Goal: Task Accomplishment & Management: Manage account settings

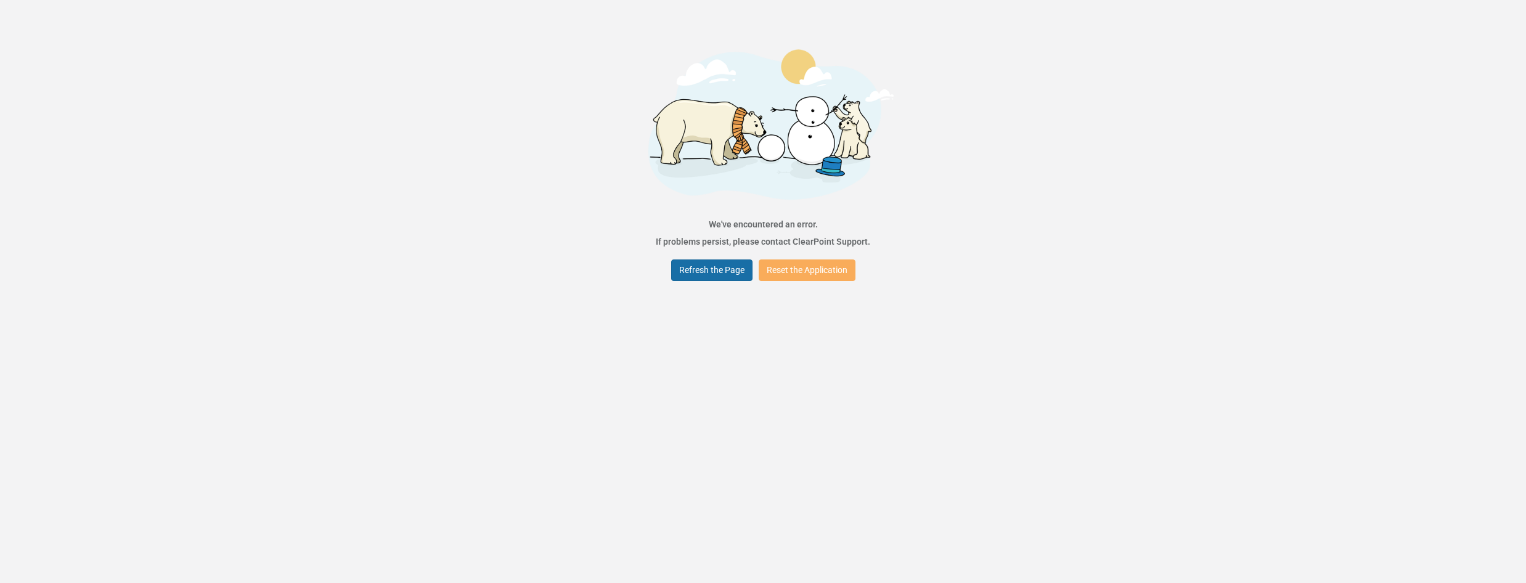
click at [736, 272] on button "Refresh the Page" at bounding box center [711, 271] width 81 height 22
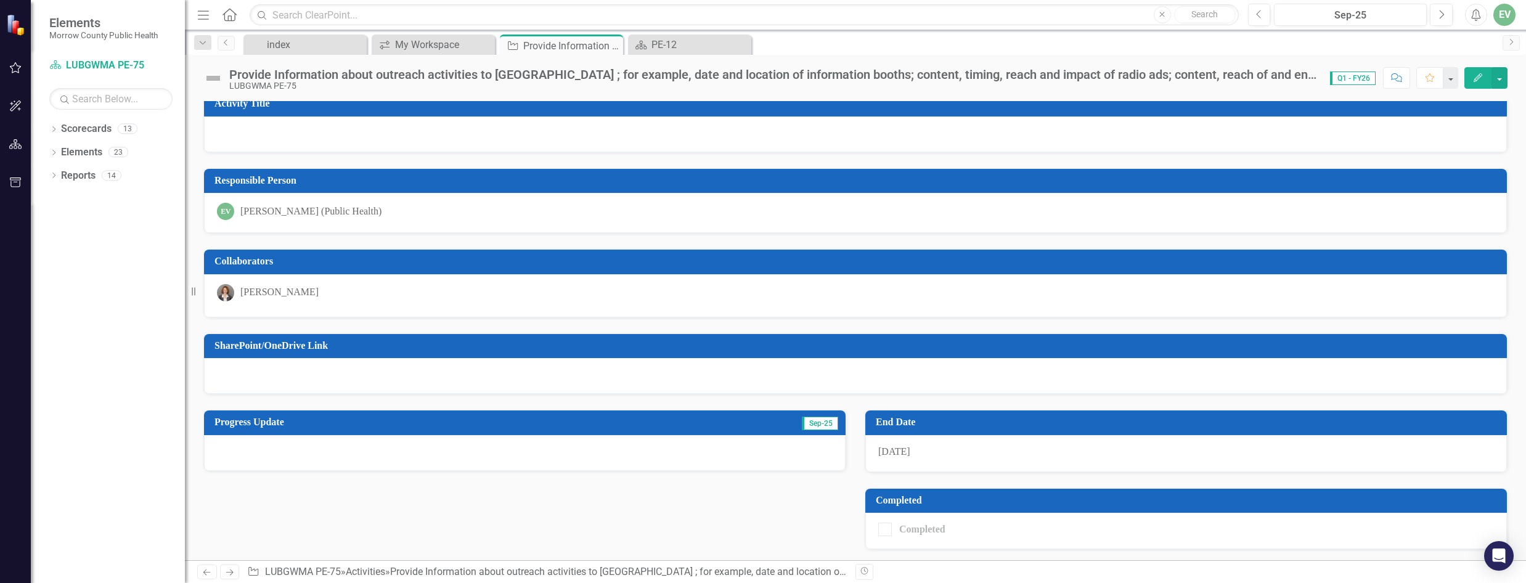
scroll to position [12, 0]
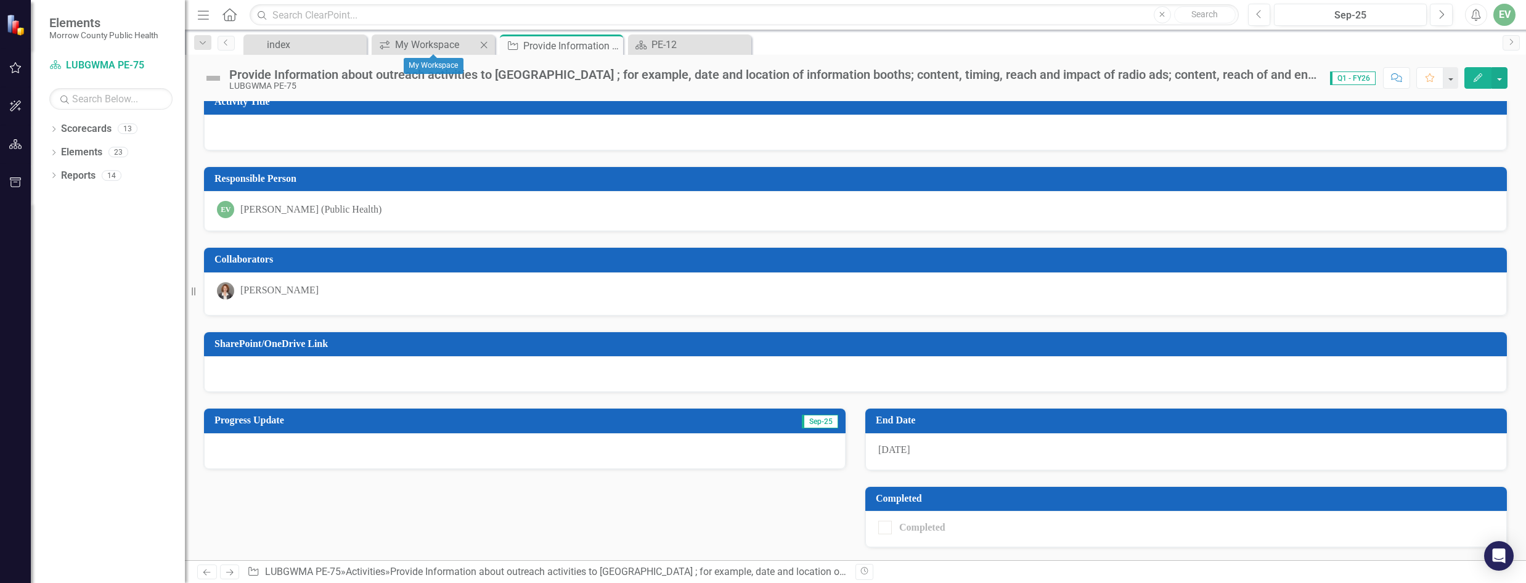
click at [425, 54] on div "icon.workspace My Workspace Close" at bounding box center [433, 45] width 123 height 20
click at [401, 42] on div "My Workspace" at bounding box center [435, 44] width 81 height 15
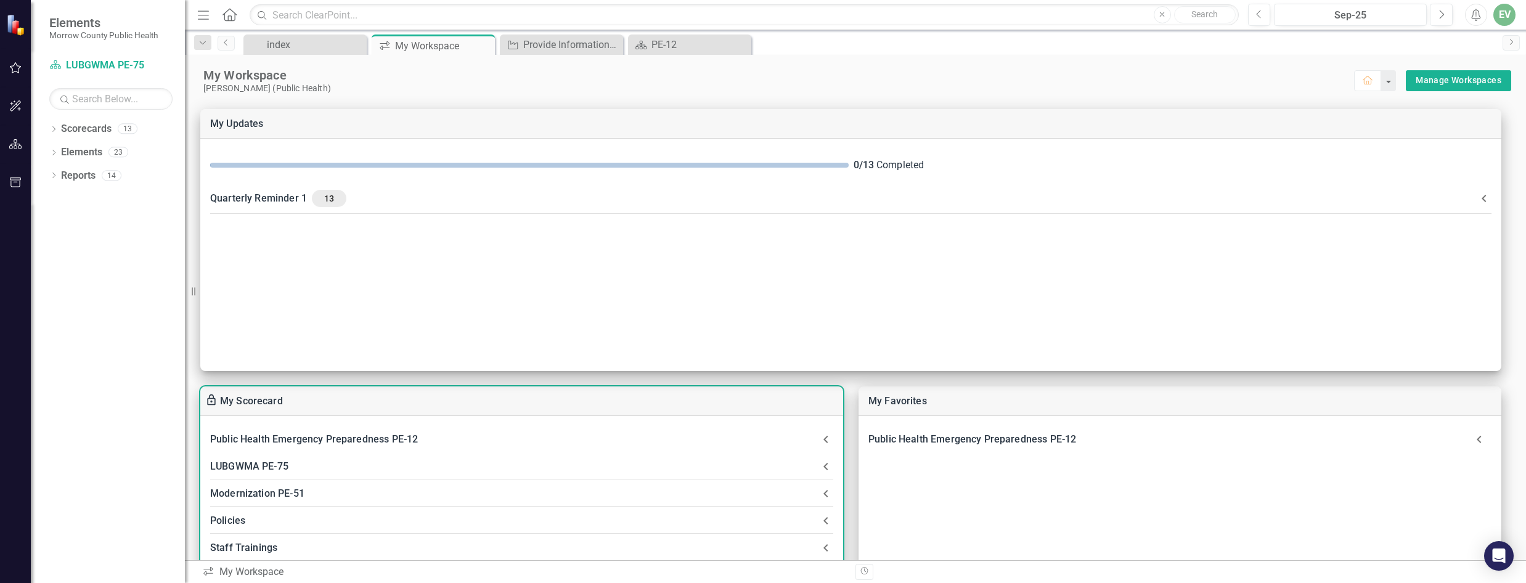
click at [281, 465] on div "LUBGWMA PE-75" at bounding box center [514, 466] width 608 height 17
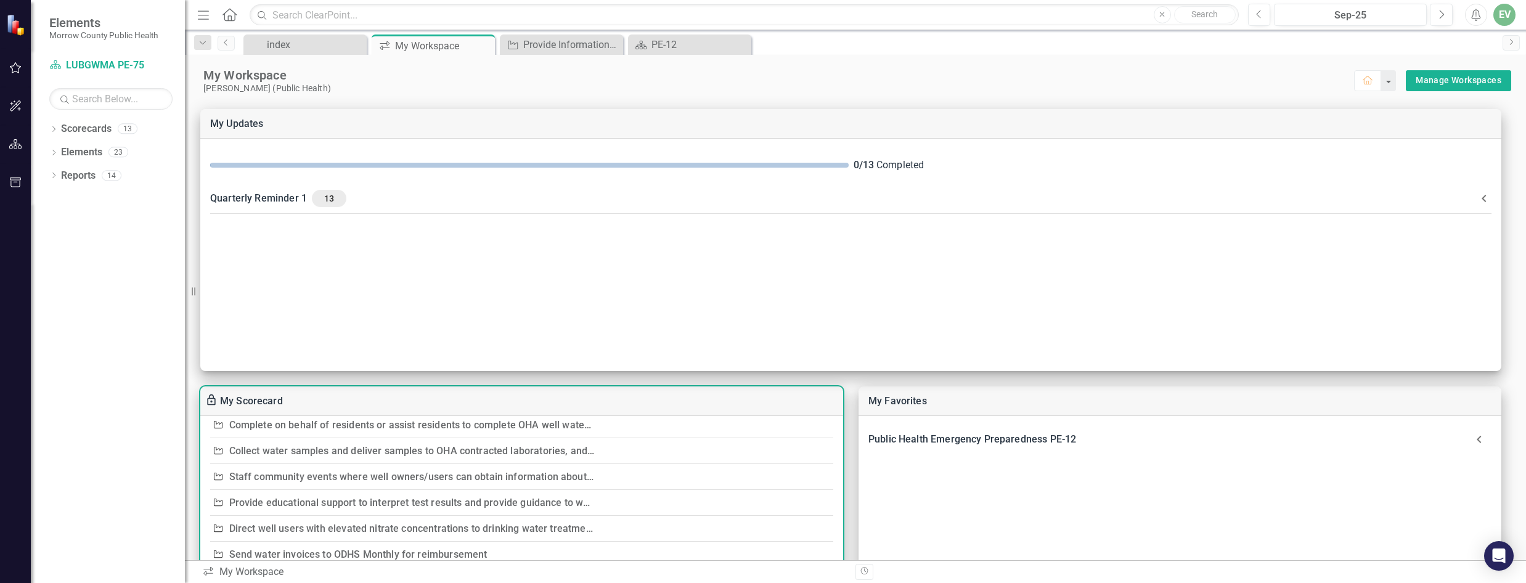
scroll to position [185, 0]
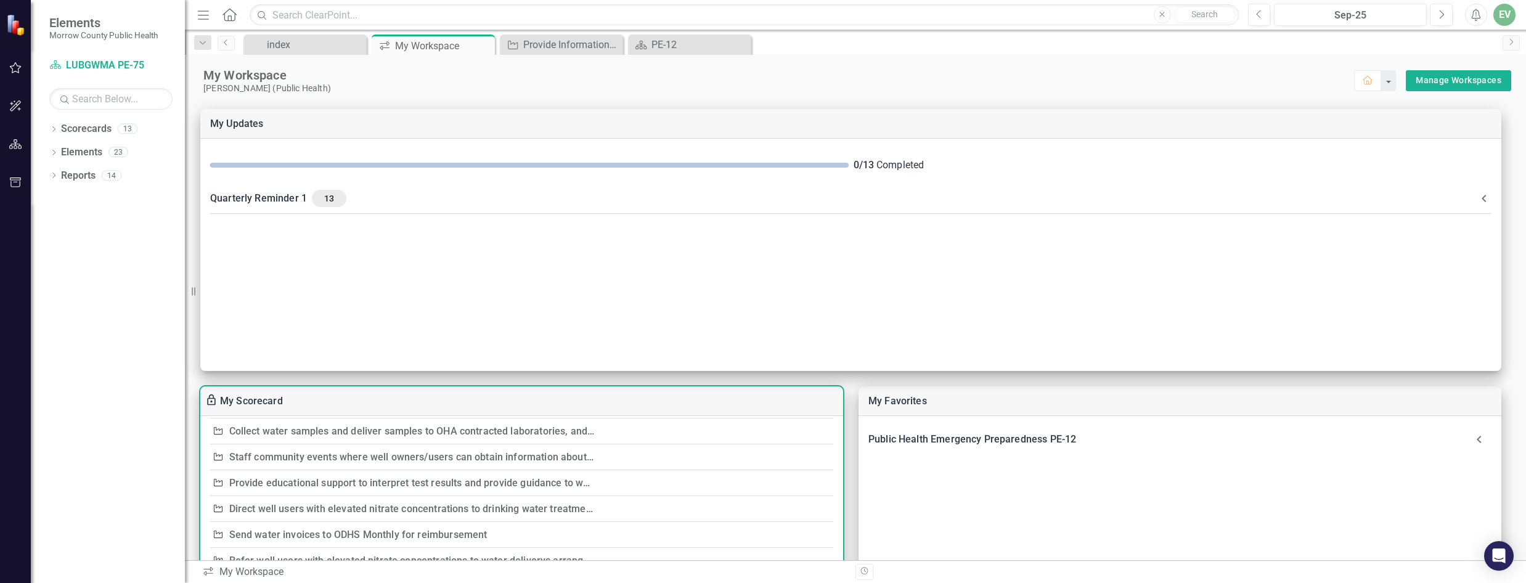
click at [261, 456] on link "Staff community events where well owners/users can obtain information about hea…" at bounding box center [875, 457] width 1293 height 12
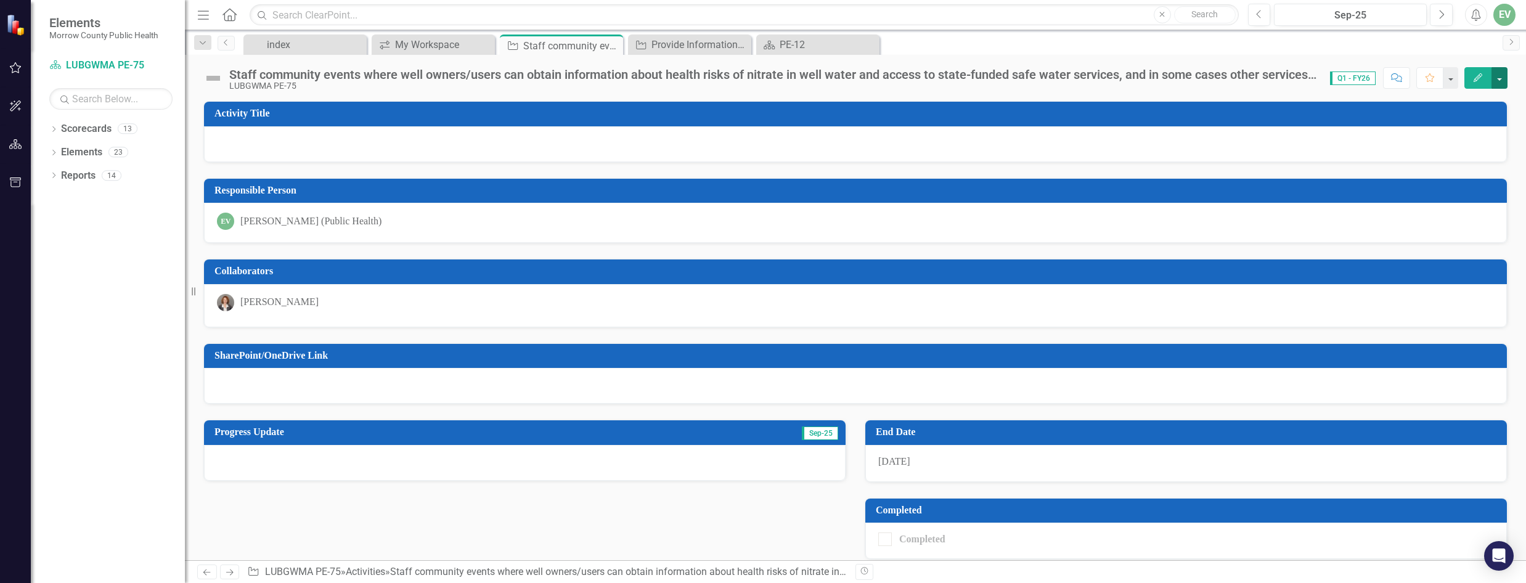
click at [1501, 71] on button "button" at bounding box center [1500, 78] width 16 height 22
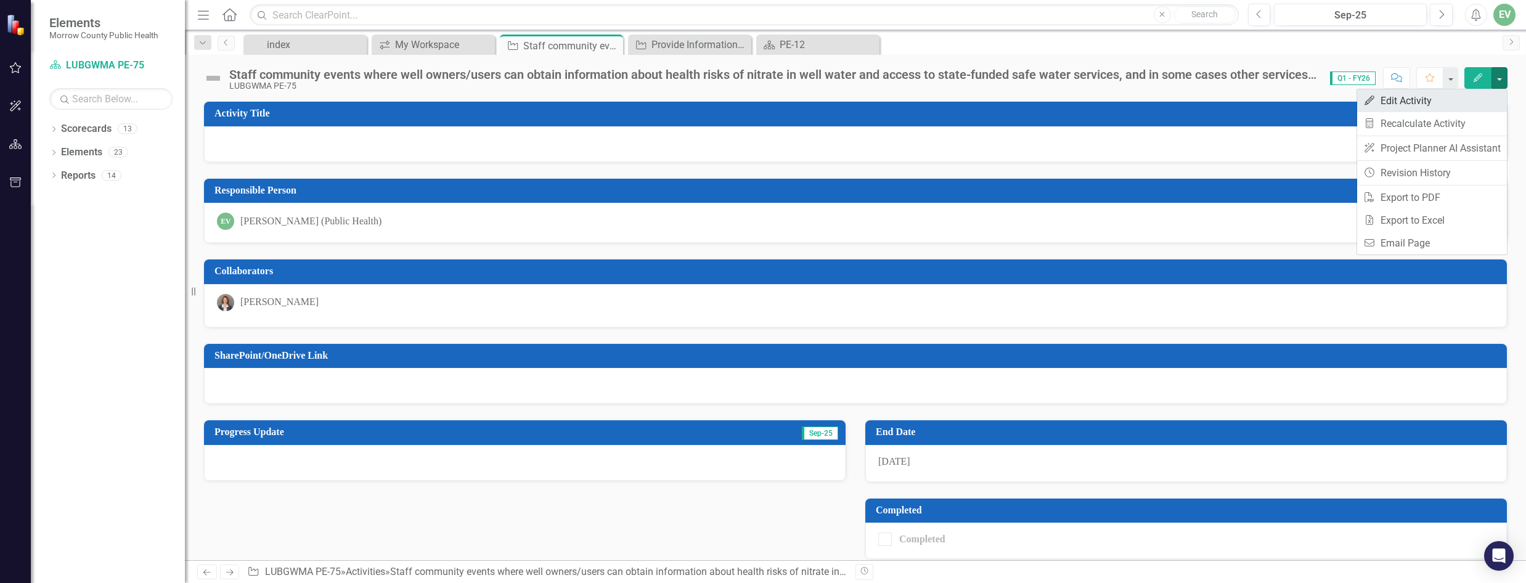
click at [1408, 99] on link "Edit Edit Activity" at bounding box center [1433, 100] width 150 height 23
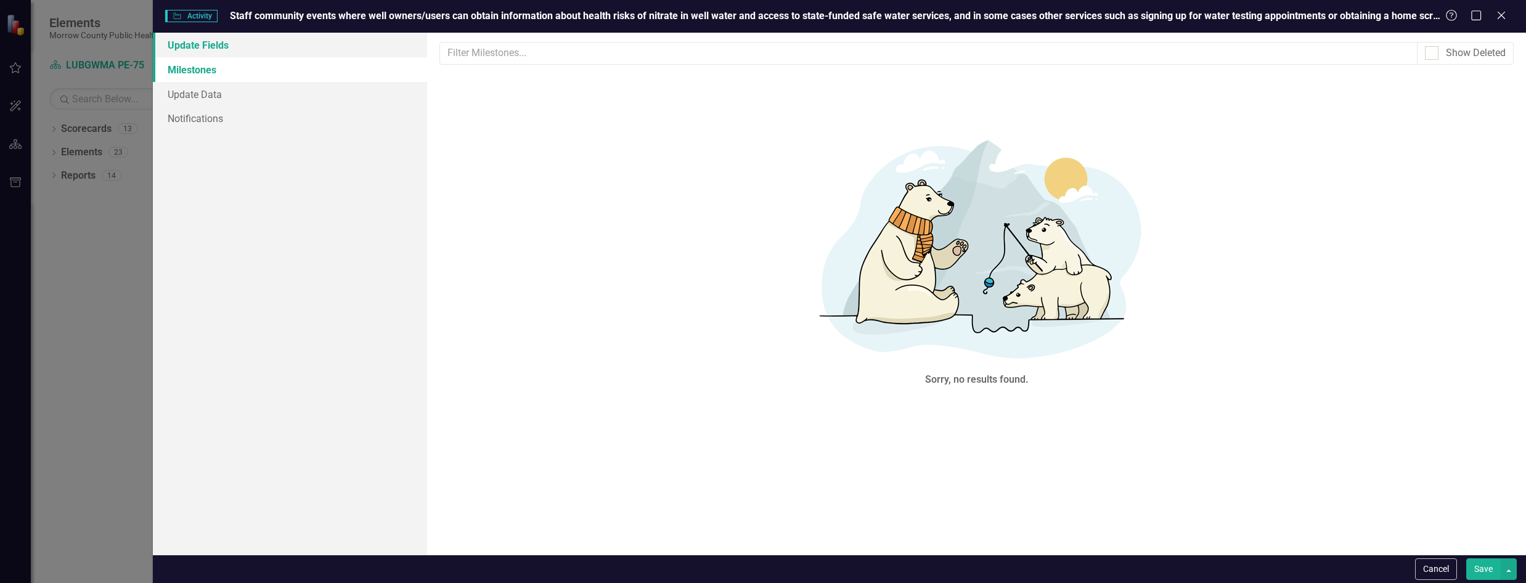
click at [246, 44] on link "Update Fields" at bounding box center [290, 45] width 275 height 25
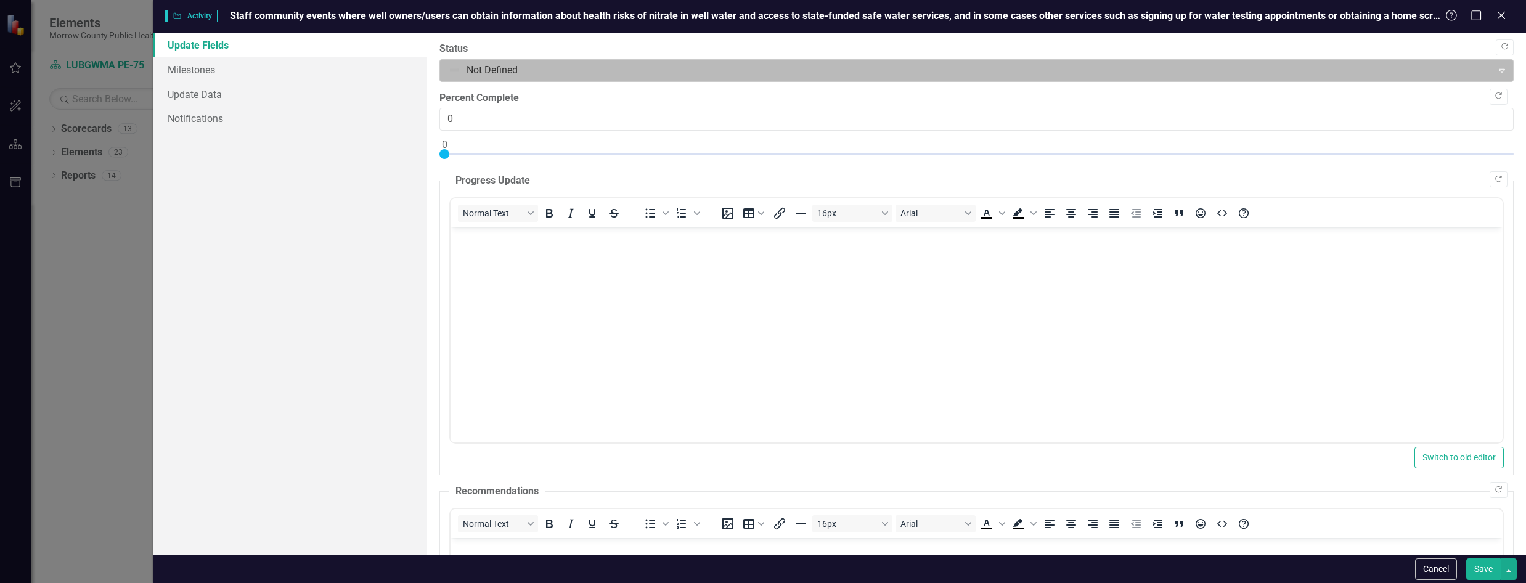
click at [543, 75] on div at bounding box center [966, 70] width 1036 height 17
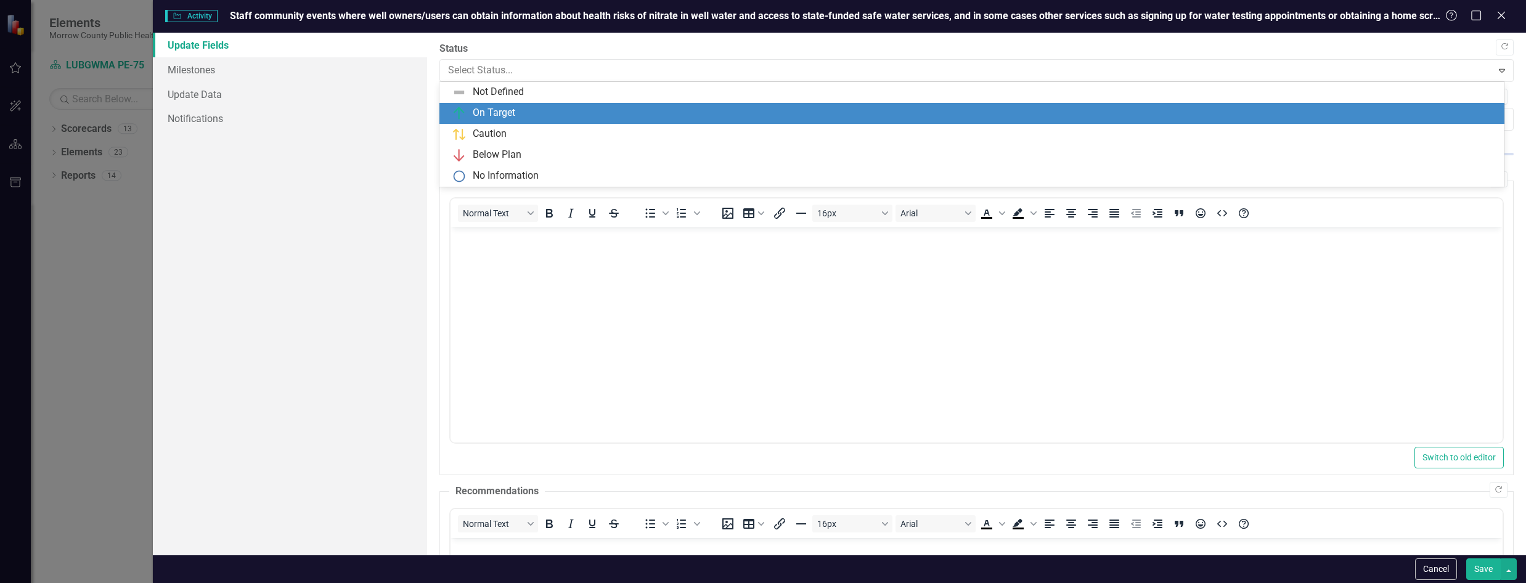
click at [526, 113] on div "On Target" at bounding box center [975, 113] width 1046 height 15
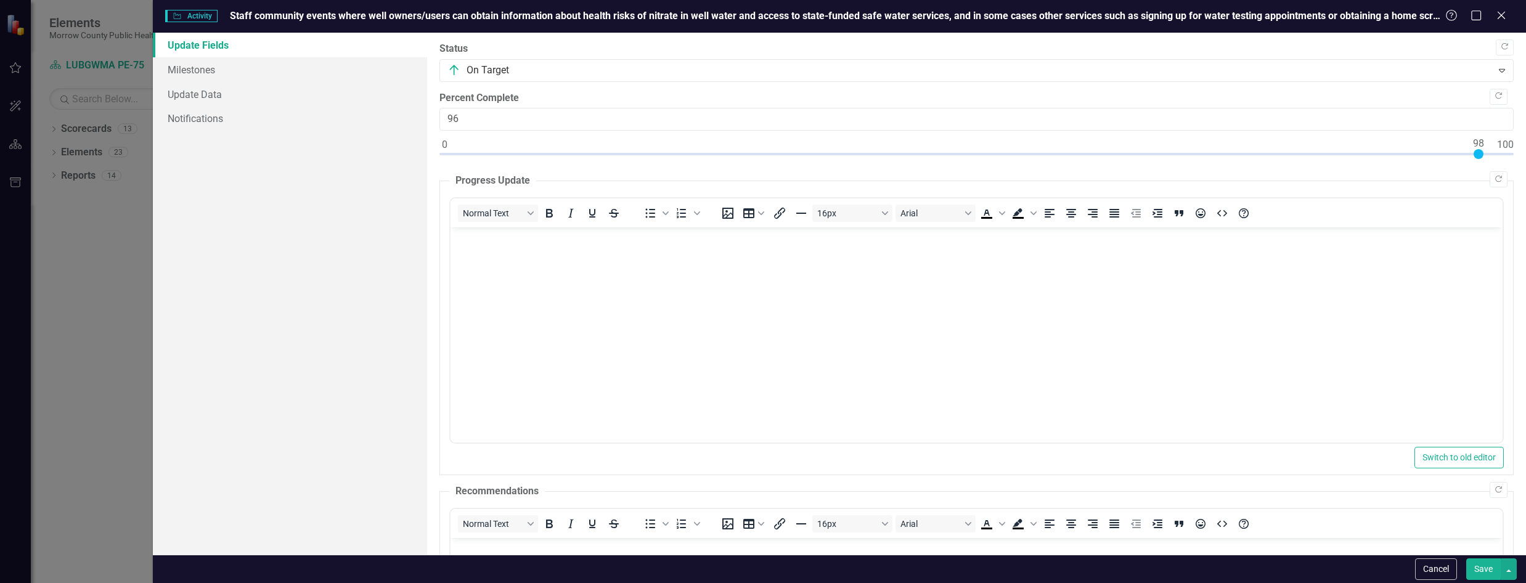
type input "100"
drag, startPoint x: 443, startPoint y: 155, endPoint x: 1530, endPoint y: 162, distance: 1087.5
click at [1526, 162] on html "Elements Morrow County Public Health Scorecard LUBGWMA PE-75 Search Dropdown Sc…" at bounding box center [763, 291] width 1526 height 583
click at [643, 324] on body "Rich Text Area. Press ALT-0 for help." at bounding box center [977, 319] width 1052 height 185
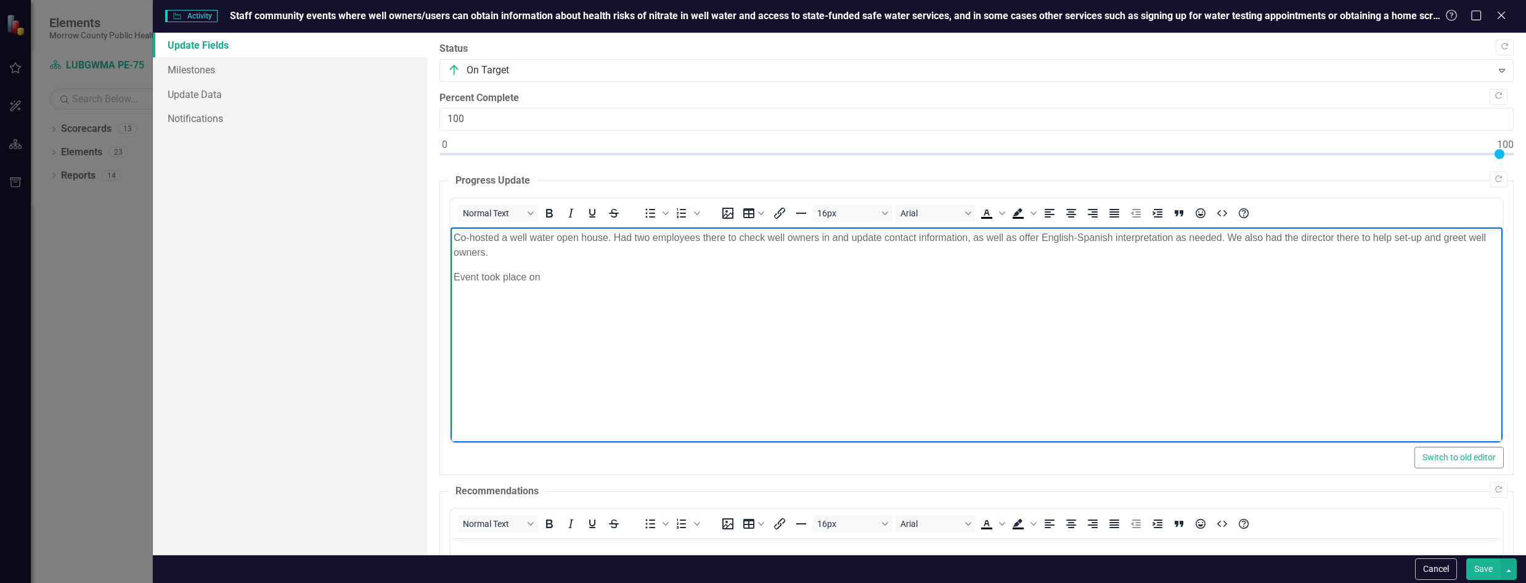
click at [656, 286] on body "Co-hosted a well water open house. Had two employees there to check well owners…" at bounding box center [977, 319] width 1052 height 185
click at [1431, 15] on span "Staff community events where well owners/users can obtain information about hea…" at bounding box center [864, 16] width 1269 height 12
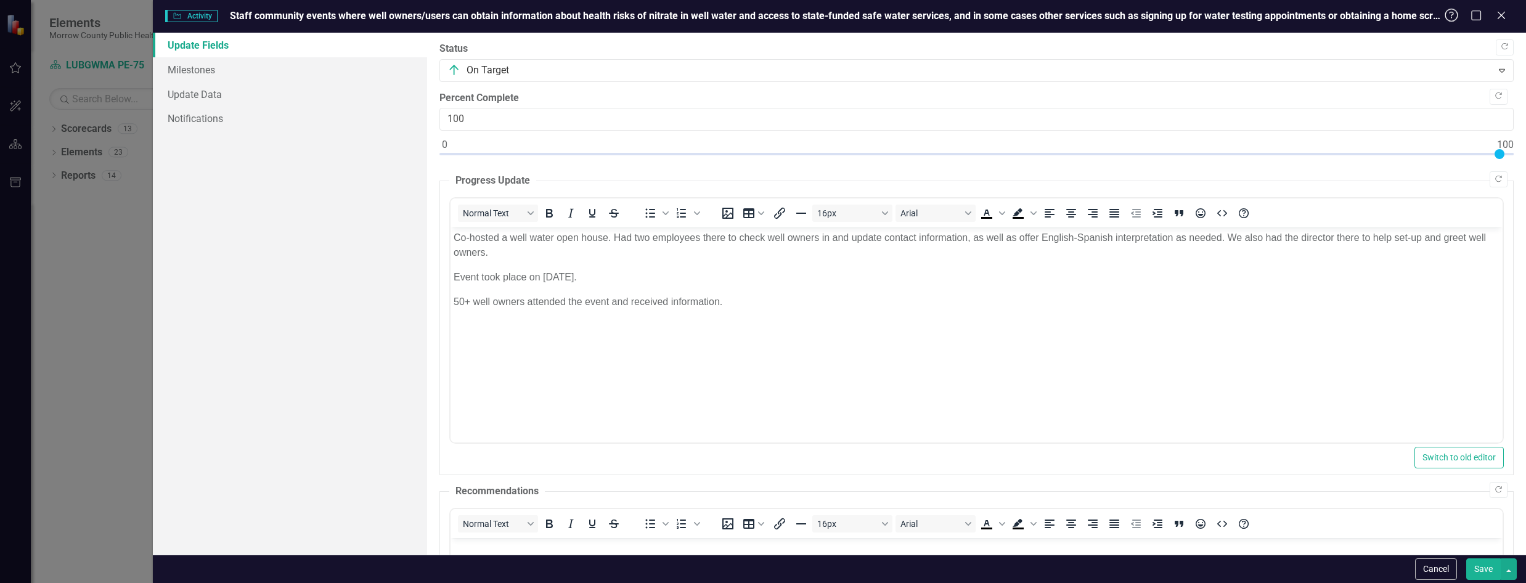
click at [1451, 14] on icon "Help" at bounding box center [1451, 15] width 15 height 12
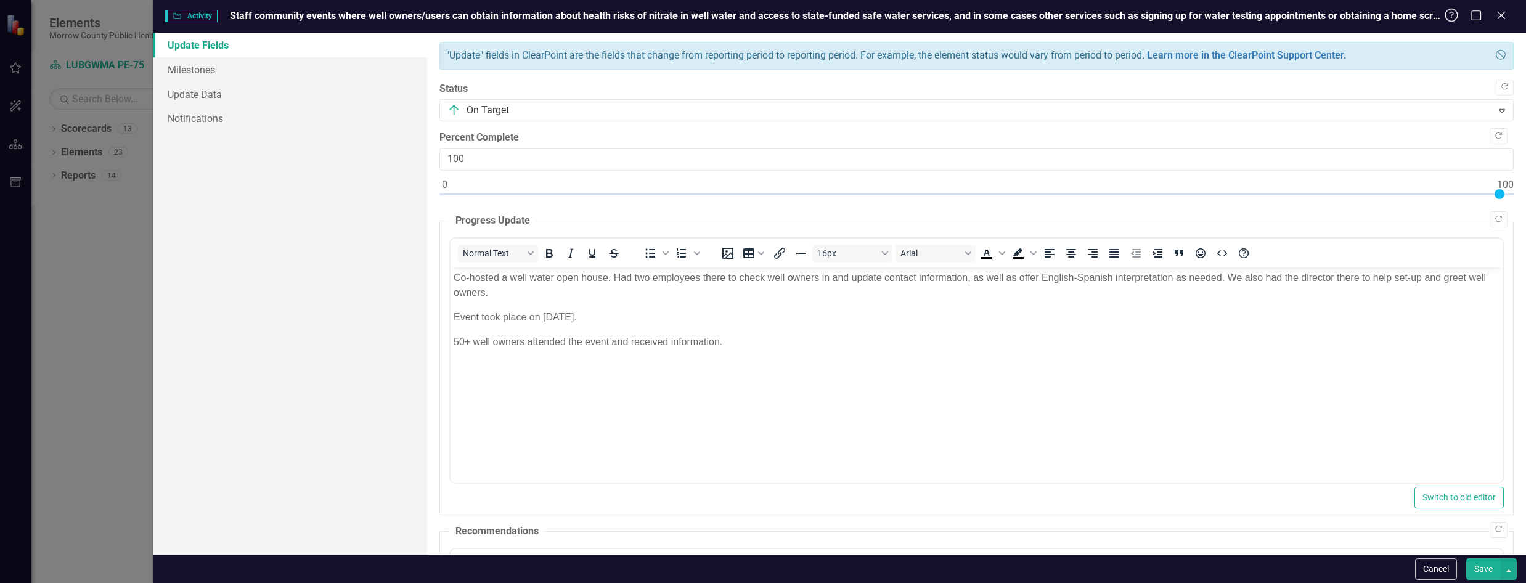
click at [1451, 14] on icon "Help" at bounding box center [1451, 15] width 15 height 12
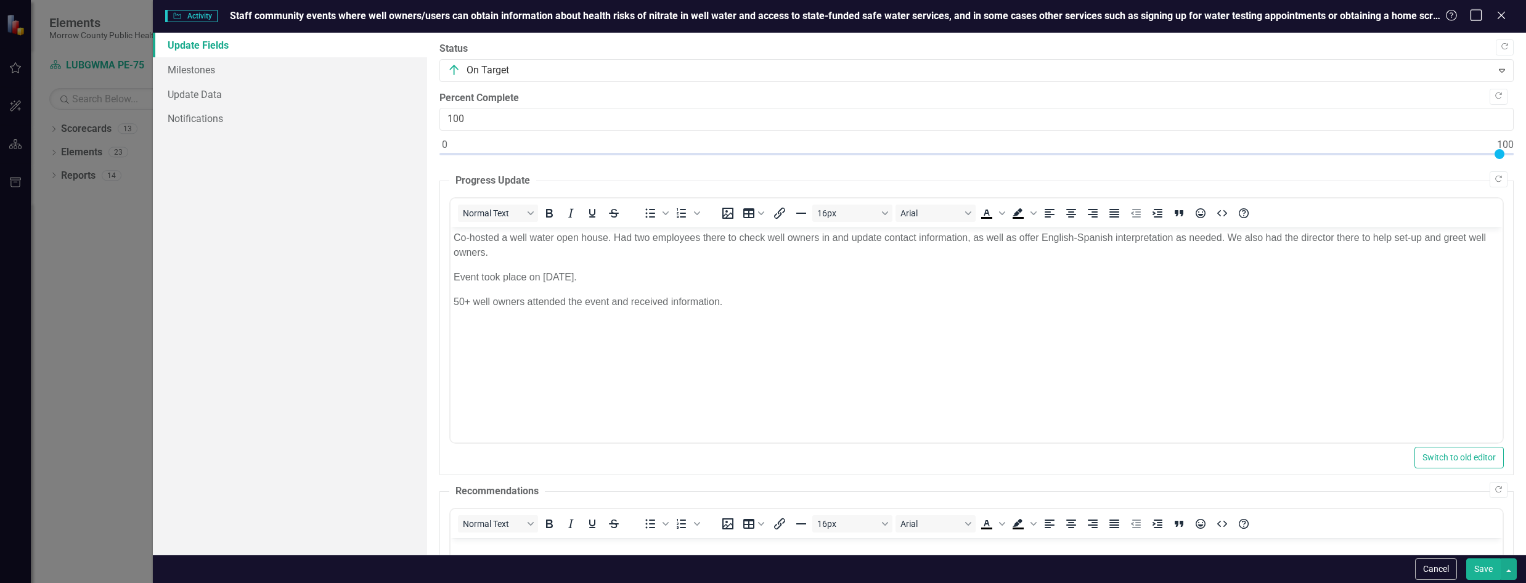
click at [1482, 15] on icon at bounding box center [1477, 15] width 12 height 12
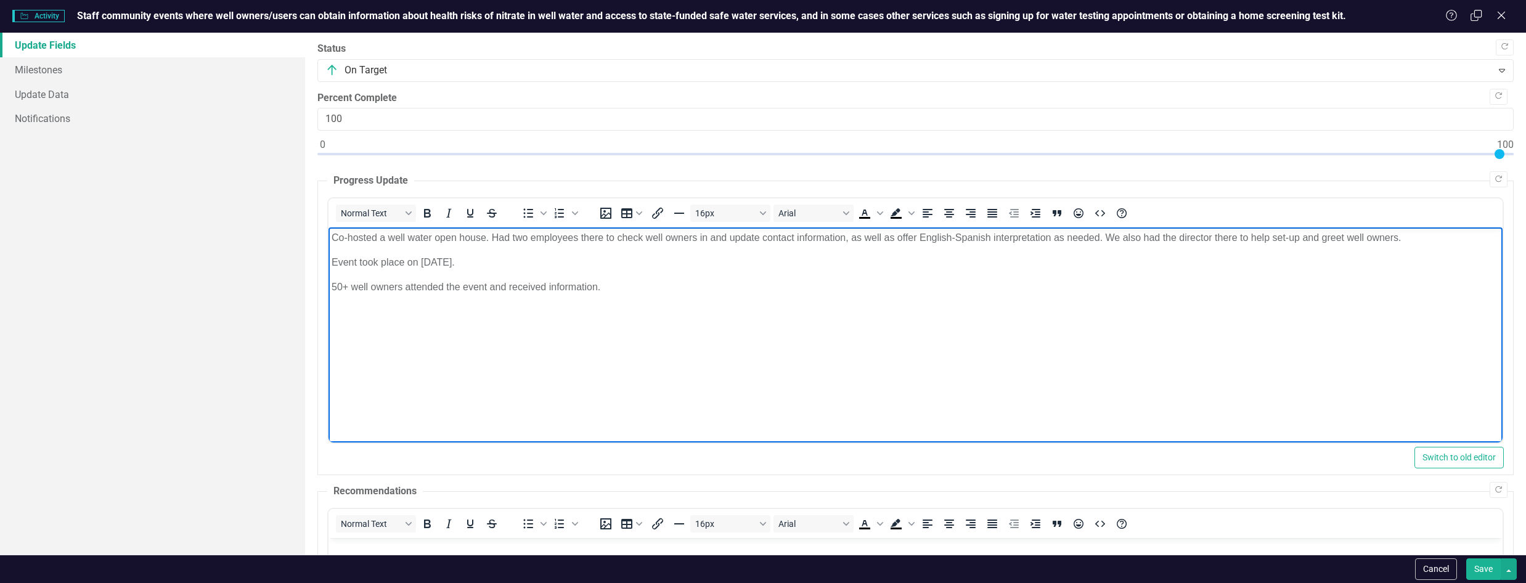
click at [624, 289] on p "50+ well owners attended the event and received information." at bounding box center [916, 287] width 1168 height 15
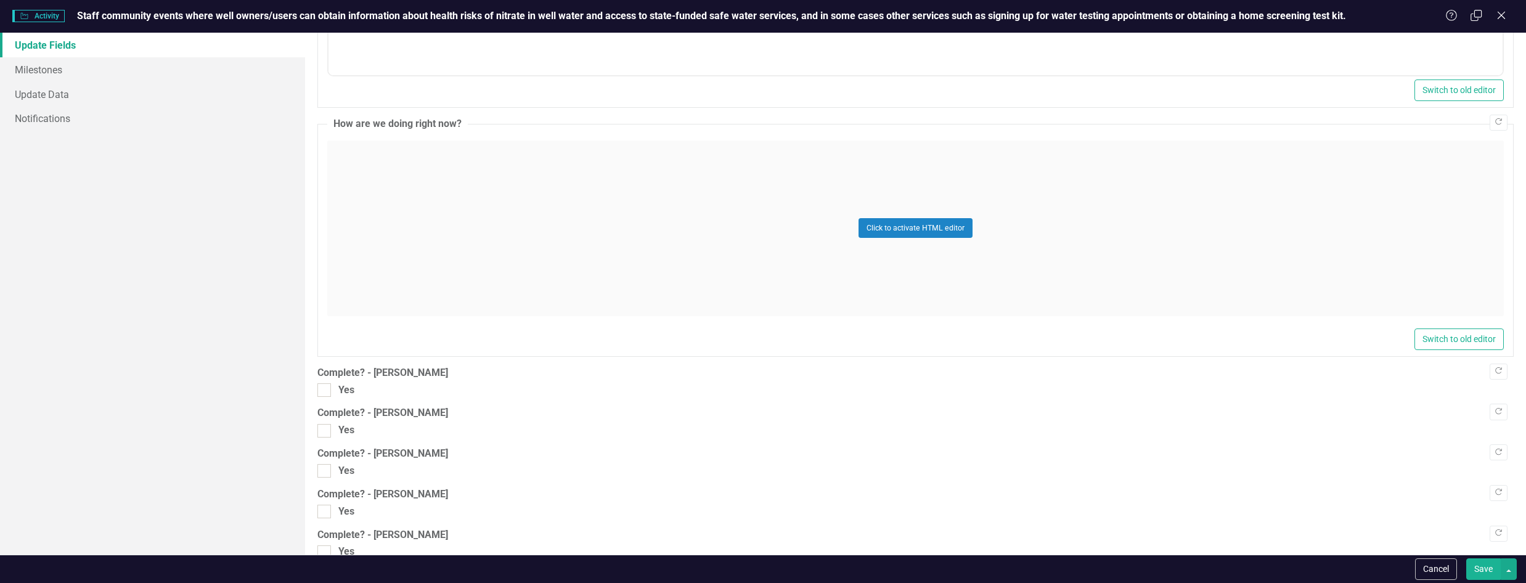
scroll to position [740, 0]
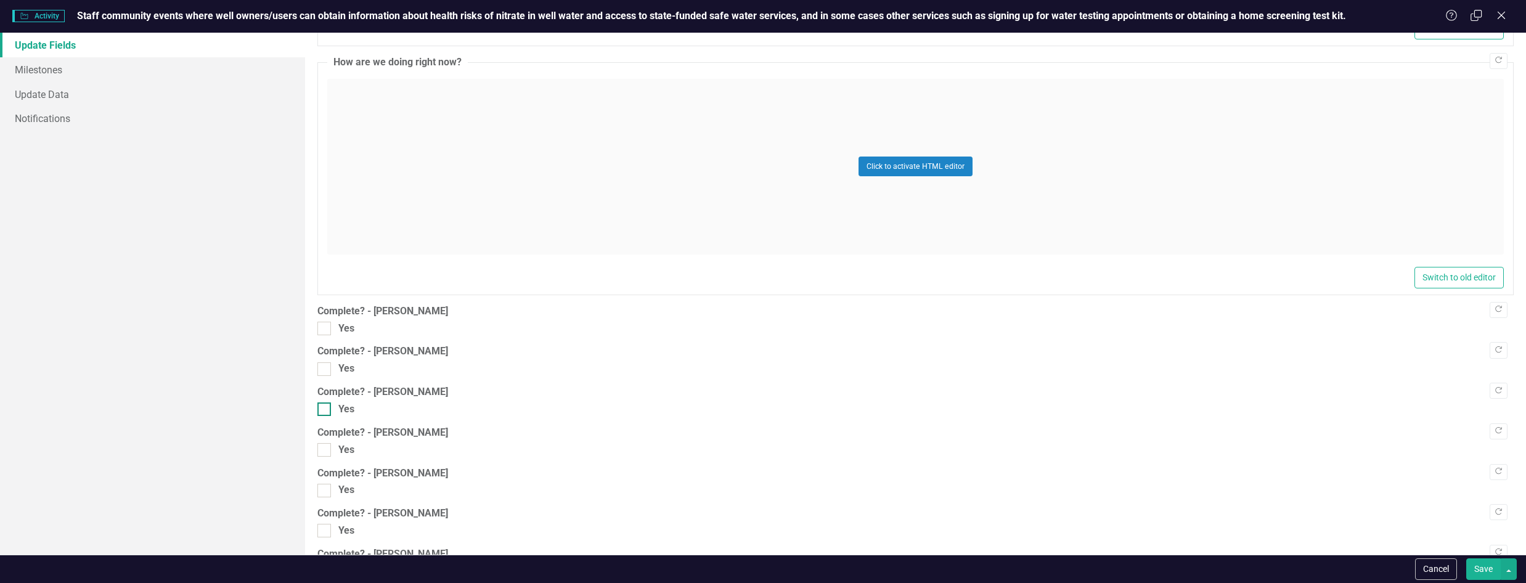
click at [330, 409] on div at bounding box center [324, 410] width 14 height 14
click at [326, 409] on input "Yes" at bounding box center [321, 407] width 8 height 8
checkbox input "true"
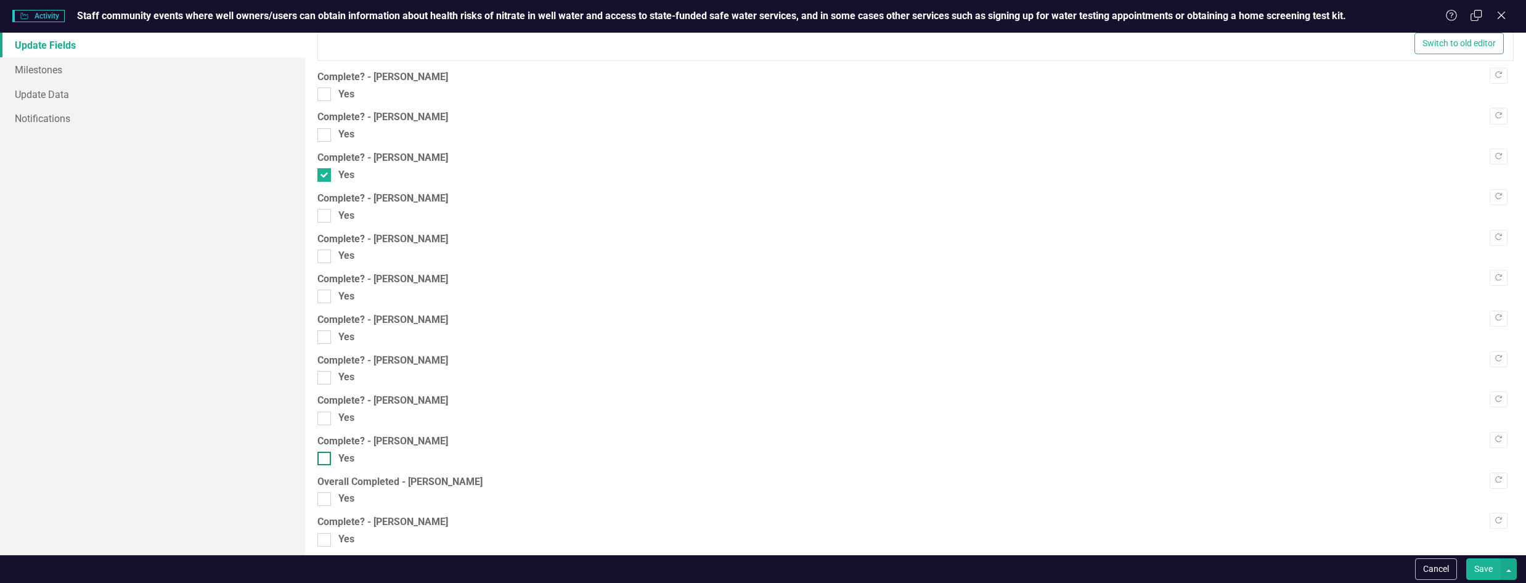
scroll to position [985, 0]
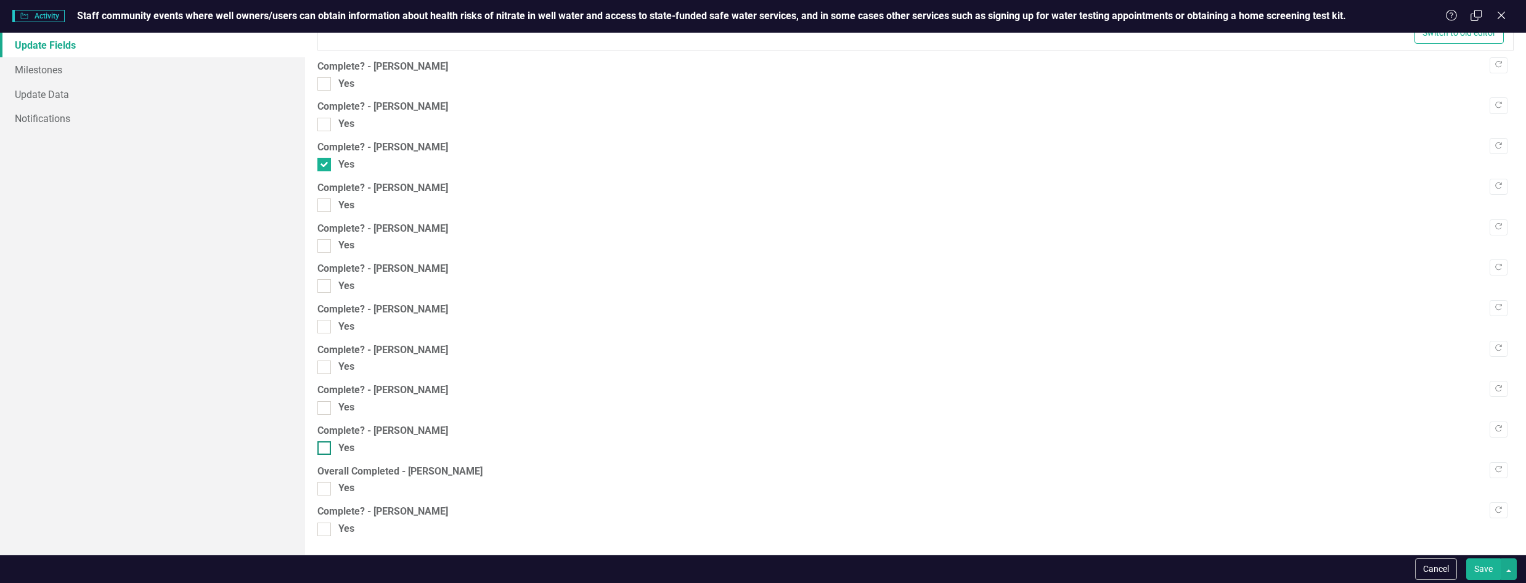
click at [328, 449] on div at bounding box center [324, 448] width 14 height 14
click at [326, 449] on input "Yes" at bounding box center [321, 445] width 8 height 8
checkbox input "true"
click at [324, 486] on input "Yes" at bounding box center [321, 486] width 8 height 8
checkbox input "true"
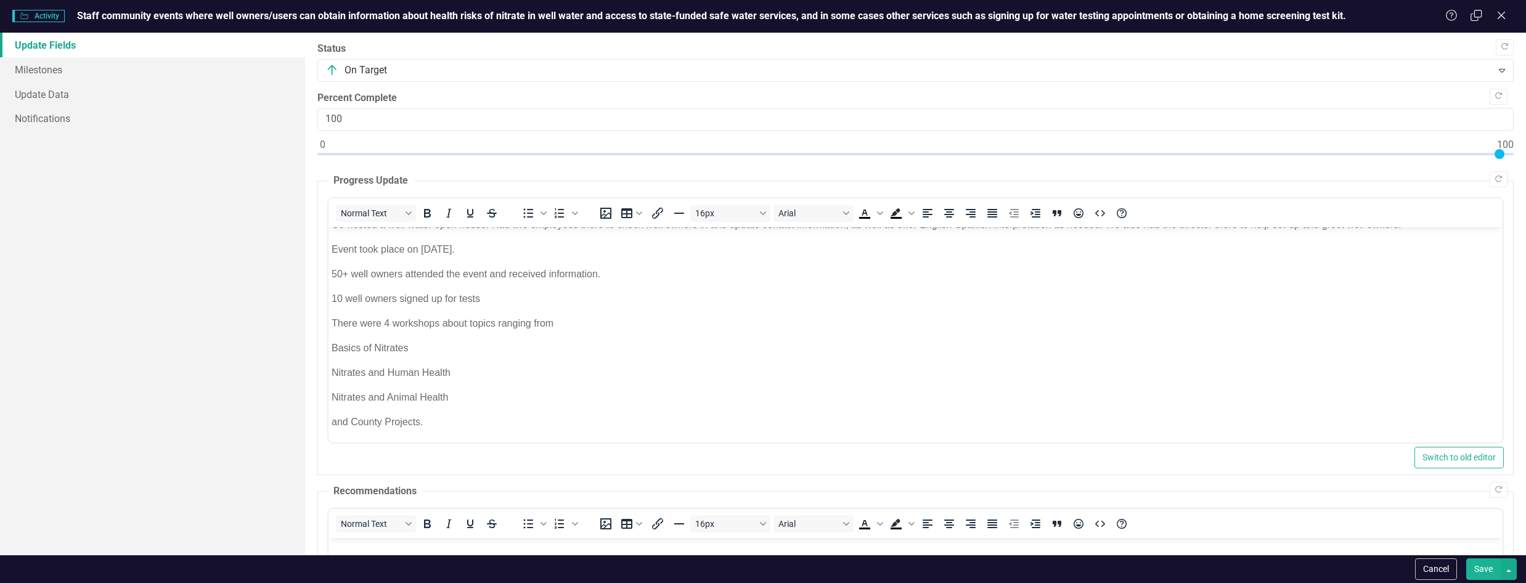
scroll to position [0, 0]
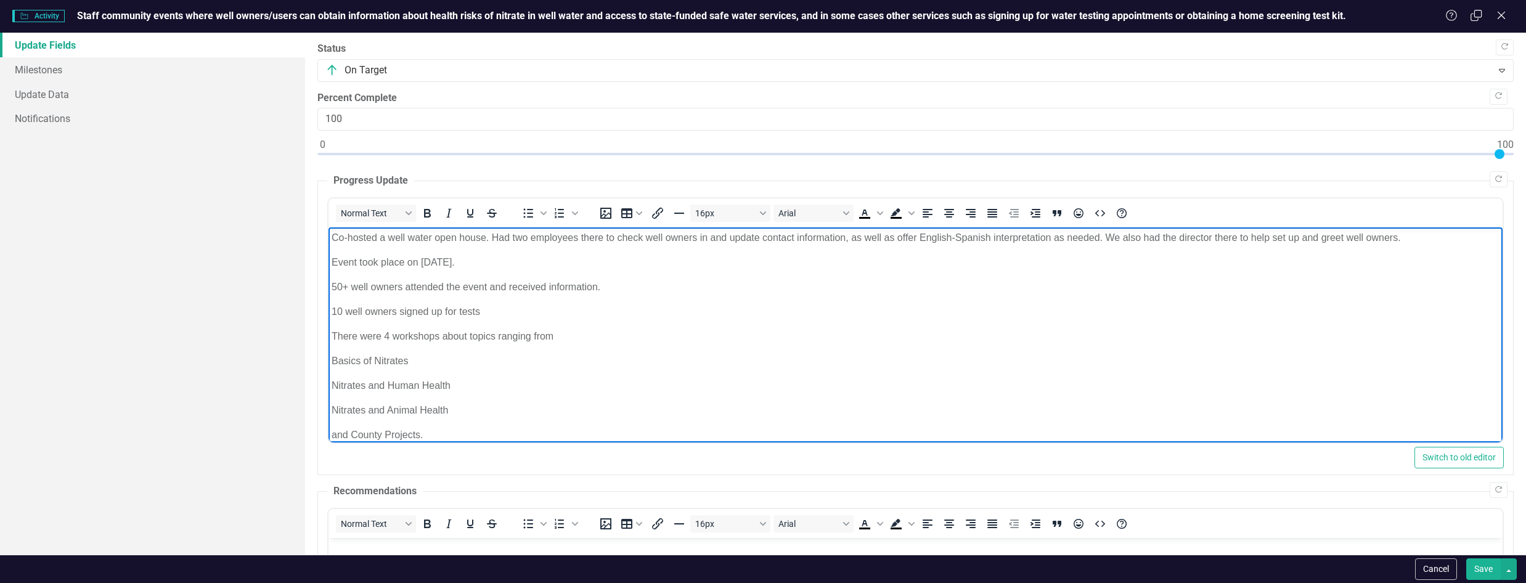
click at [1055, 362] on p "Basics of Nitrates" at bounding box center [916, 361] width 1168 height 15
click at [607, 274] on body "Co-hosted a well water open house. Had two employees there to check well owners…" at bounding box center [916, 341] width 1174 height 228
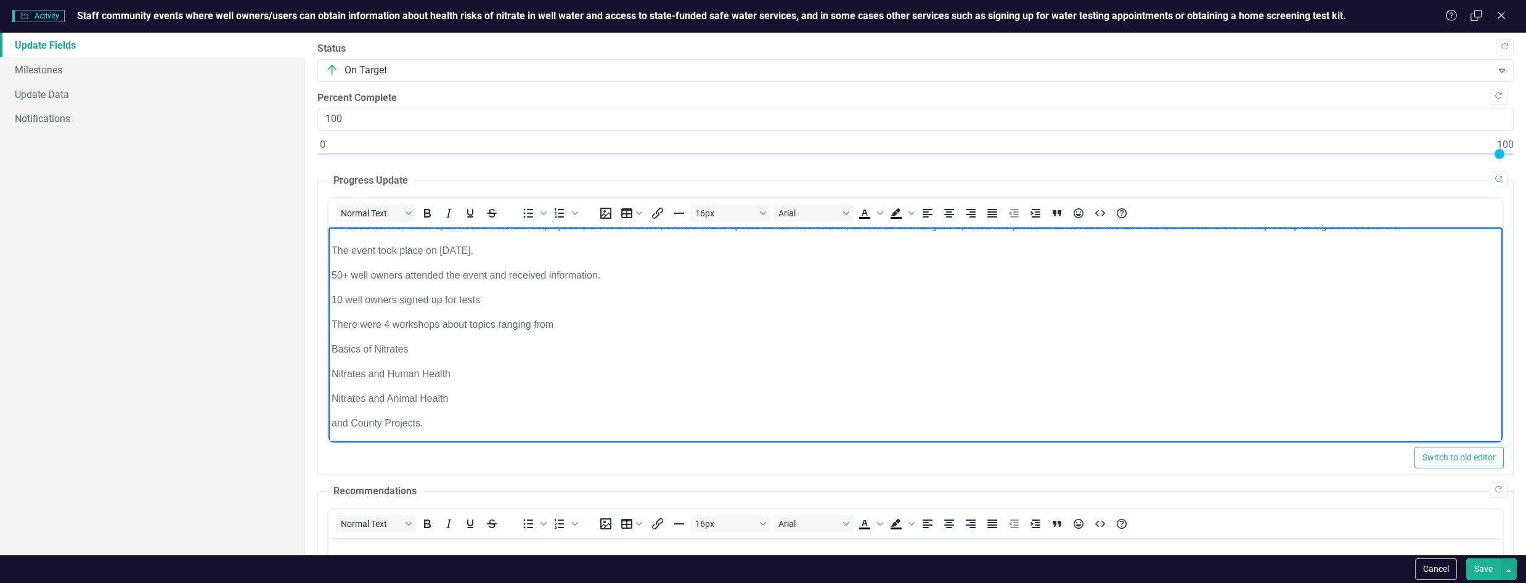
scroll to position [13, 0]
drag, startPoint x: 334, startPoint y: 344, endPoint x: 443, endPoint y: 436, distance: 142.2
click at [443, 436] on body "Co-hosted a well water open house. Had two employees there to check well owners…" at bounding box center [916, 329] width 1174 height 228
click at [527, 211] on icon "Bullet list" at bounding box center [528, 213] width 15 height 15
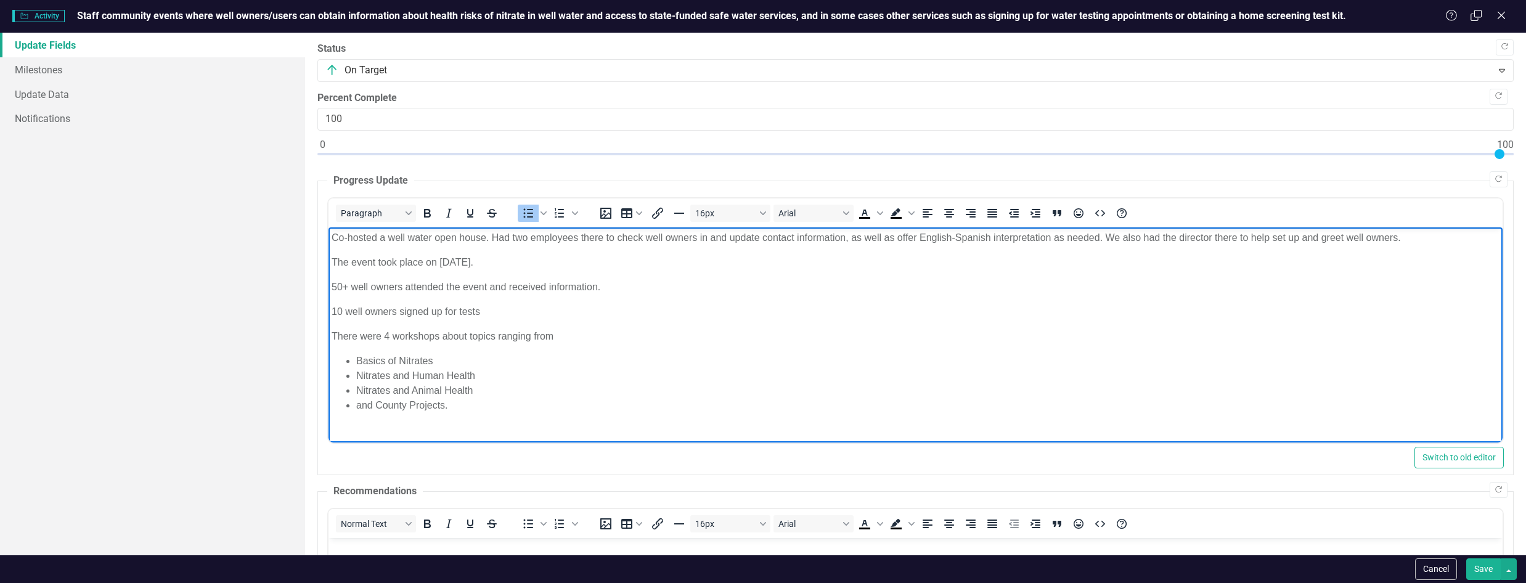
click at [374, 408] on li "and County Projects." at bounding box center [928, 405] width 1144 height 15
drag, startPoint x: 375, startPoint y: 408, endPoint x: 365, endPoint y: 406, distance: 9.9
click at [365, 406] on li "and County Projects." at bounding box center [928, 405] width 1144 height 15
click at [372, 404] on li "and County Projects." at bounding box center [928, 405] width 1144 height 15
click at [376, 404] on li "and County Projects." at bounding box center [928, 405] width 1144 height 15
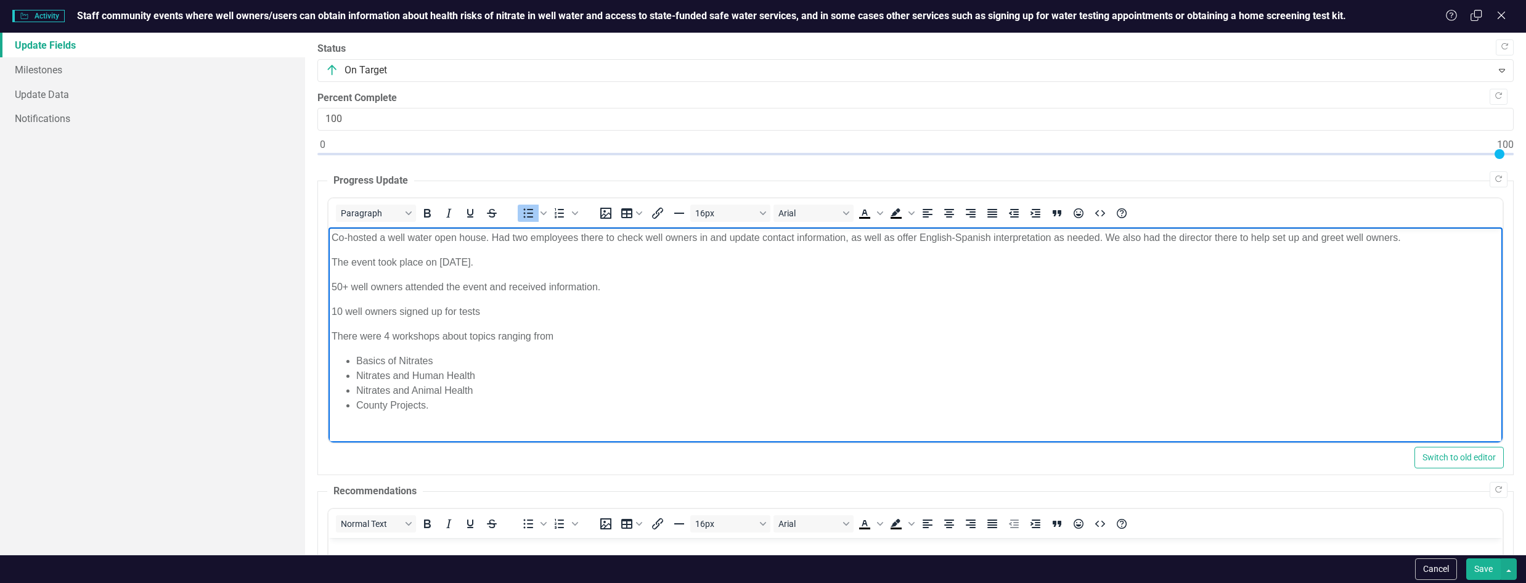
click at [435, 404] on li "County Projects." at bounding box center [928, 405] width 1144 height 15
click at [358, 403] on li "County Projects" at bounding box center [928, 405] width 1144 height 15
click at [555, 336] on p "There were 4 workshops about topics ranging from" at bounding box center [916, 336] width 1168 height 15
click at [382, 348] on body "Co-hosted a well water open house. Had two employees there to check well owners…" at bounding box center [916, 326] width 1174 height 199
click at [388, 342] on p "There were 4 workshops about topics ranging from:" at bounding box center [916, 336] width 1168 height 15
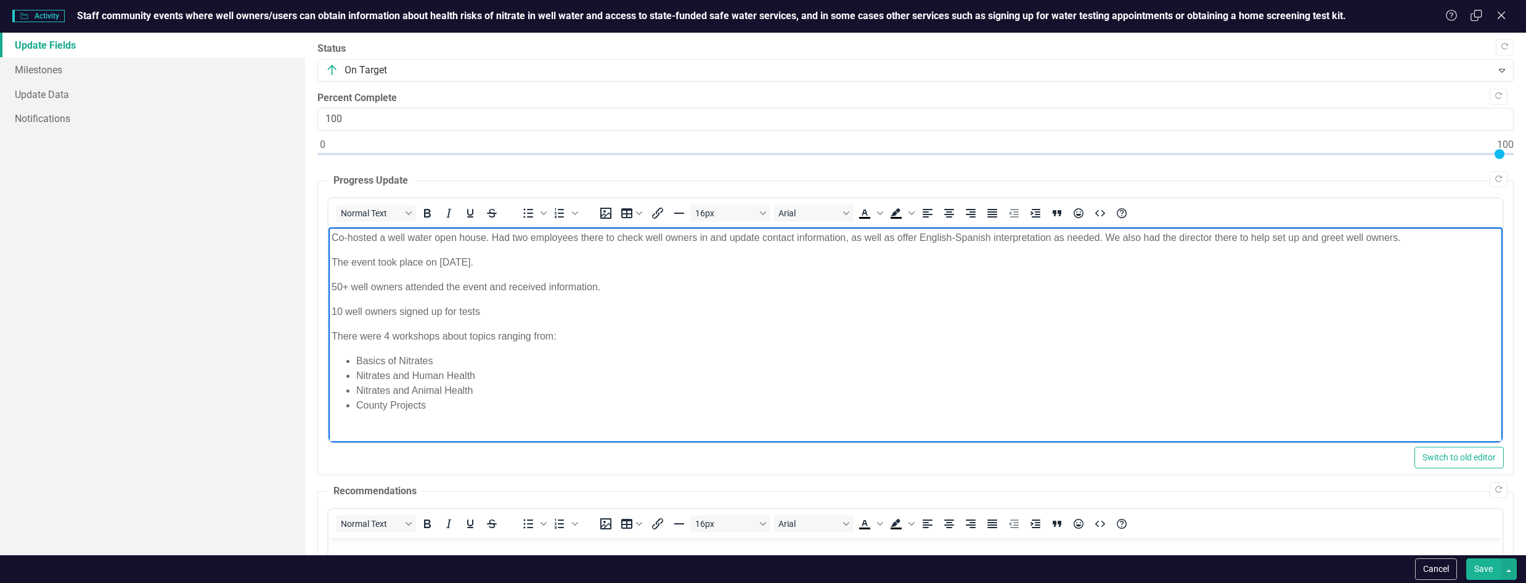
click at [490, 312] on p "10 well owners signed up for tests" at bounding box center [916, 312] width 1168 height 15
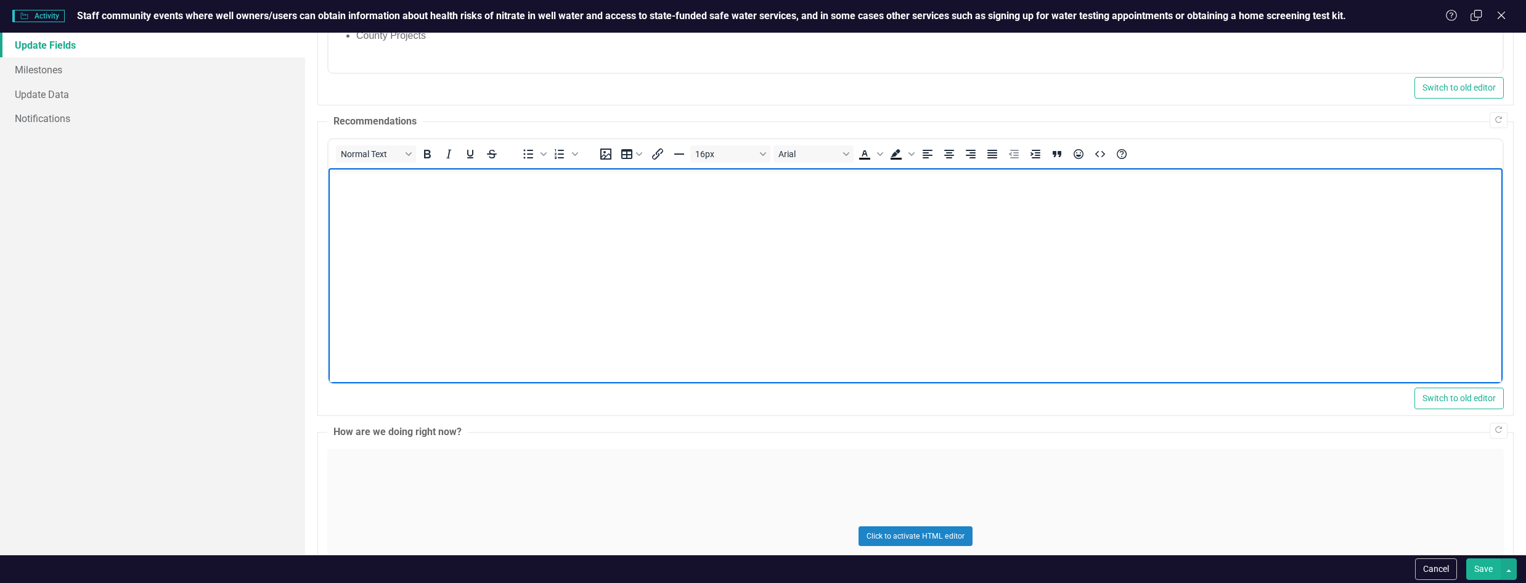
click at [444, 290] on body "Rich Text Area. Press ALT-0 for help." at bounding box center [916, 260] width 1174 height 185
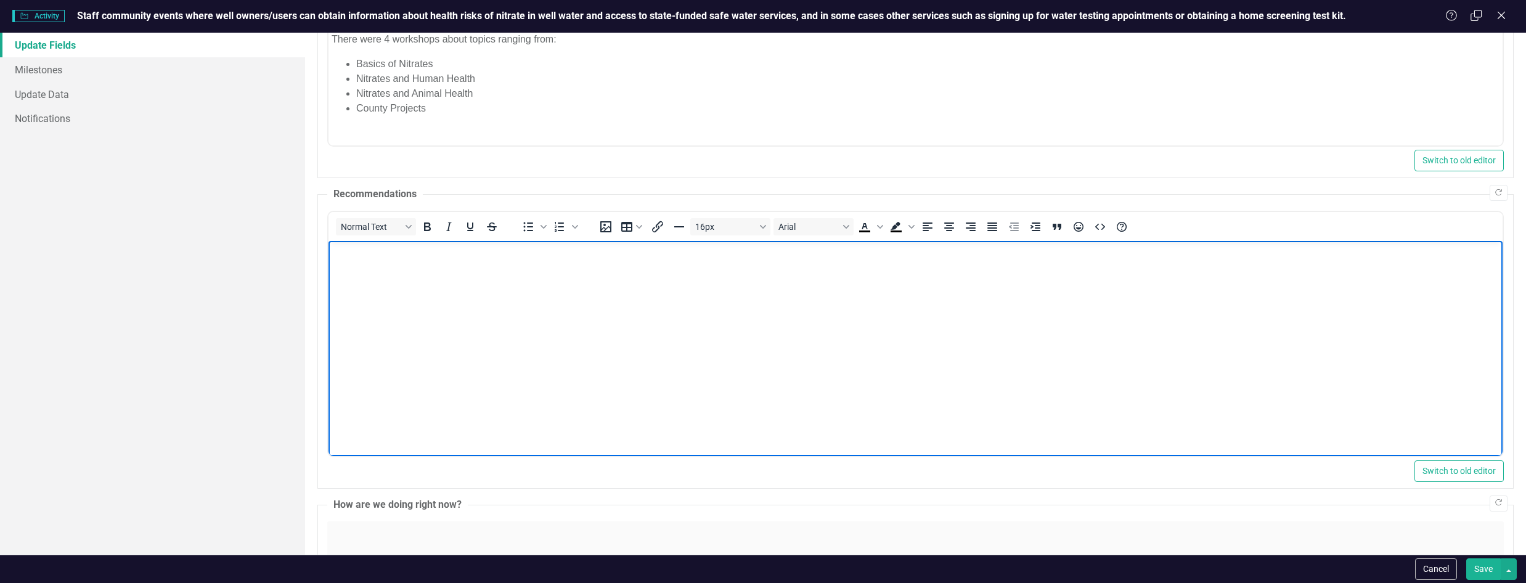
scroll to position [185, 0]
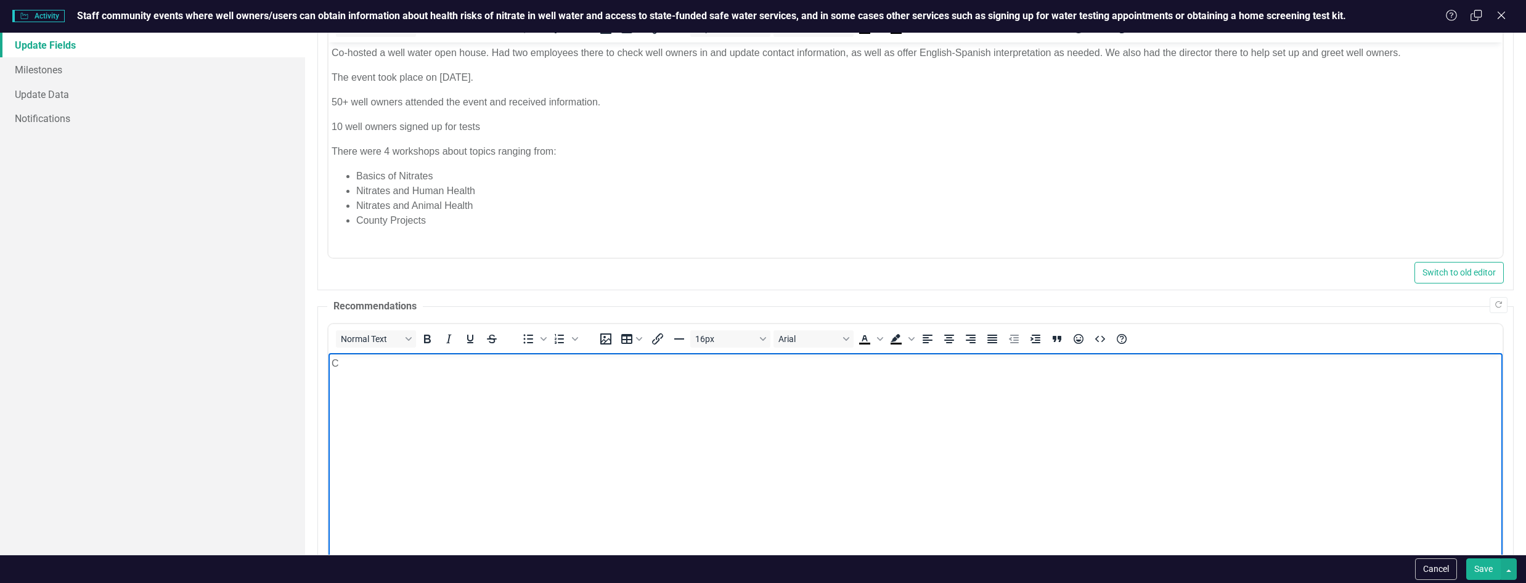
click at [354, 383] on body "C" at bounding box center [916, 445] width 1174 height 185
drag, startPoint x: 406, startPoint y: 361, endPoint x: 453, endPoint y: 363, distance: 47.5
click at [453, 363] on p "Continue to host community events every other year." at bounding box center [916, 363] width 1168 height 15
click at [482, 357] on p "Continue to host educational workshops events every other year." at bounding box center [916, 363] width 1168 height 15
click at [599, 390] on body "Continue to host educational workshop events every other year." at bounding box center [916, 445] width 1174 height 185
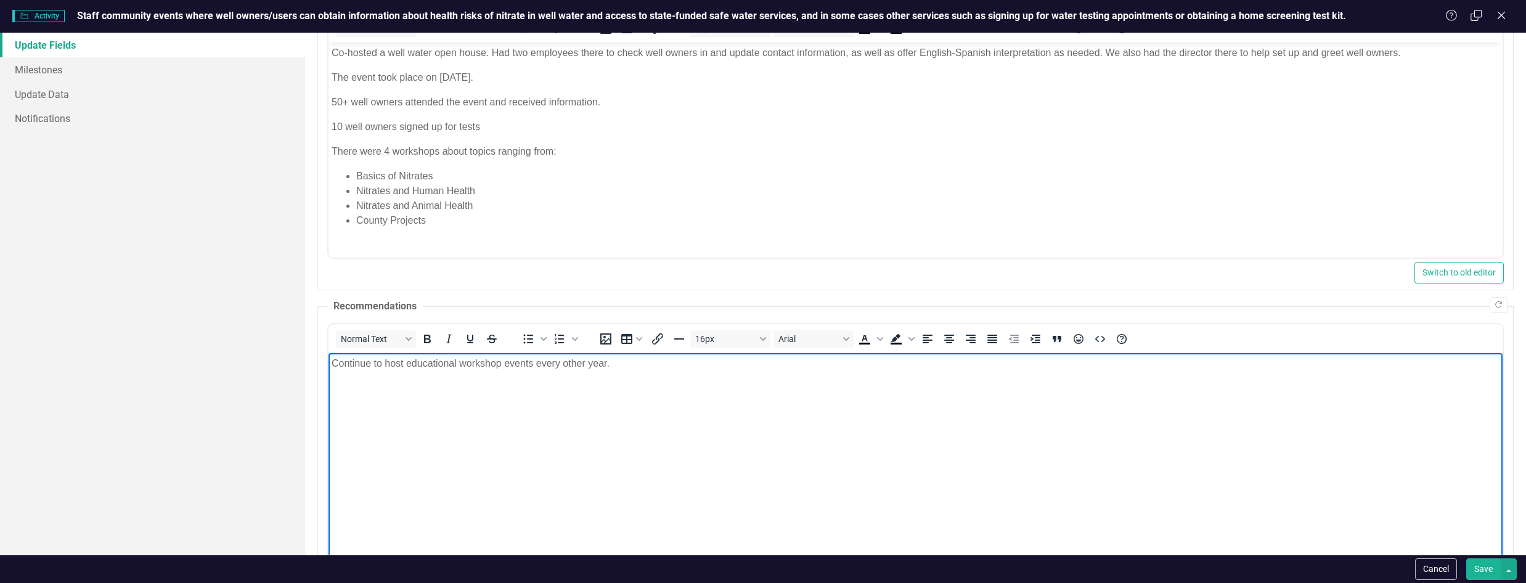
click at [620, 367] on p "Continue to host educational workshop events every other year." at bounding box center [916, 363] width 1168 height 15
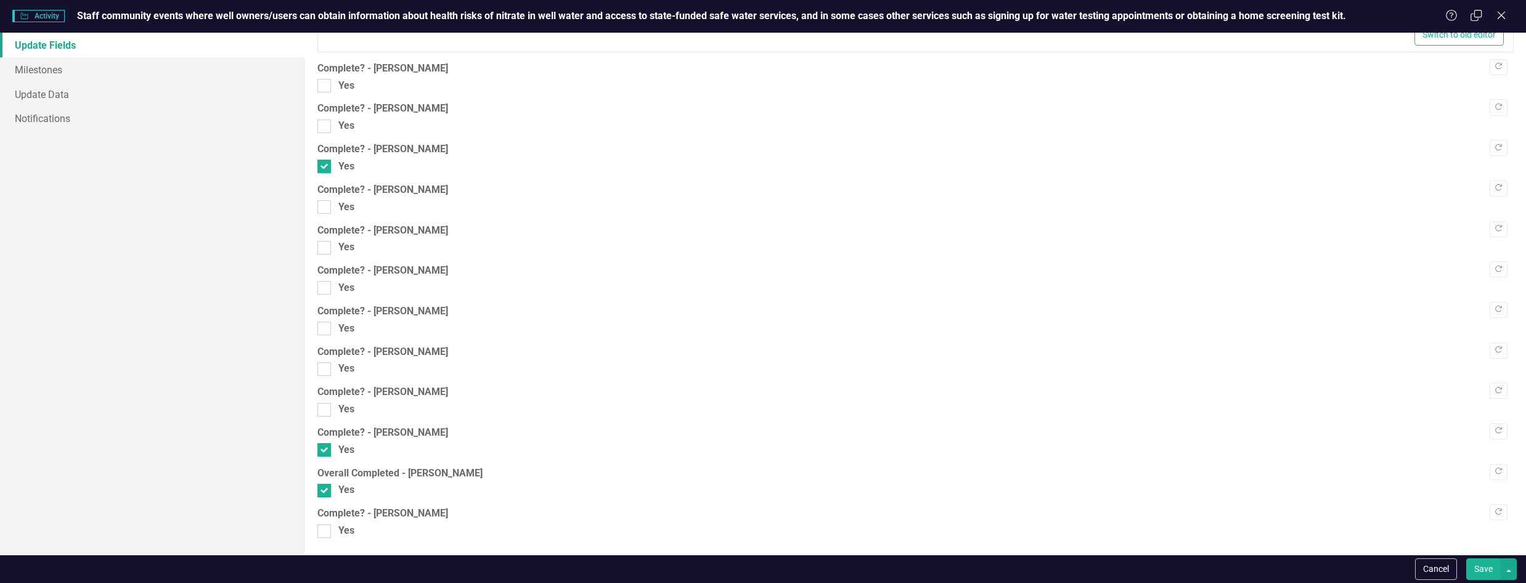
scroll to position [985, 0]
click at [1476, 569] on button "Save" at bounding box center [1484, 570] width 35 height 22
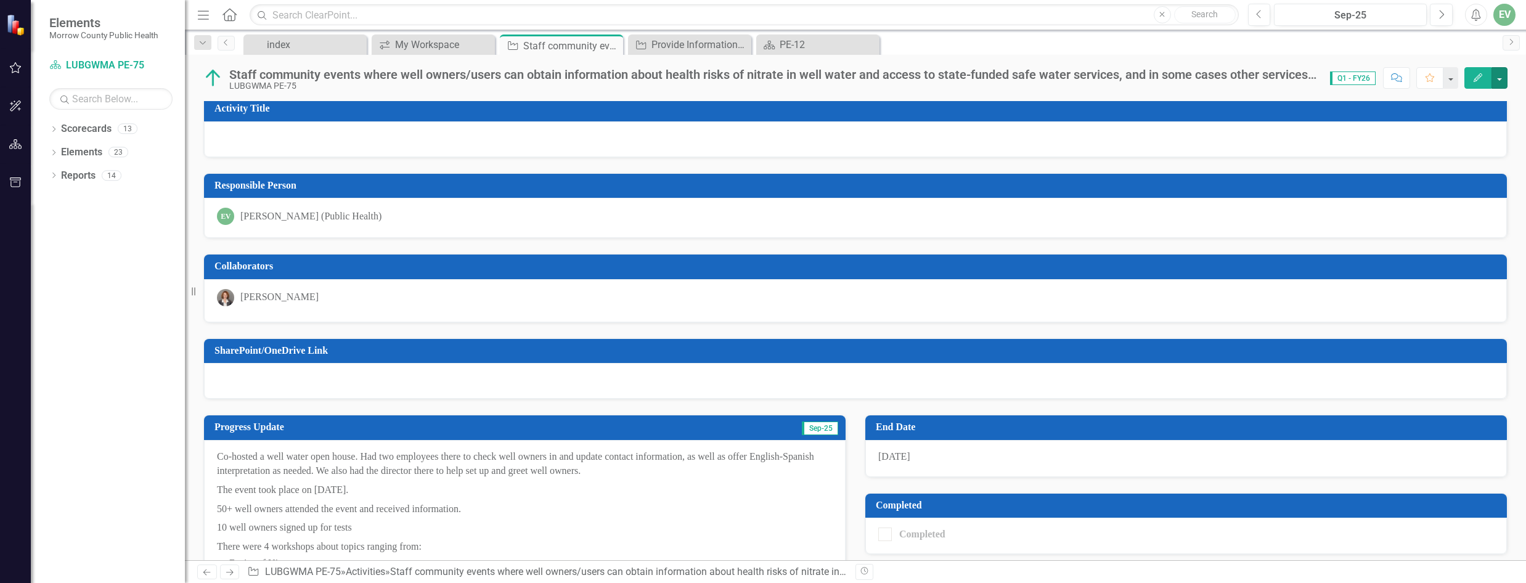
scroll to position [0, 0]
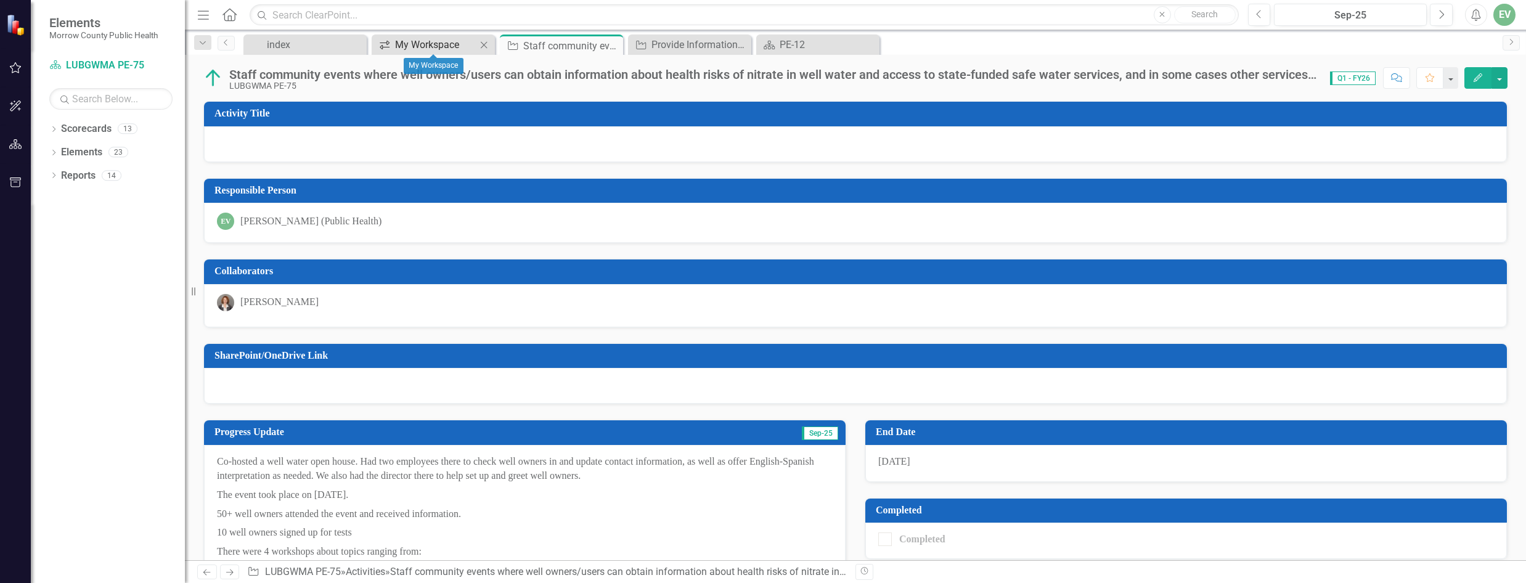
click at [452, 46] on div "My Workspace" at bounding box center [435, 44] width 81 height 15
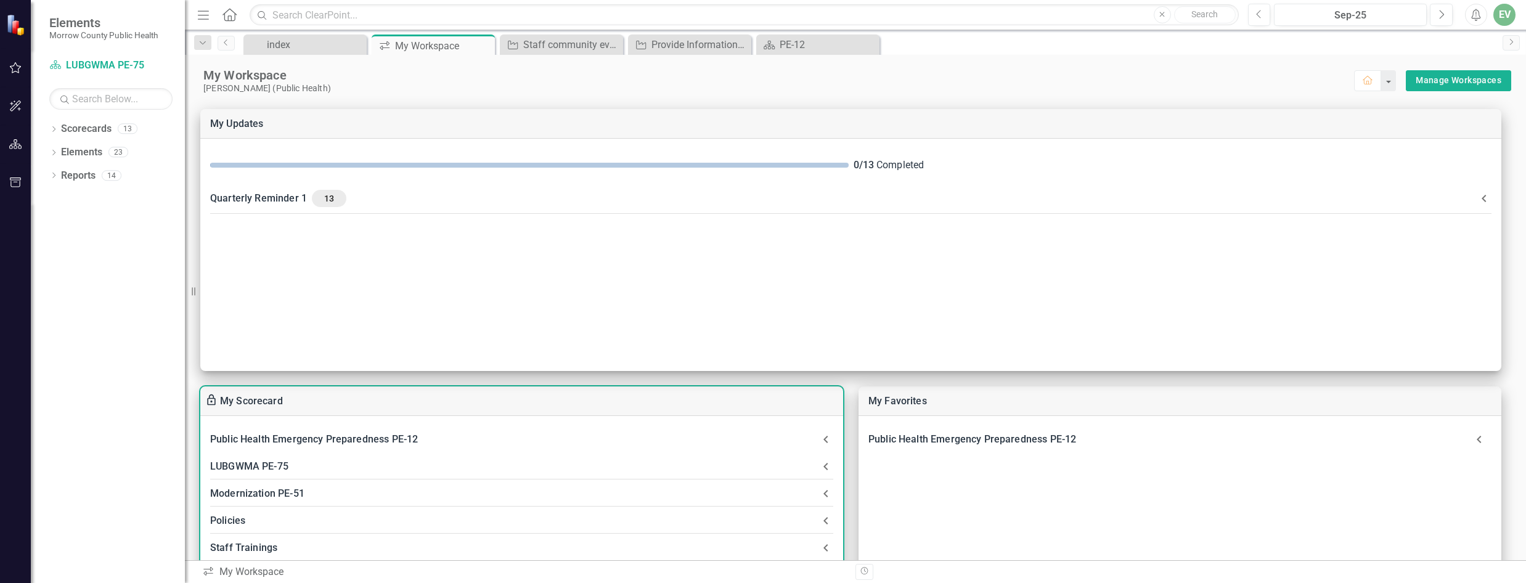
click at [826, 467] on icon at bounding box center [826, 466] width 15 height 15
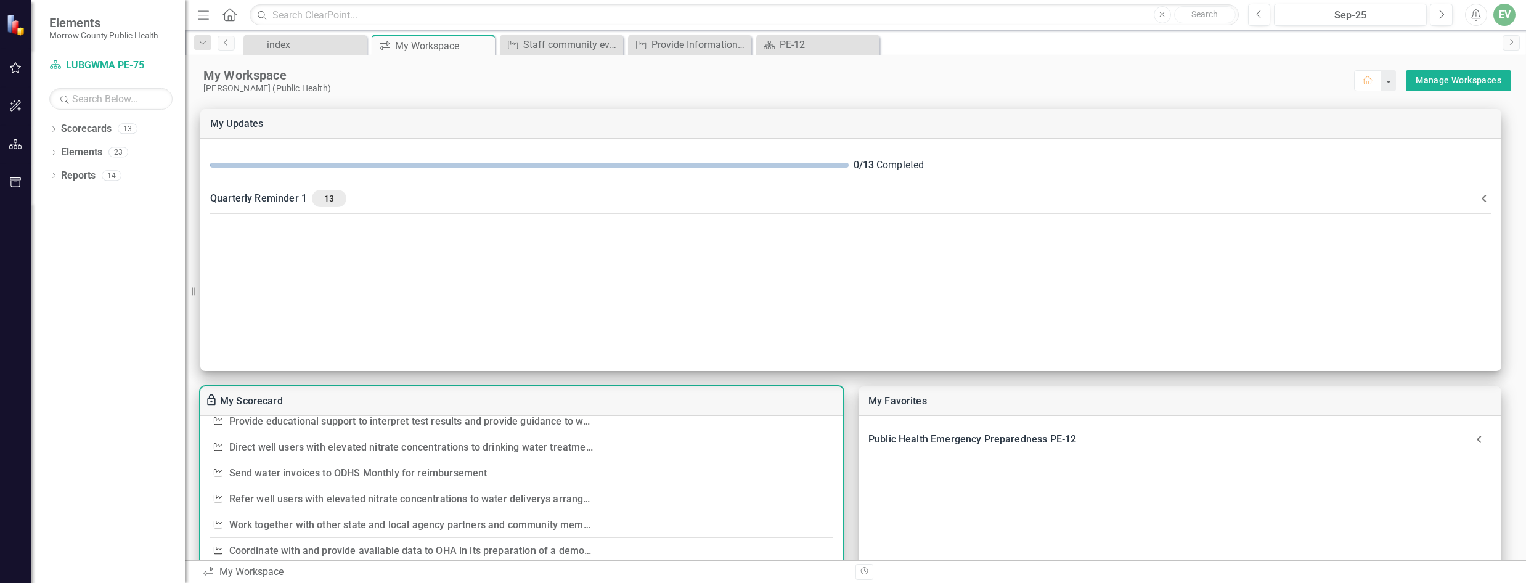
scroll to position [185, 0]
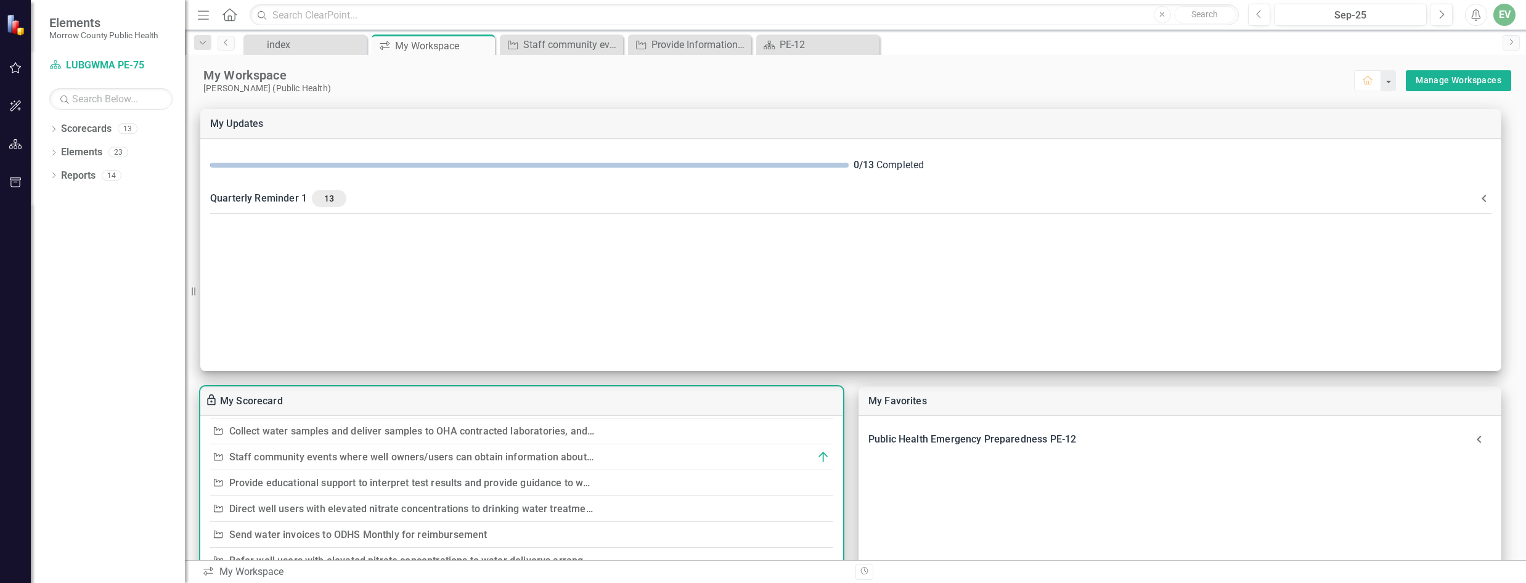
click at [373, 481] on link "Provide educational support to interpret test results and provide guidance to w…" at bounding box center [426, 483] width 395 height 12
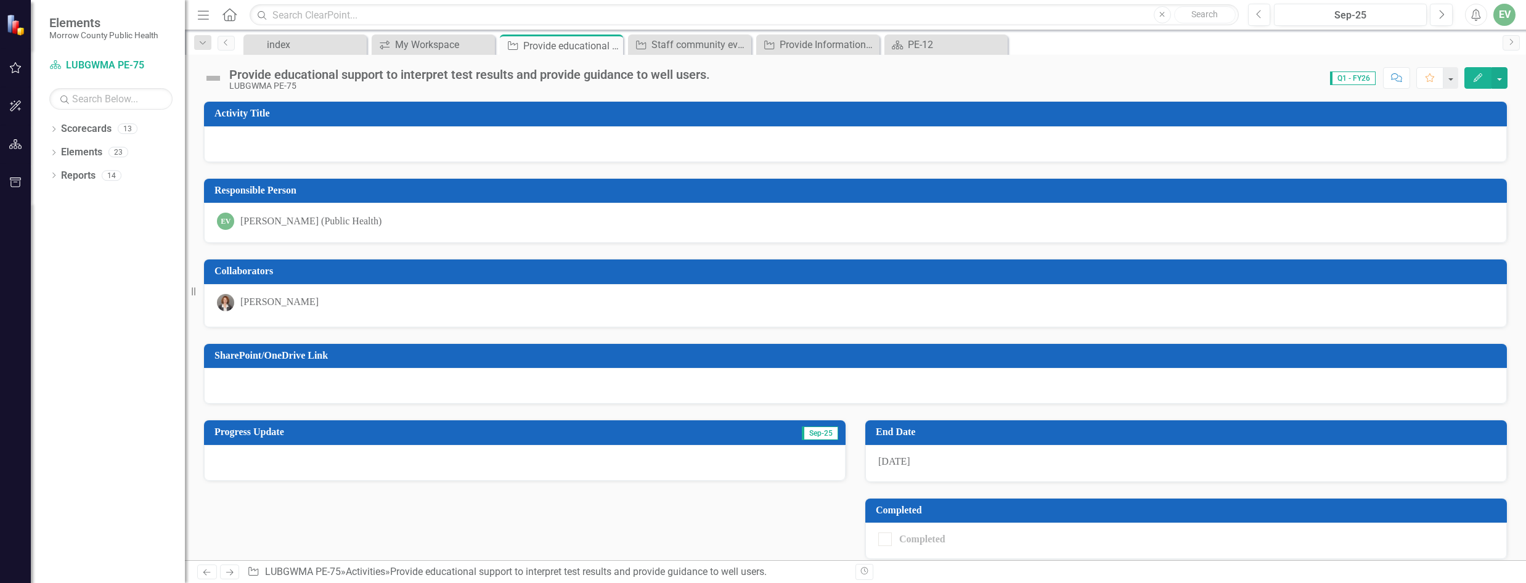
click at [1482, 77] on icon "Edit" at bounding box center [1478, 77] width 11 height 9
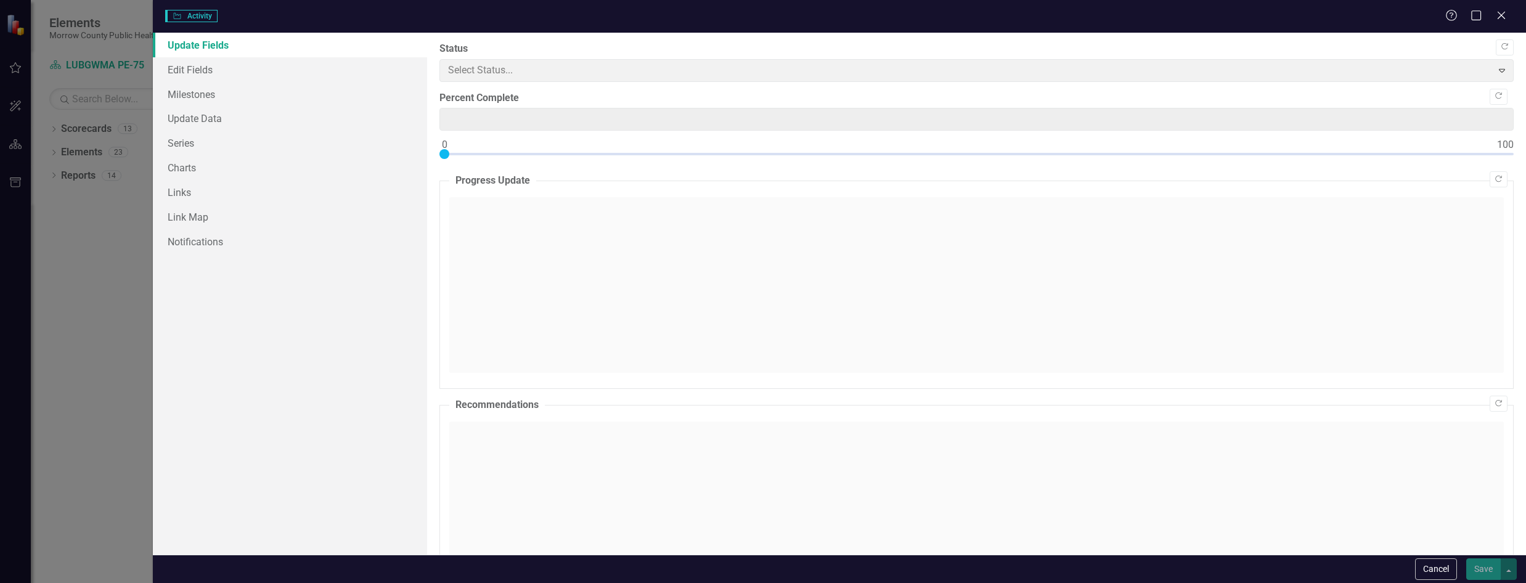
type input "0"
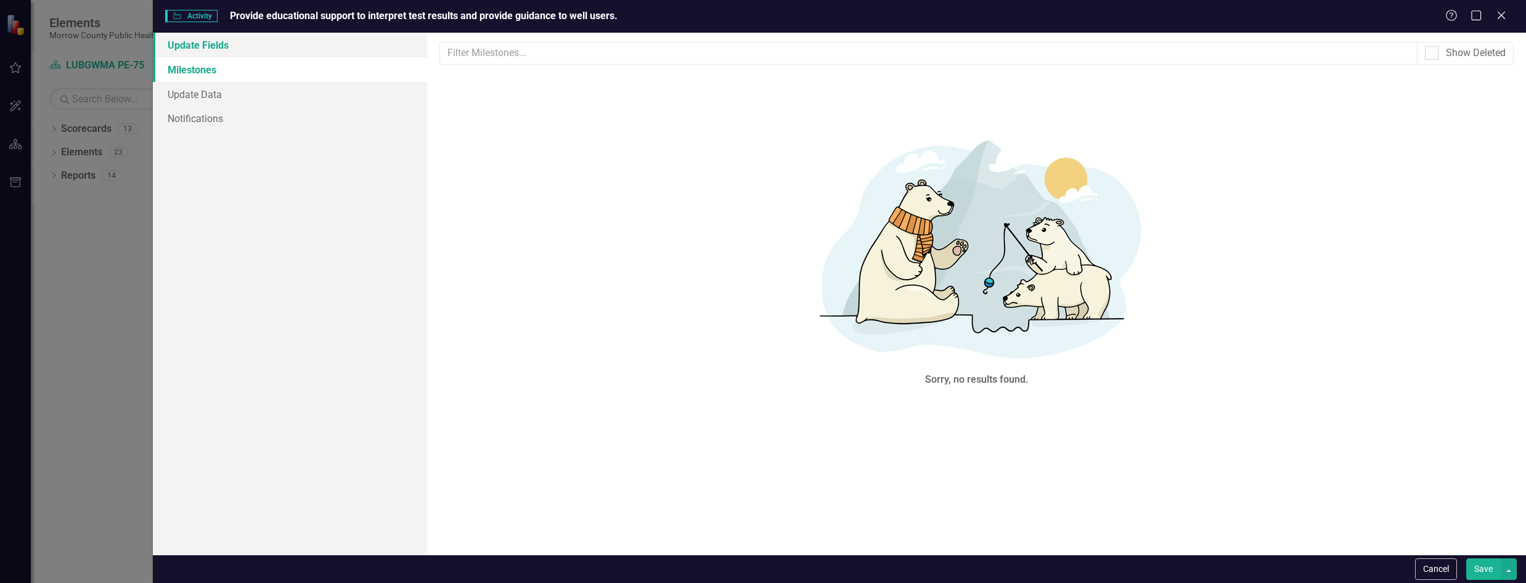
click at [231, 49] on link "Update Fields" at bounding box center [290, 45] width 275 height 25
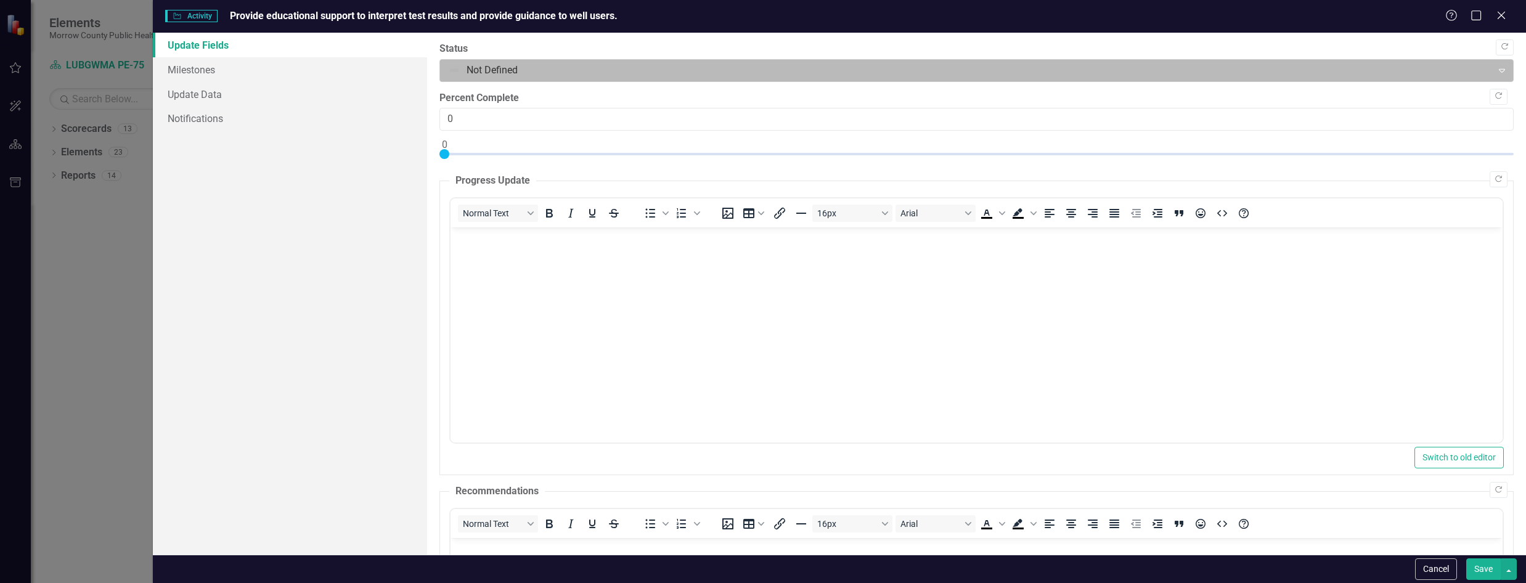
click at [541, 70] on div at bounding box center [966, 70] width 1036 height 17
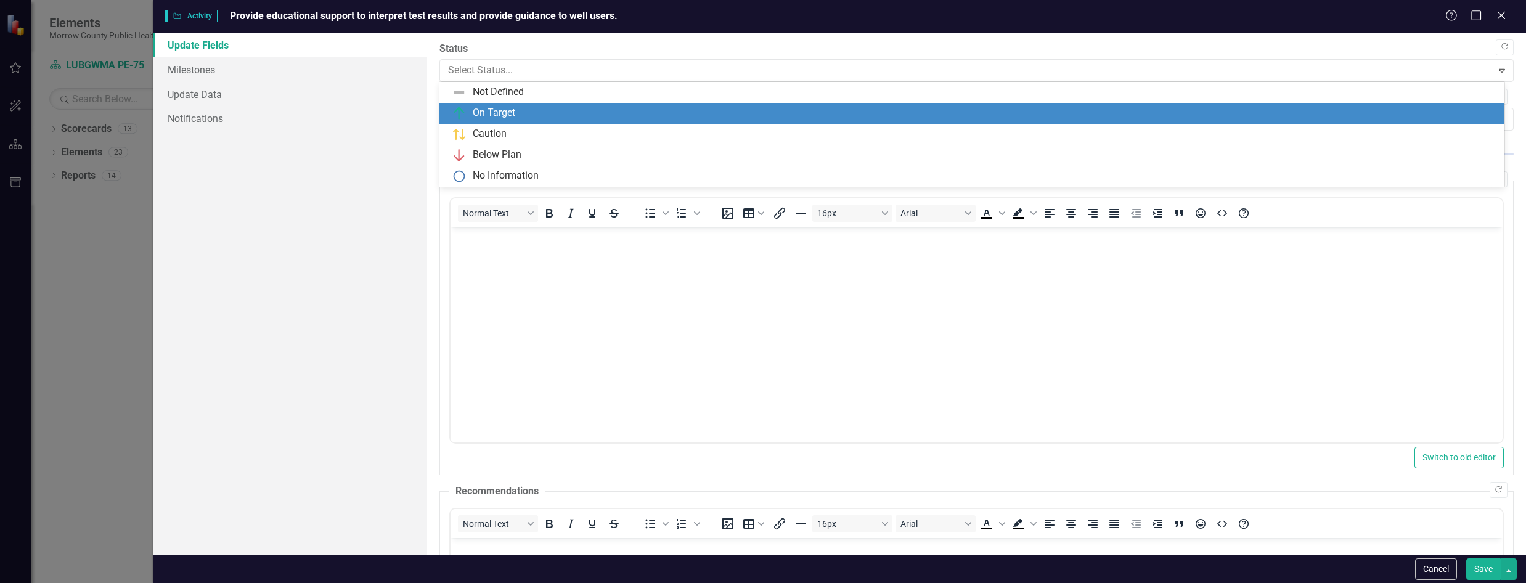
click at [518, 107] on div "On Target" at bounding box center [975, 113] width 1046 height 15
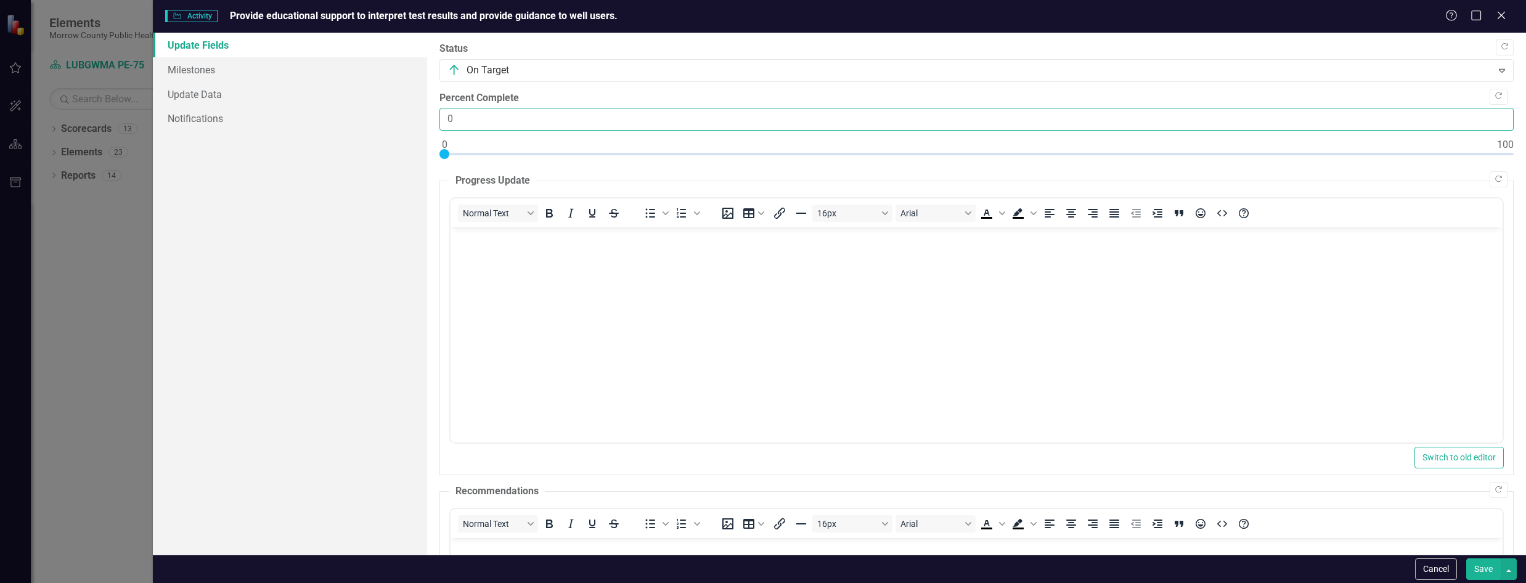
click at [515, 124] on input "0" at bounding box center [977, 119] width 1075 height 23
type input "85"
drag, startPoint x: 445, startPoint y: 155, endPoint x: 1342, endPoint y: 152, distance: 897.0
click at [1342, 152] on div at bounding box center [1342, 154] width 10 height 10
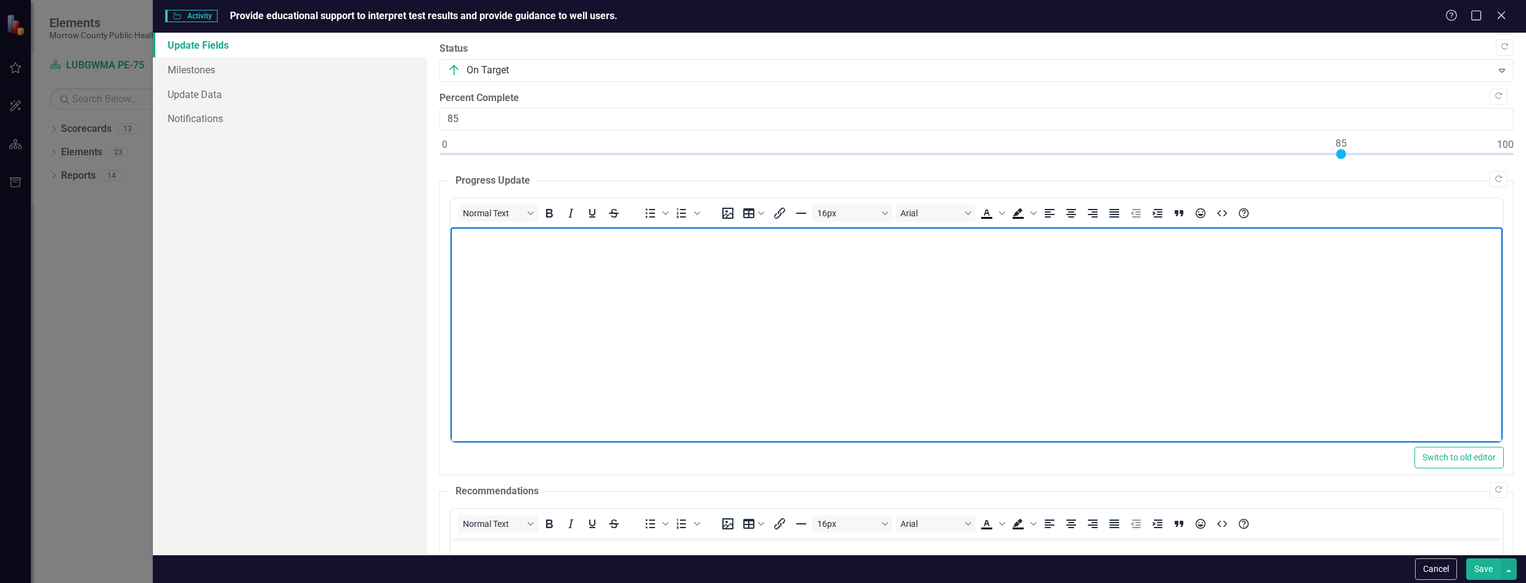
click at [891, 291] on body "Rich Text Area. Press ALT-0 for help." at bounding box center [977, 319] width 1052 height 185
click at [735, 242] on p "Collaborated with OHA to create a bilingual "face sheet"" at bounding box center [977, 238] width 1046 height 15
click at [1142, 235] on p "Collaborated with OHA to create a bilingual "face sheet" that gives well owners…" at bounding box center [977, 238] width 1046 height 15
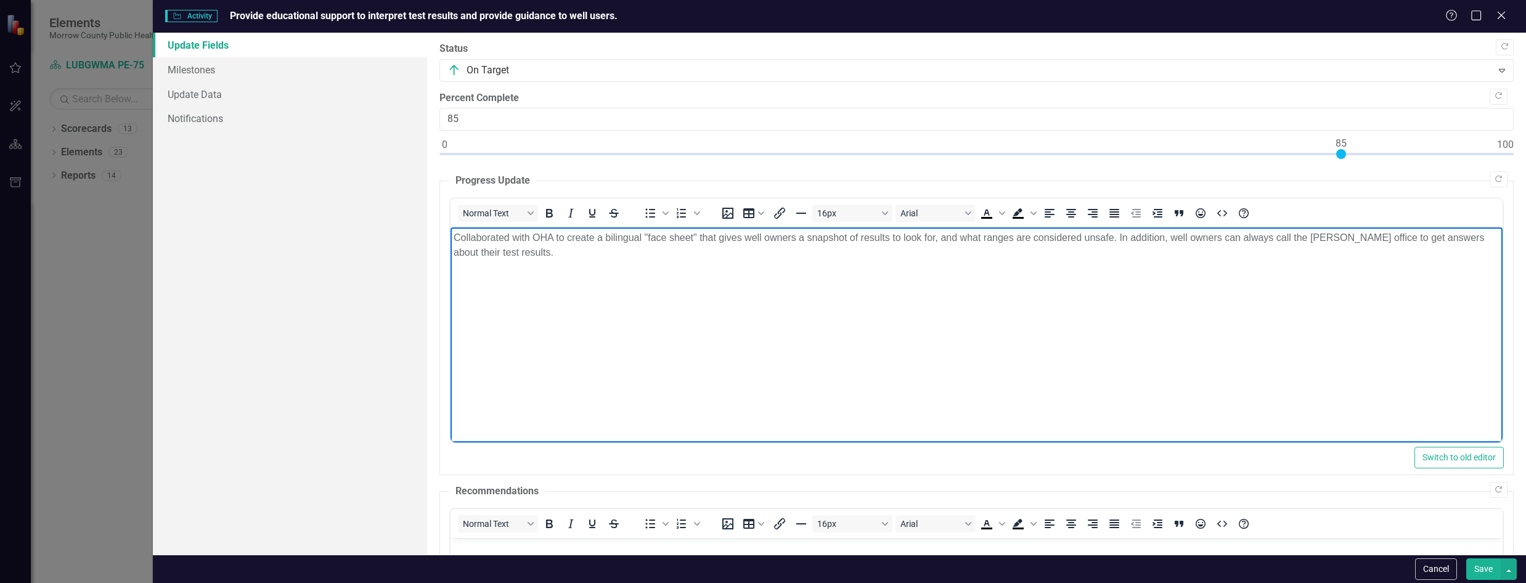
click at [556, 252] on p "Collaborated with OHA to create a bilingual "face sheet" that gives well owners…" at bounding box center [977, 246] width 1046 height 30
click at [936, 252] on p "Collaborated with OHA to create a bilingual "face sheet" that gives well owners…" at bounding box center [977, 246] width 1046 height 30
click at [955, 251] on p "Collaborated with OHA to create a bilingual "face sheet" that gives well owners…" at bounding box center [977, 246] width 1046 height 30
click at [983, 279] on body "Collaborated with OHA to create a bilingual "face sheet" that gives well owners…" at bounding box center [977, 319] width 1052 height 185
click at [1079, 247] on p "Collaborated with OHA to create a bilingual "face sheet" that gives well owners…" at bounding box center [977, 246] width 1046 height 30
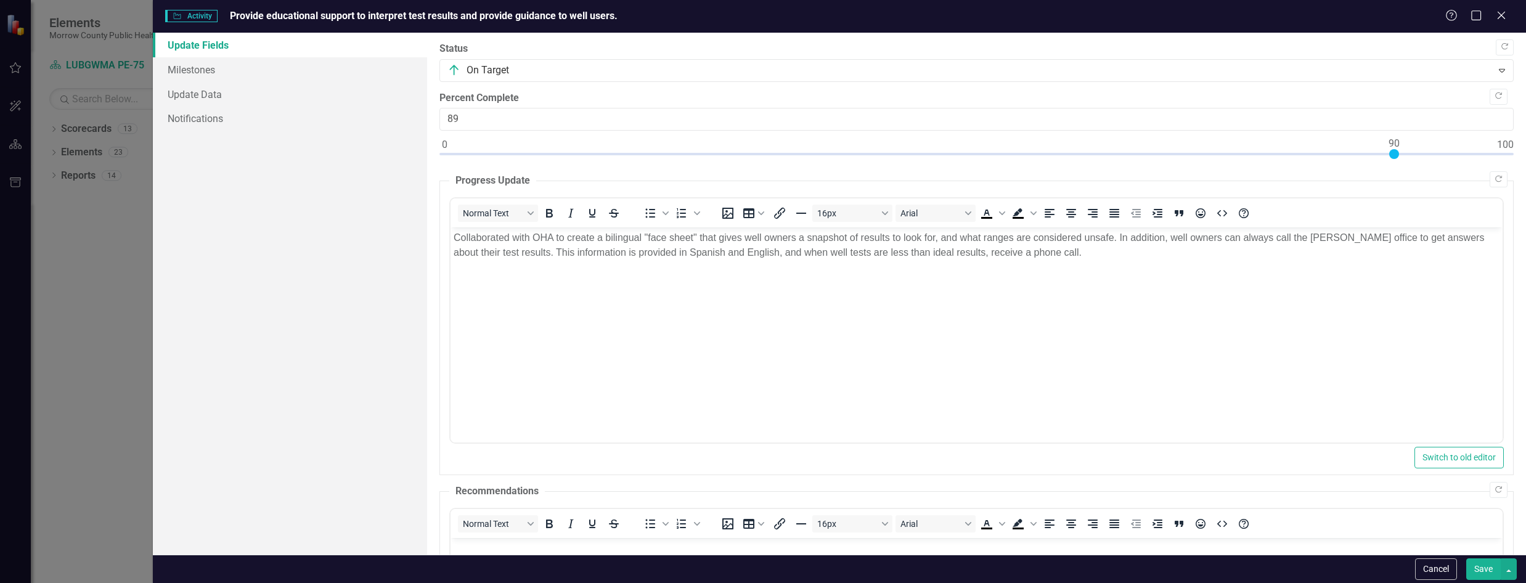
type input "90"
drag, startPoint x: 1347, startPoint y: 154, endPoint x: 1398, endPoint y: 152, distance: 51.2
click at [1398, 152] on div at bounding box center [1395, 154] width 10 height 10
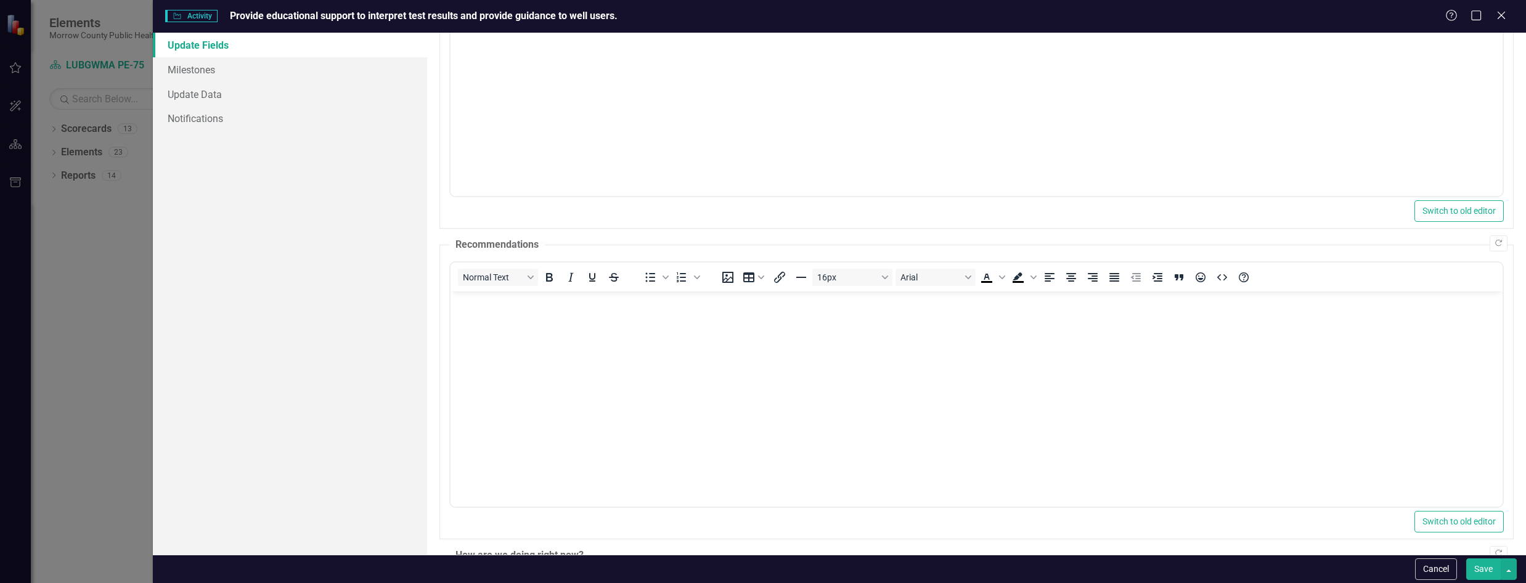
scroll to position [308, 0]
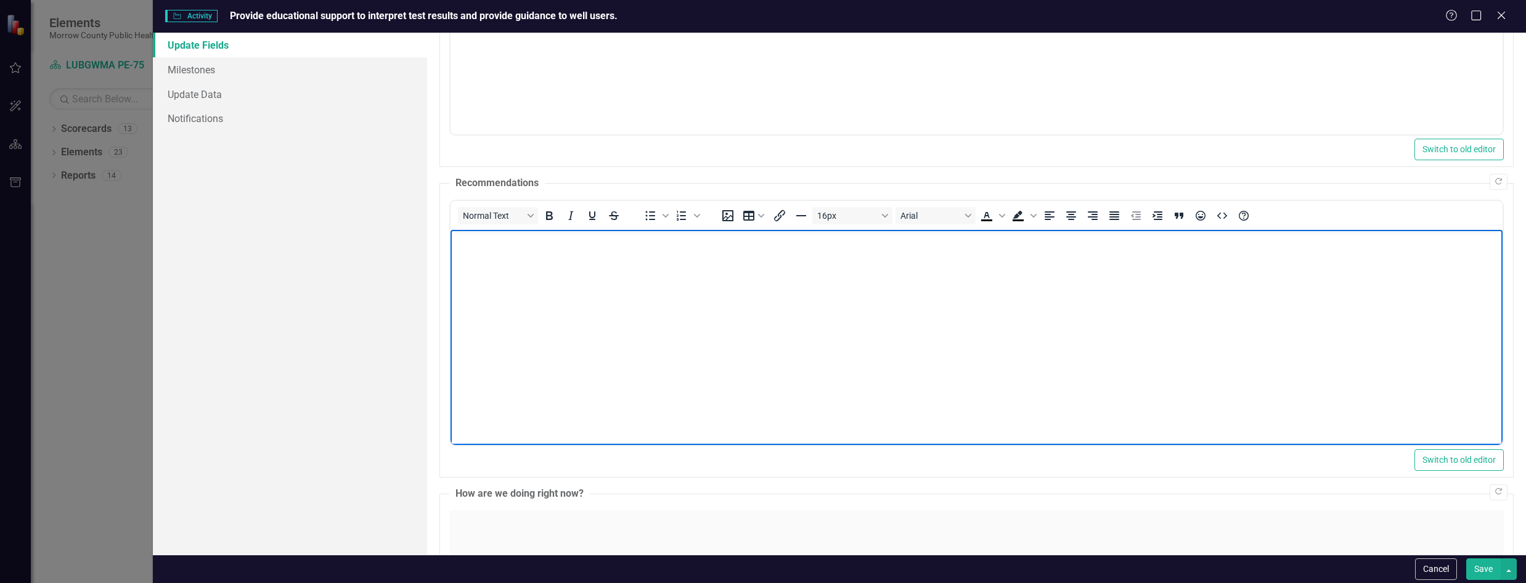
click at [1021, 328] on body "Rich Text Area. Press ALT-0 for help." at bounding box center [977, 321] width 1052 height 185
click at [760, 243] on p "We are finding ways to create more picture-based information." at bounding box center [977, 239] width 1046 height 15
drag, startPoint x: 517, startPoint y: 240, endPoint x: 487, endPoint y: 240, distance: 29.6
click at [487, 240] on p "We are finding ways to create more picture-based information." at bounding box center [977, 239] width 1046 height 15
click at [780, 238] on p "We are brainstorming ways to create more picture-based information." at bounding box center [977, 239] width 1046 height 15
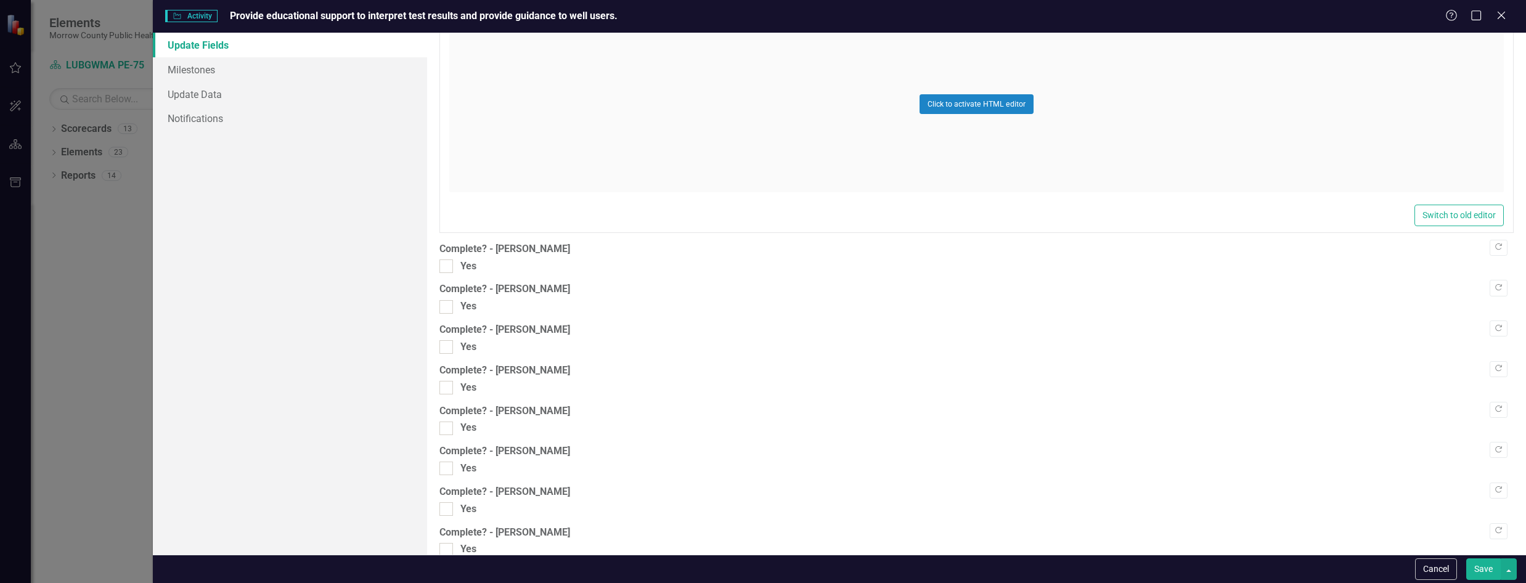
scroll to position [925, 0]
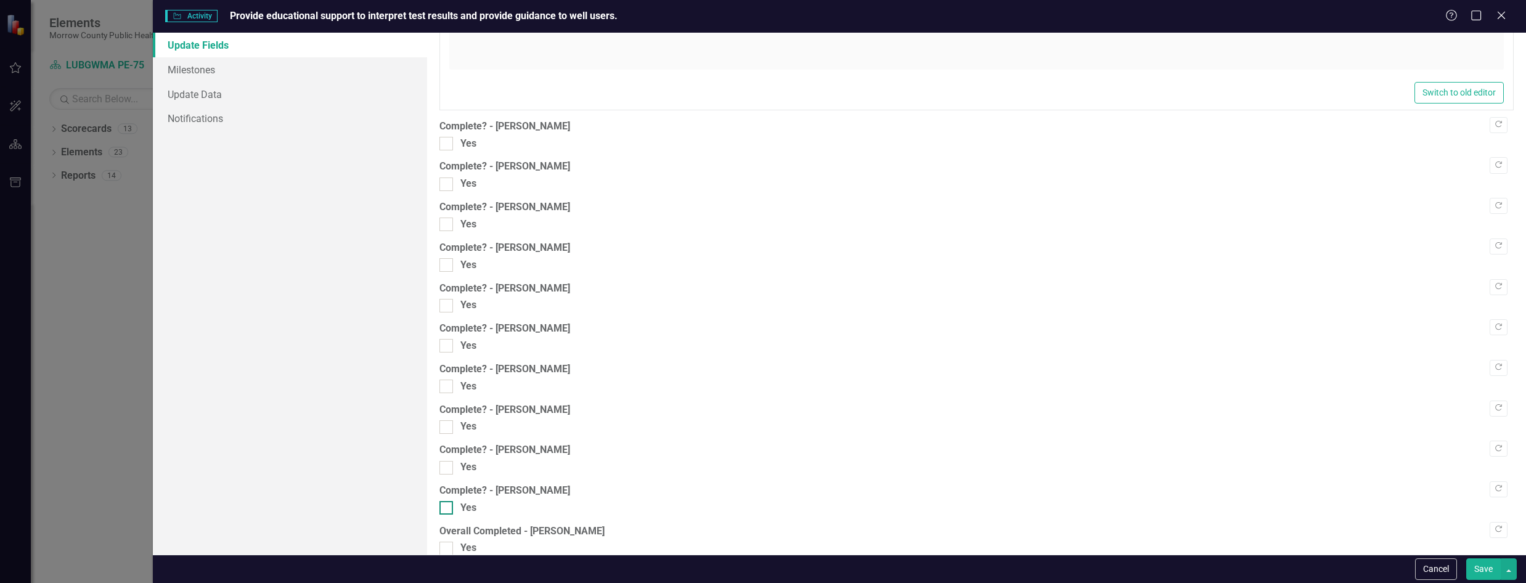
click at [448, 506] on input "Yes" at bounding box center [444, 505] width 8 height 8
checkbox input "true"
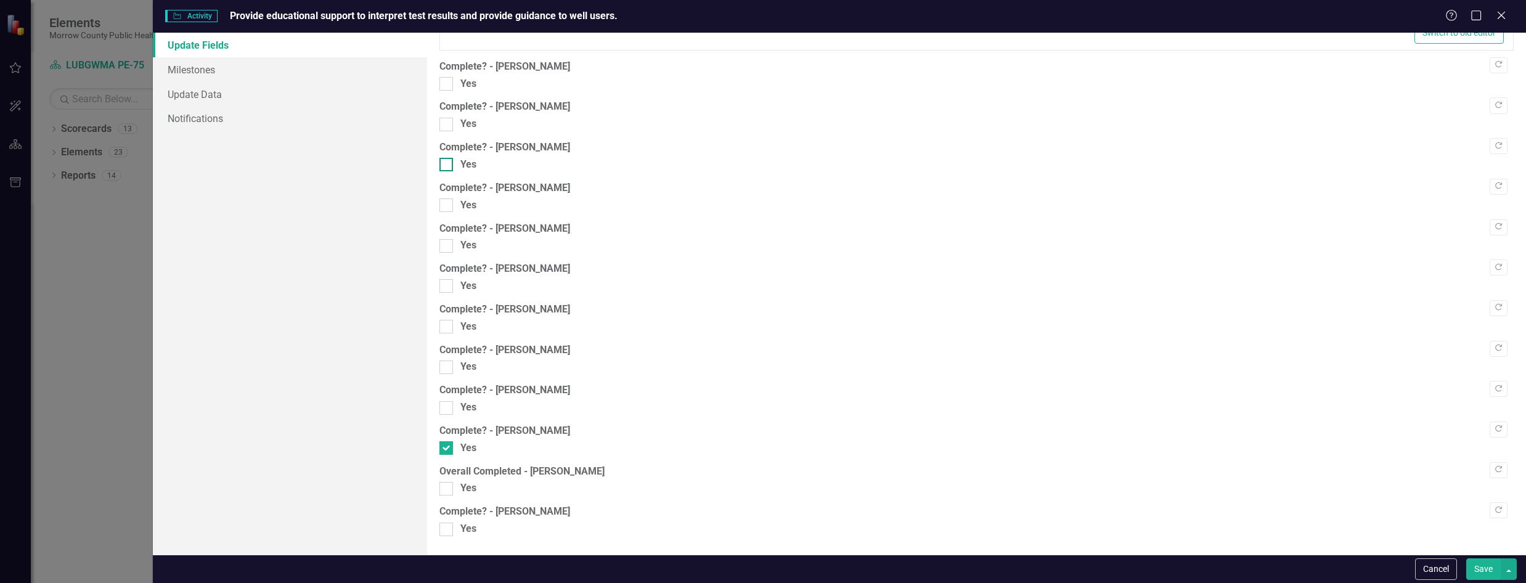
click at [449, 166] on div at bounding box center [447, 165] width 14 height 14
click at [448, 166] on input "Yes" at bounding box center [444, 162] width 8 height 8
checkbox input "true"
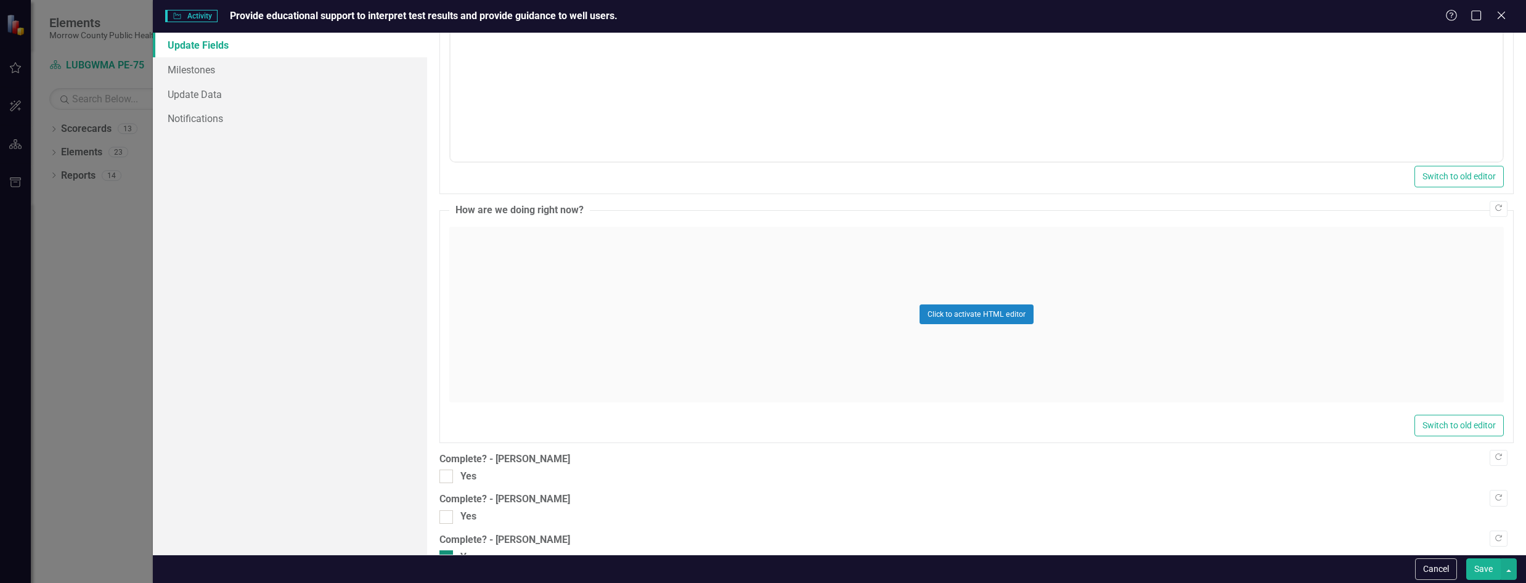
scroll to position [615, 0]
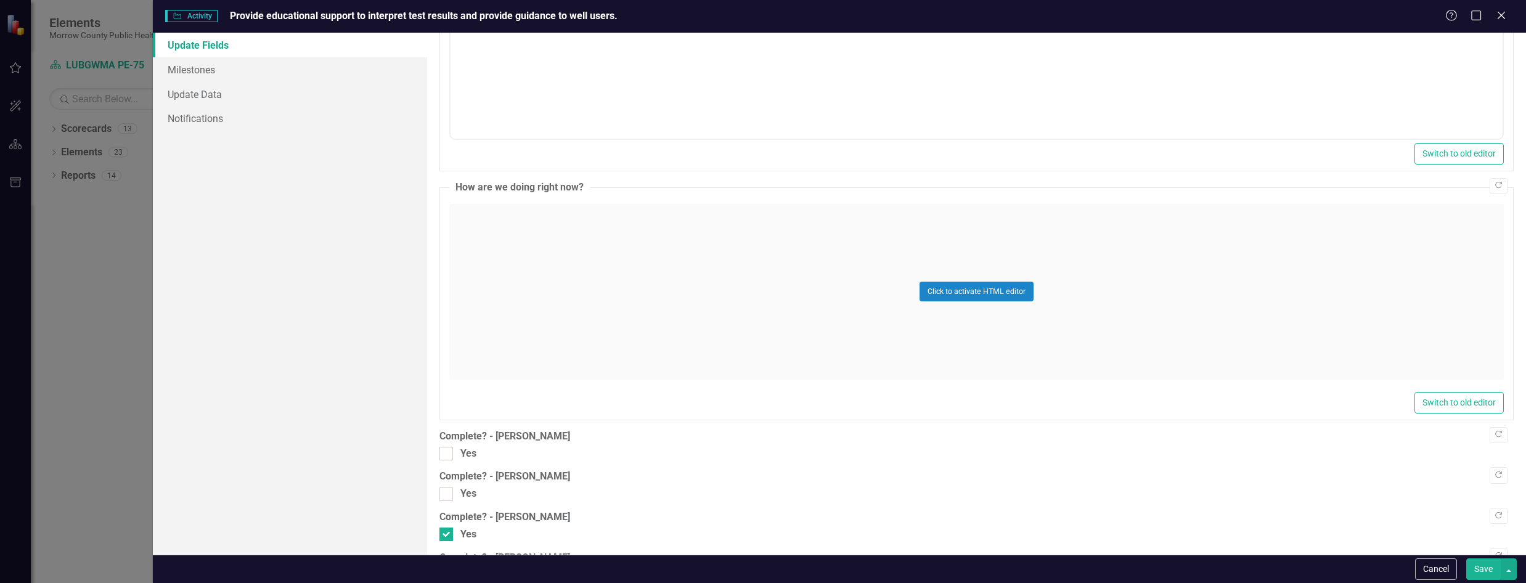
click at [1489, 568] on button "Save" at bounding box center [1484, 570] width 35 height 22
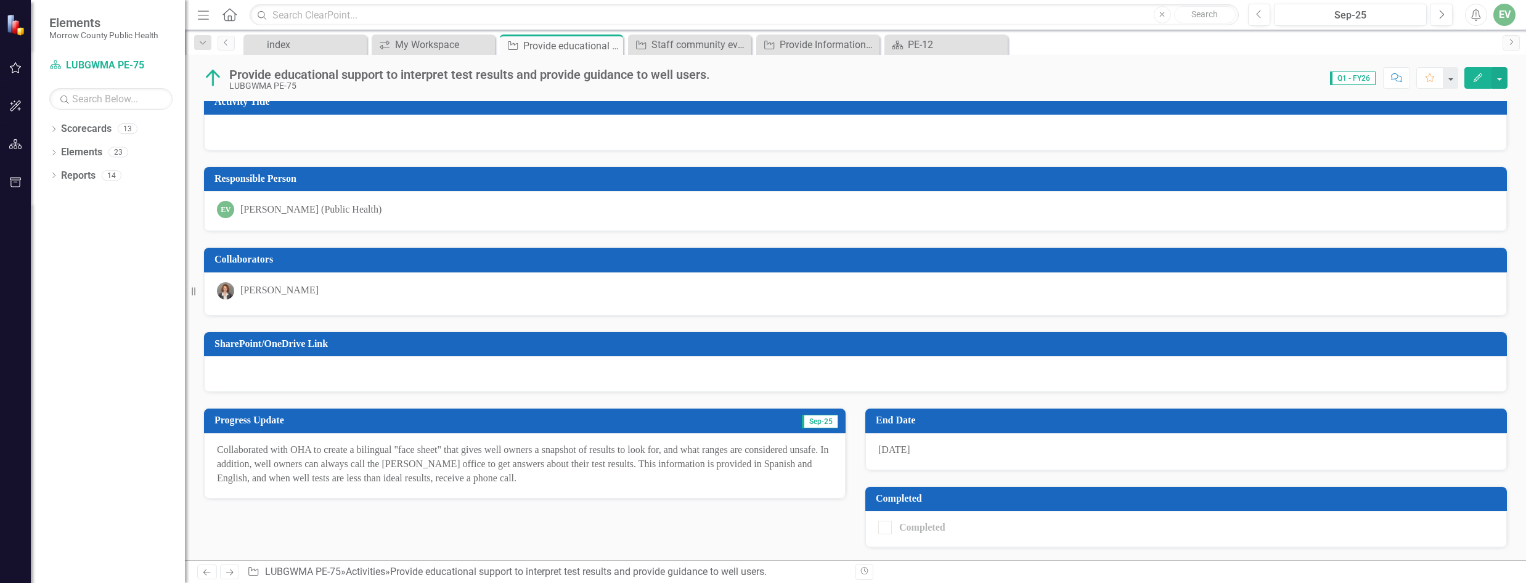
scroll to position [0, 0]
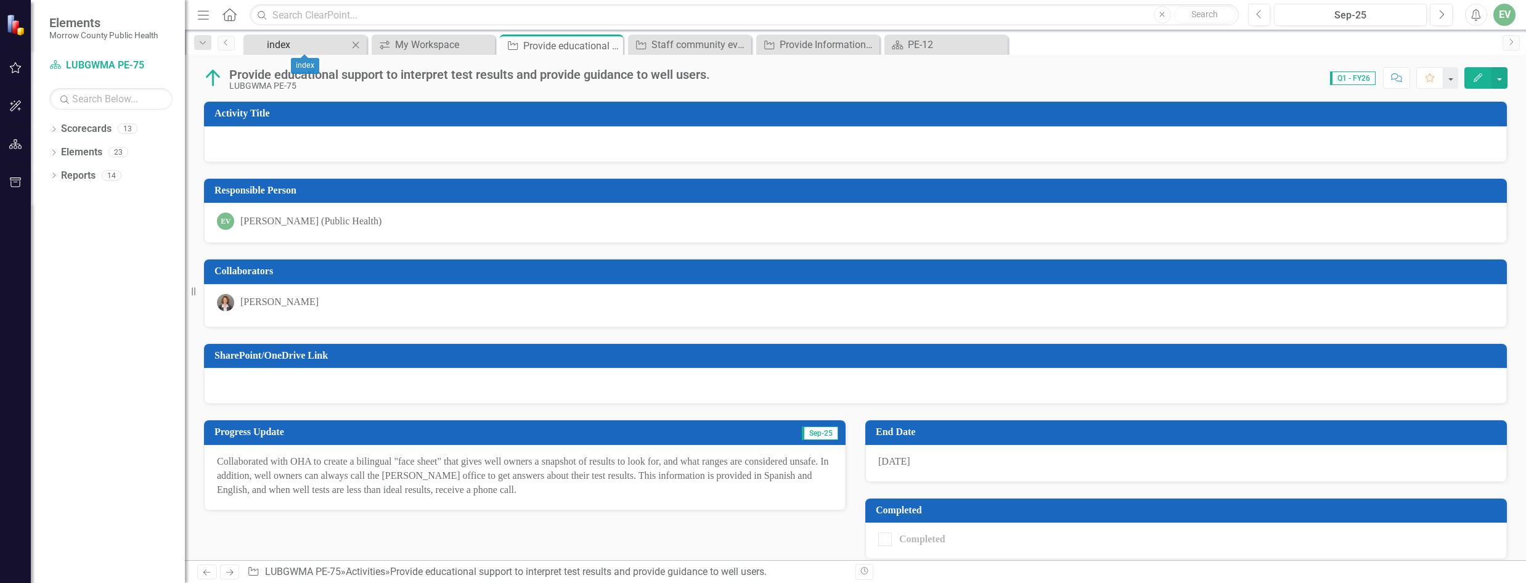
click at [314, 44] on div "index" at bounding box center [307, 44] width 81 height 15
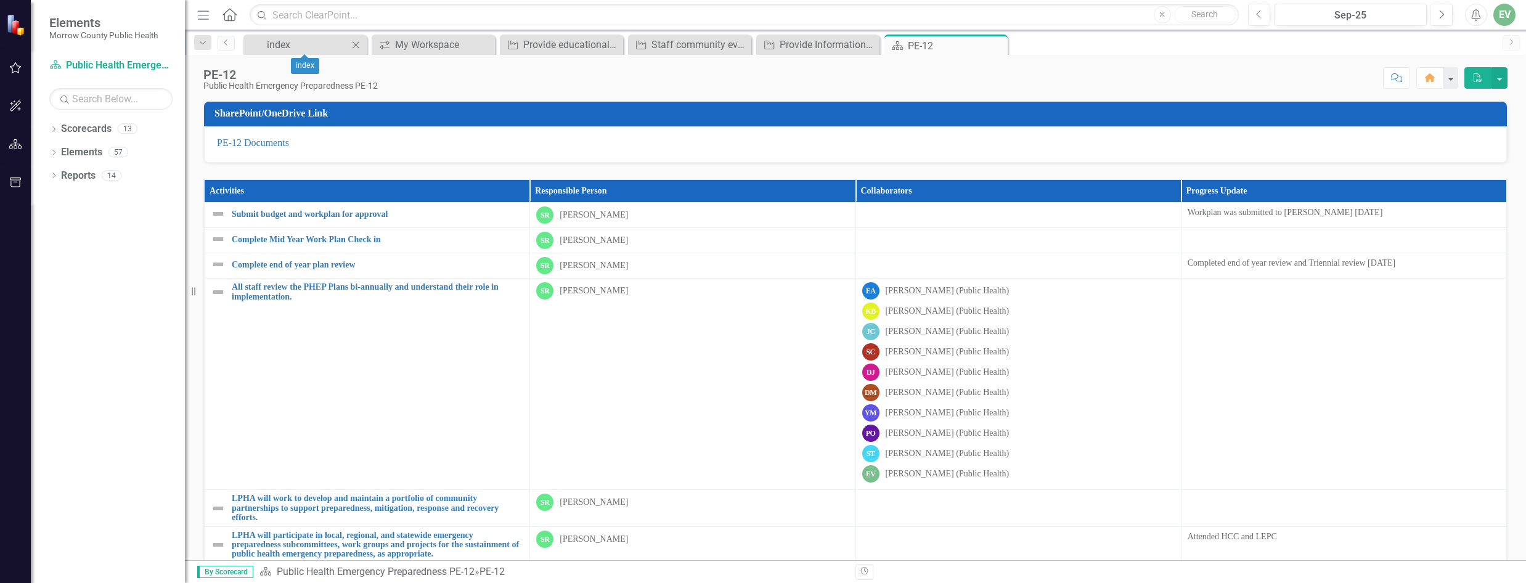
click at [353, 43] on icon "Close" at bounding box center [356, 45] width 12 height 10
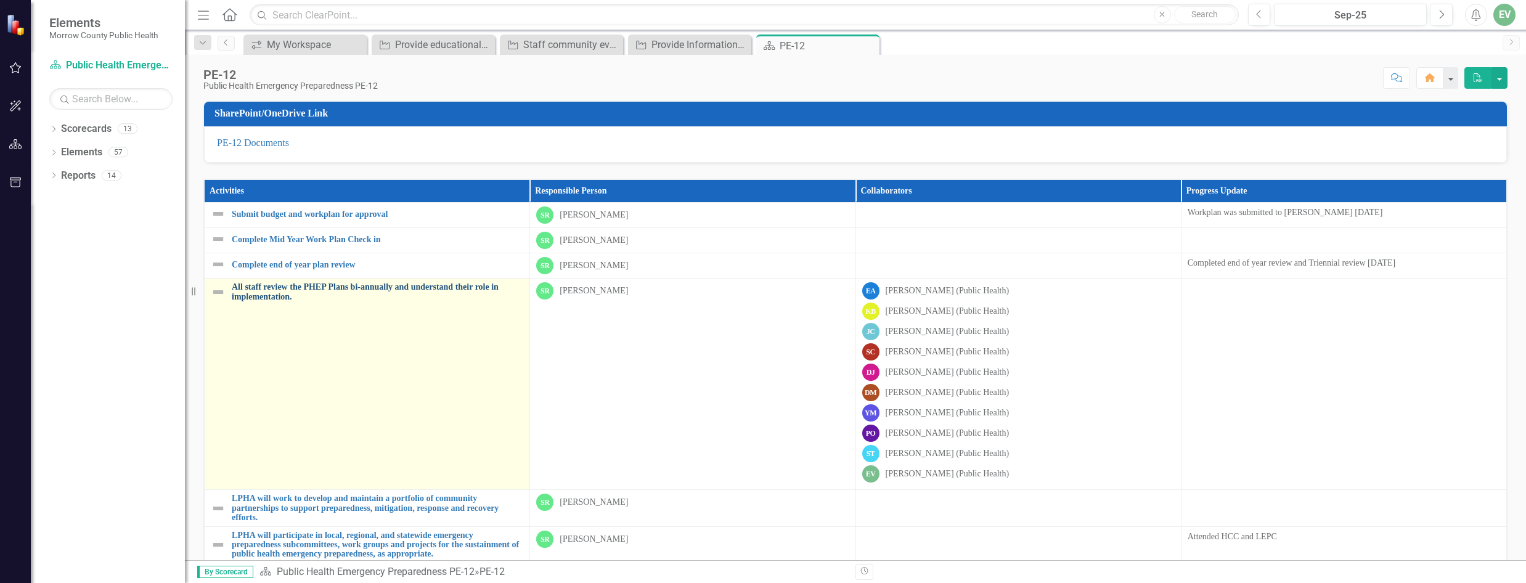
click at [298, 293] on link "All staff review the PHEP Plans bi-annually and understand their role in implem…" at bounding box center [378, 291] width 292 height 19
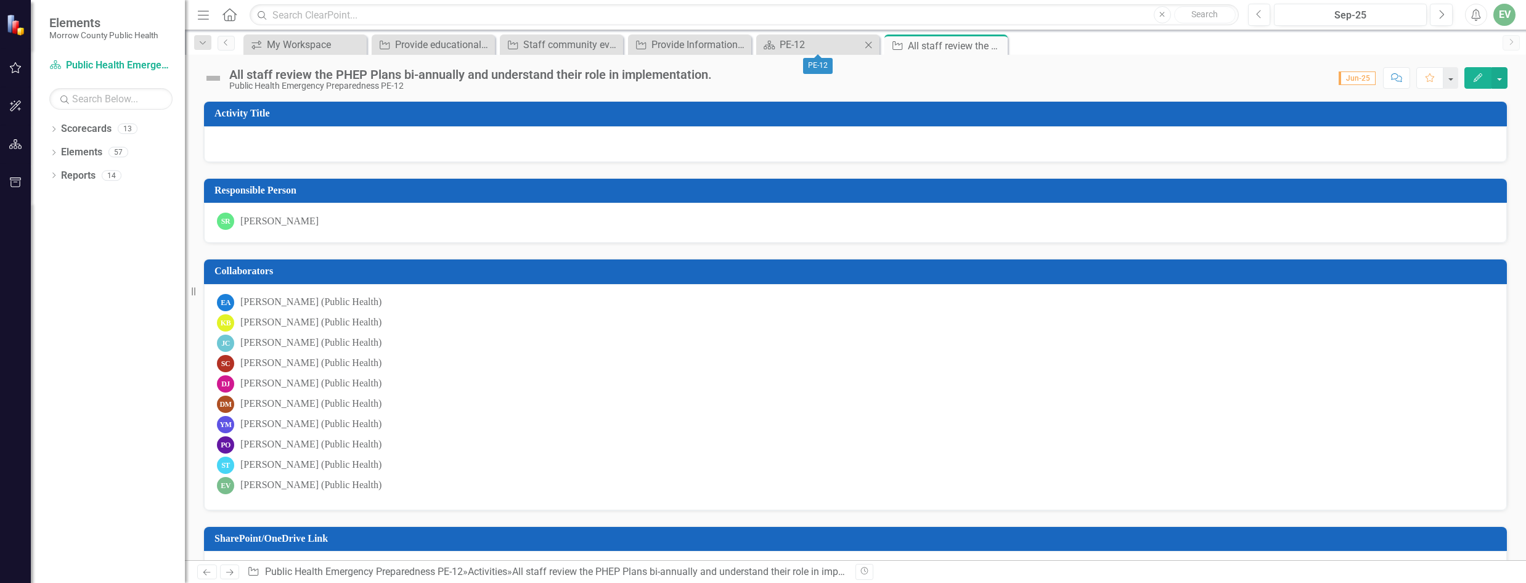
click at [869, 47] on icon "Close" at bounding box center [868, 45] width 12 height 10
click at [869, 47] on icon "Close" at bounding box center [868, 46] width 12 height 10
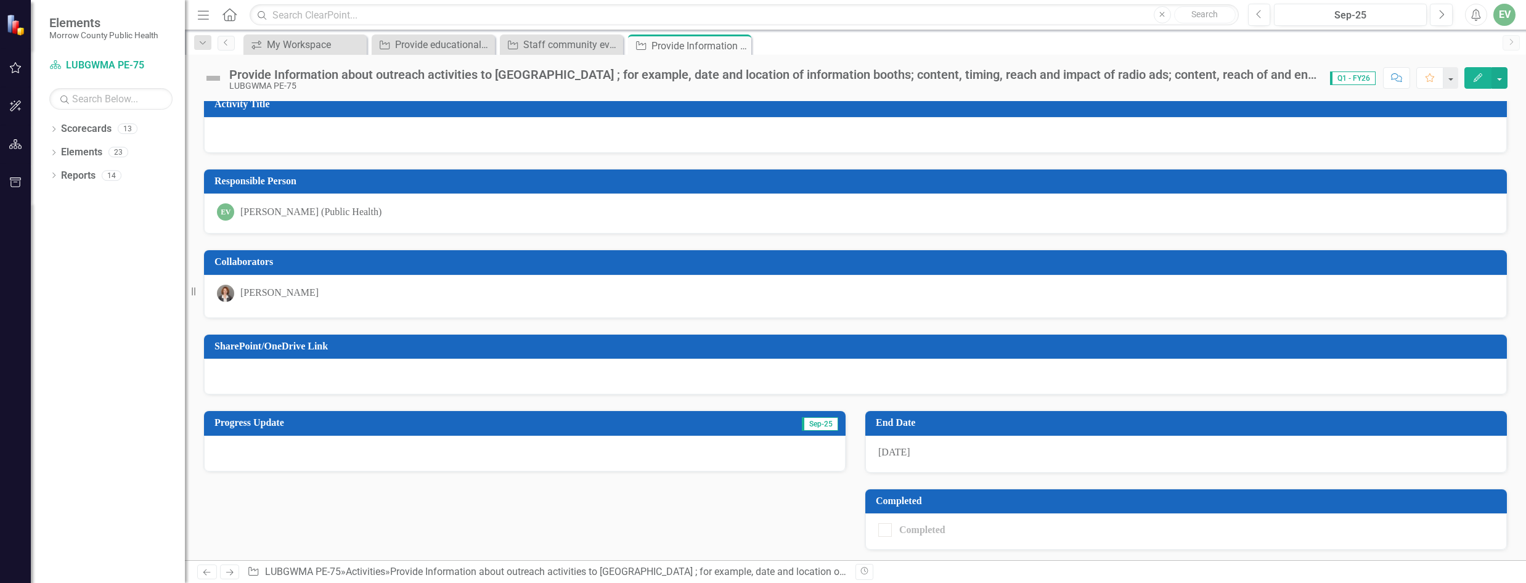
scroll to position [12, 0]
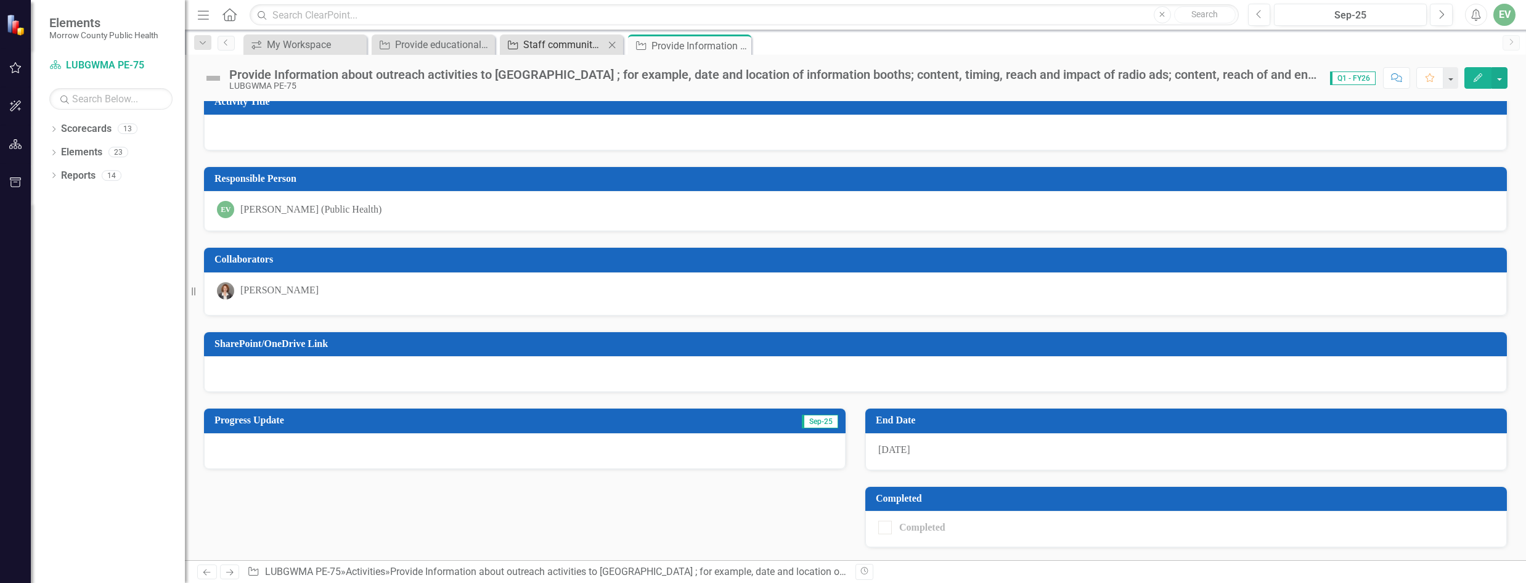
click at [576, 48] on div "Staff community events where well owners/users can obtain information about hea…" at bounding box center [563, 44] width 81 height 15
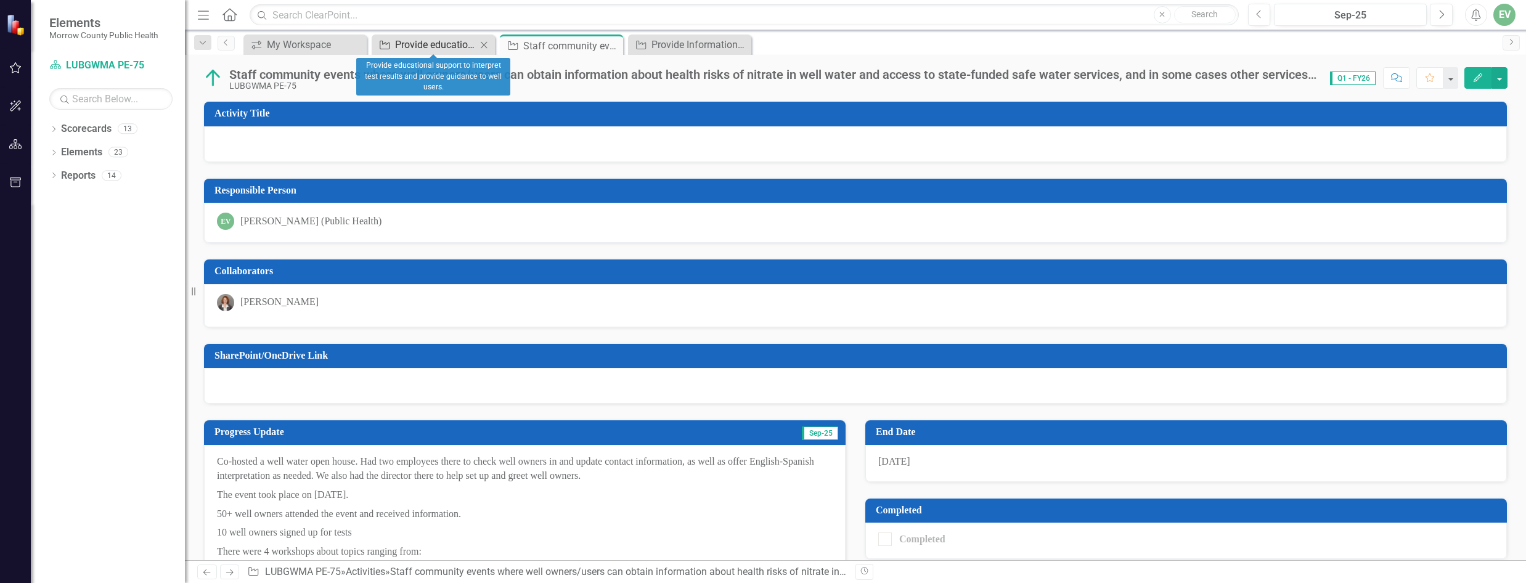
click at [448, 45] on div "Provide educational support to interpret test results and provide guidance to w…" at bounding box center [435, 44] width 81 height 15
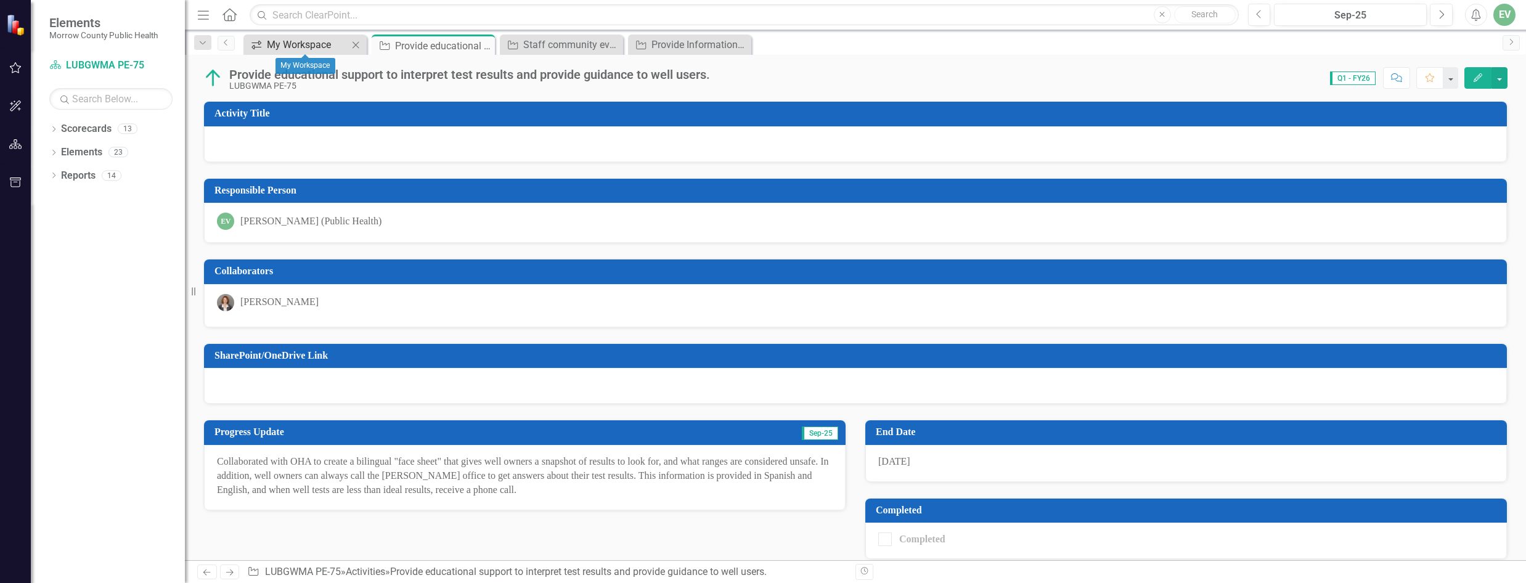
click at [319, 39] on div "My Workspace" at bounding box center [307, 44] width 81 height 15
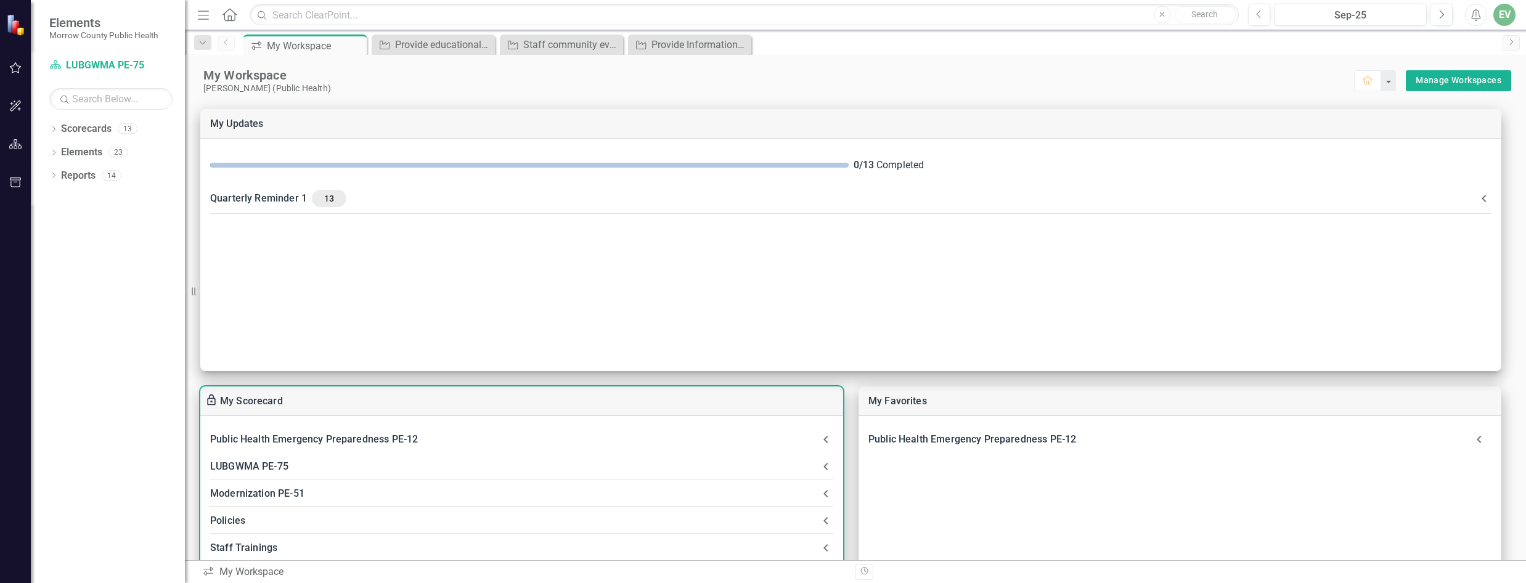
click at [281, 461] on div "LUBGWMA PE-75" at bounding box center [514, 466] width 608 height 17
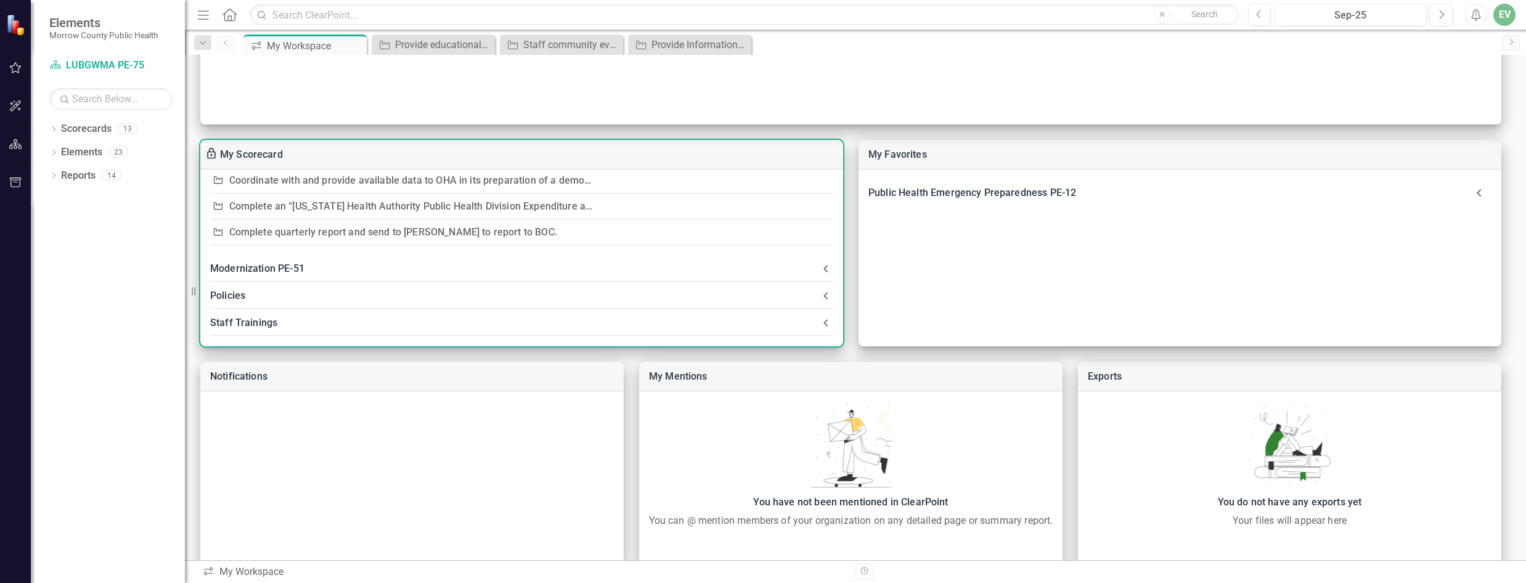
scroll to position [309, 0]
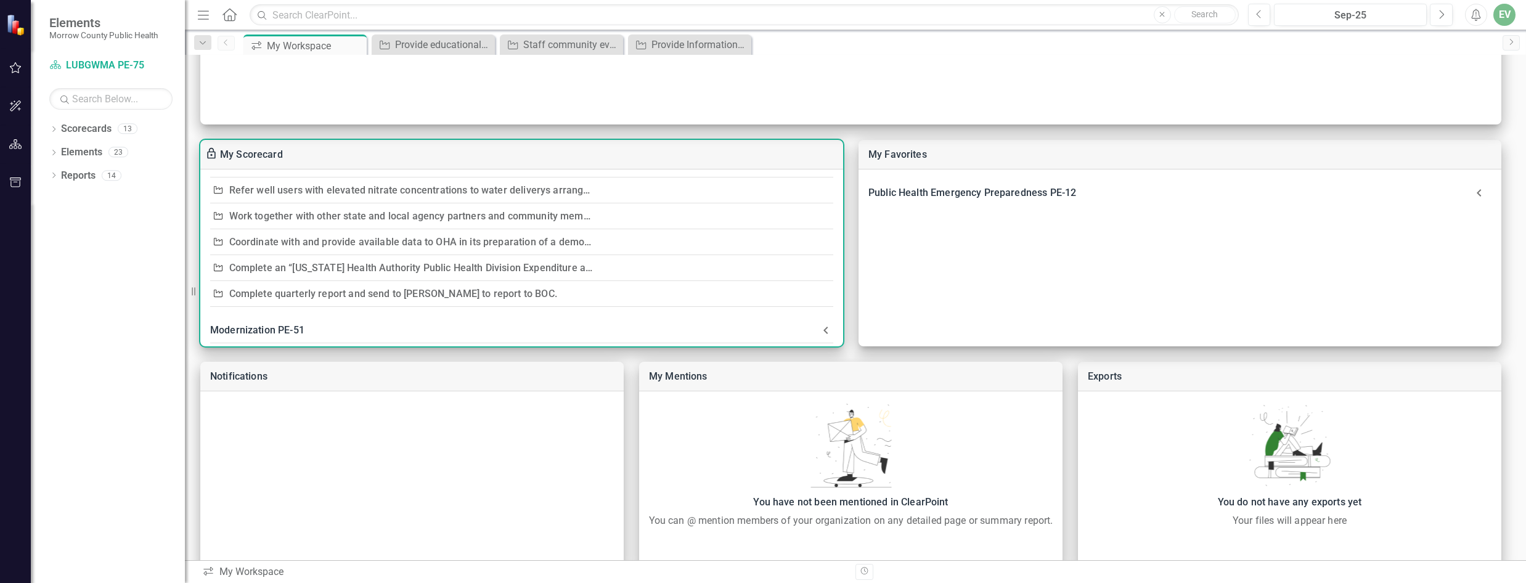
click at [484, 241] on link "Coordinate with and provide available data to OHA in its preparation of a demog…" at bounding box center [589, 242] width 721 height 12
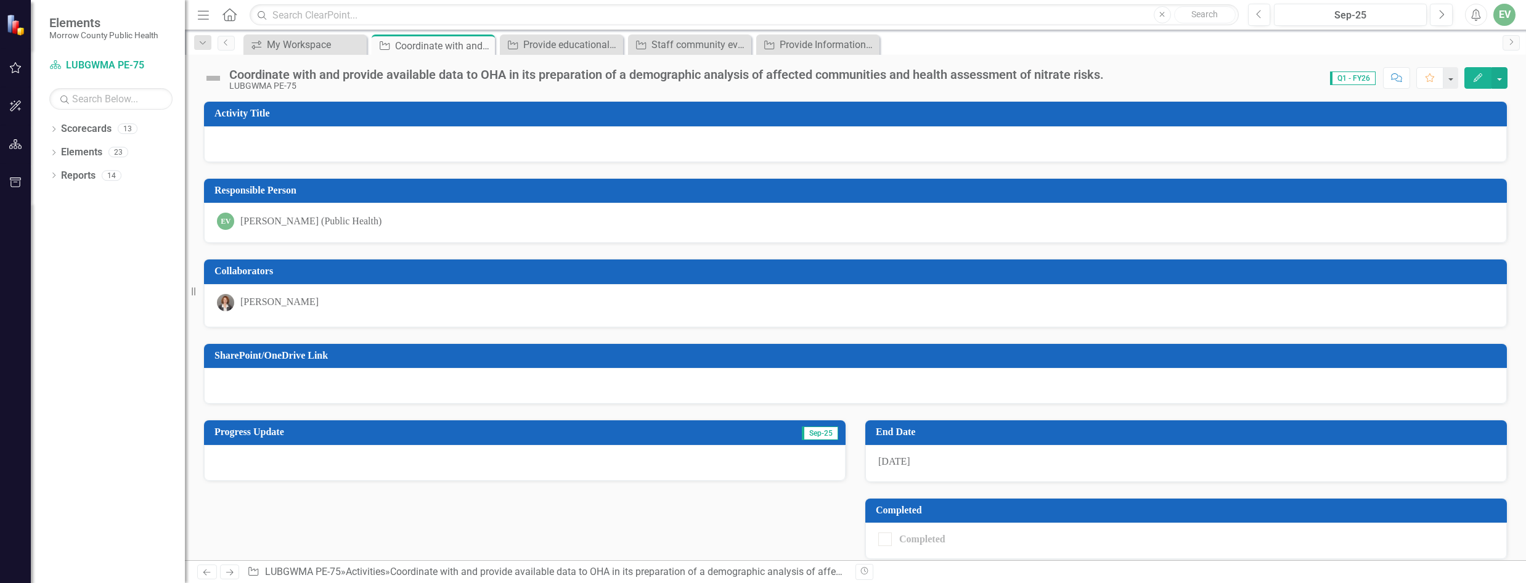
click at [1486, 84] on button "Edit" at bounding box center [1478, 78] width 27 height 22
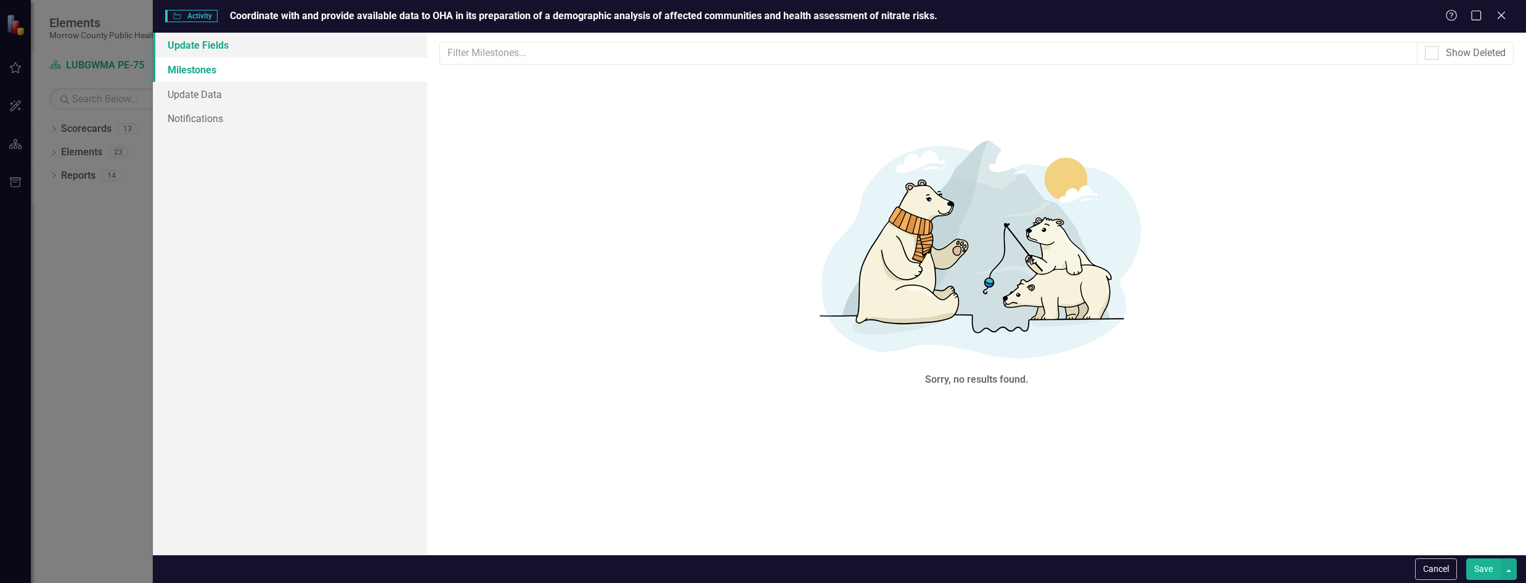
click at [202, 47] on link "Update Fields" at bounding box center [290, 45] width 275 height 25
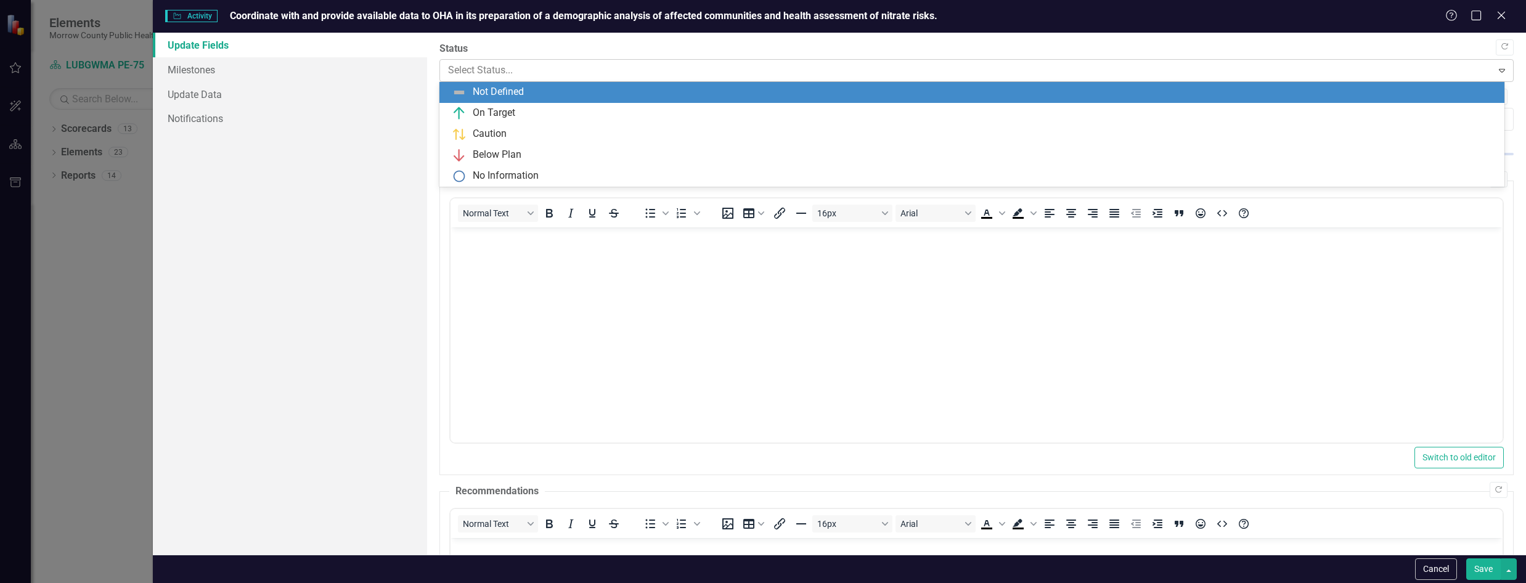
click at [452, 70] on div at bounding box center [966, 70] width 1036 height 17
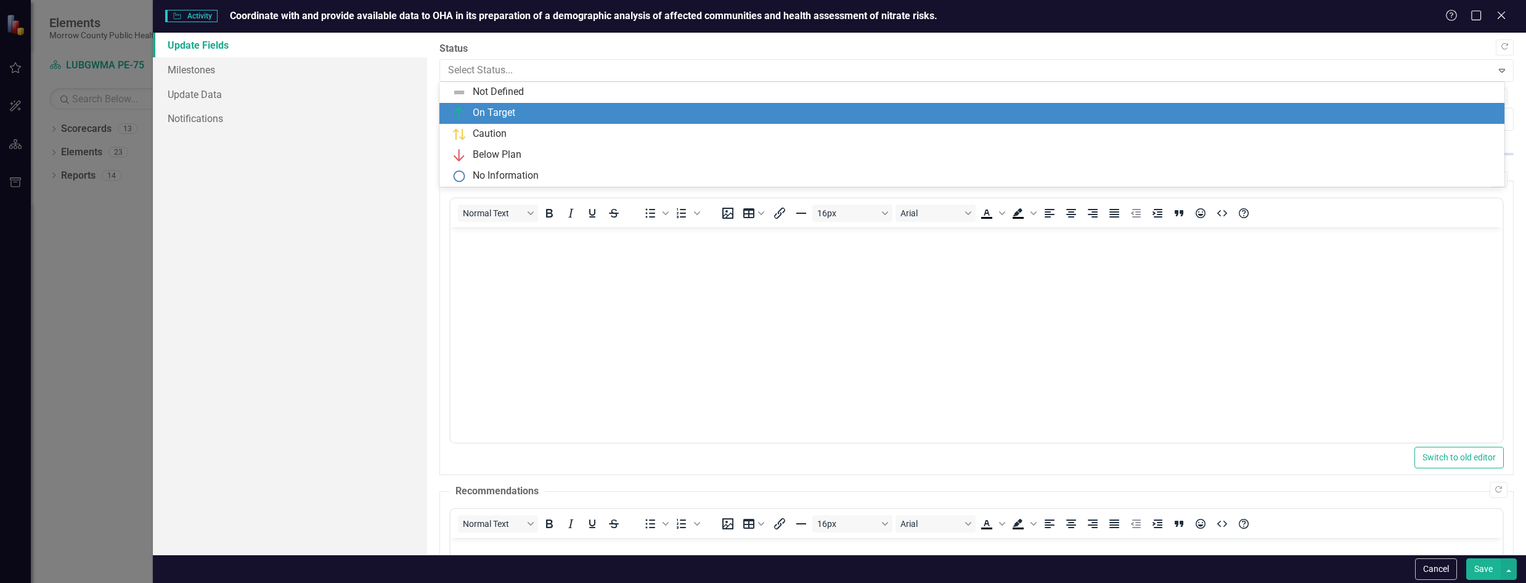
click at [504, 114] on div "On Target" at bounding box center [494, 113] width 43 height 14
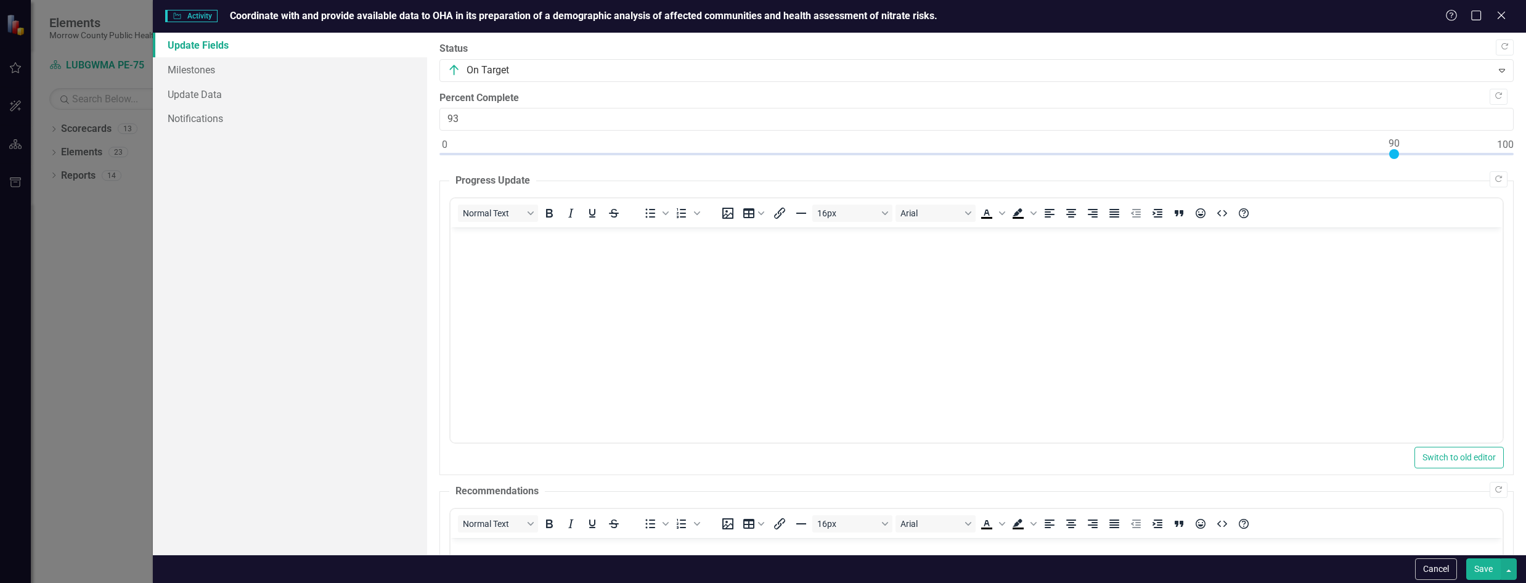
type input "100"
drag, startPoint x: 444, startPoint y: 158, endPoint x: 1507, endPoint y: 149, distance: 1063.5
click at [1523, 145] on div ""Update" fields in ClearPoint are the fields that change from reporting period …" at bounding box center [976, 294] width 1099 height 522
click at [718, 338] on body "Rich Text Area. Press ALT-0 for help." at bounding box center [977, 319] width 1052 height 185
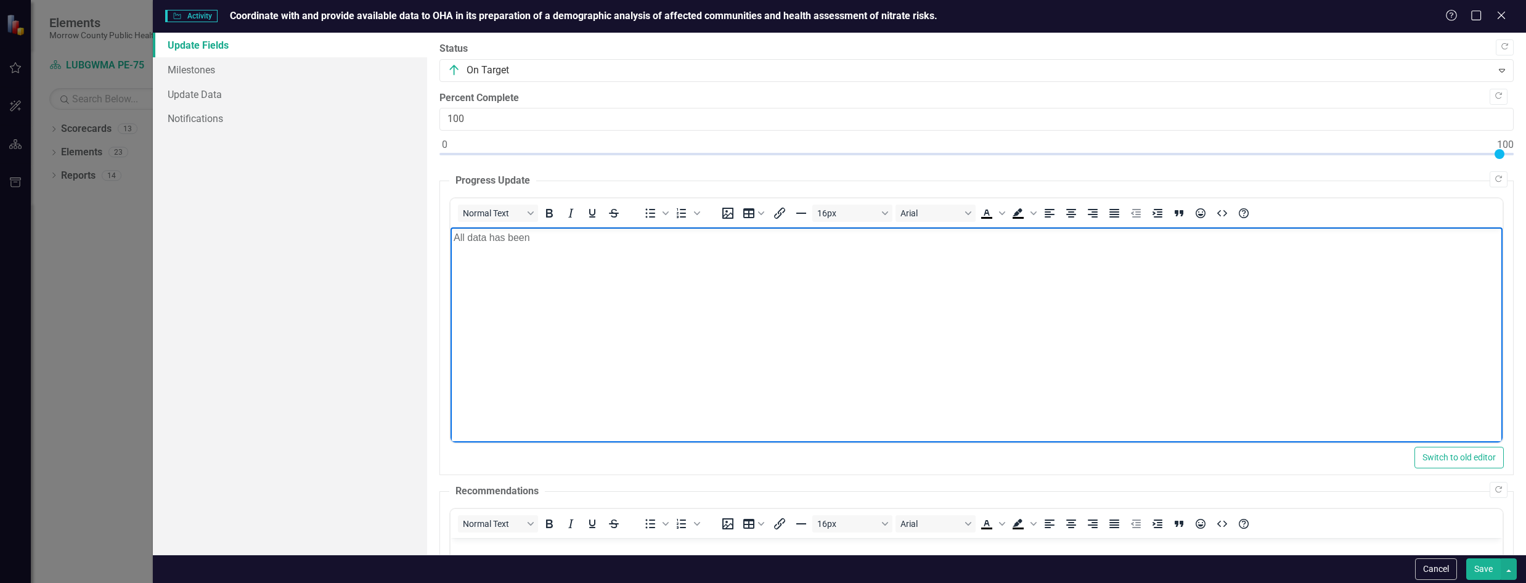
click at [1500, 151] on div at bounding box center [977, 156] width 1075 height 15
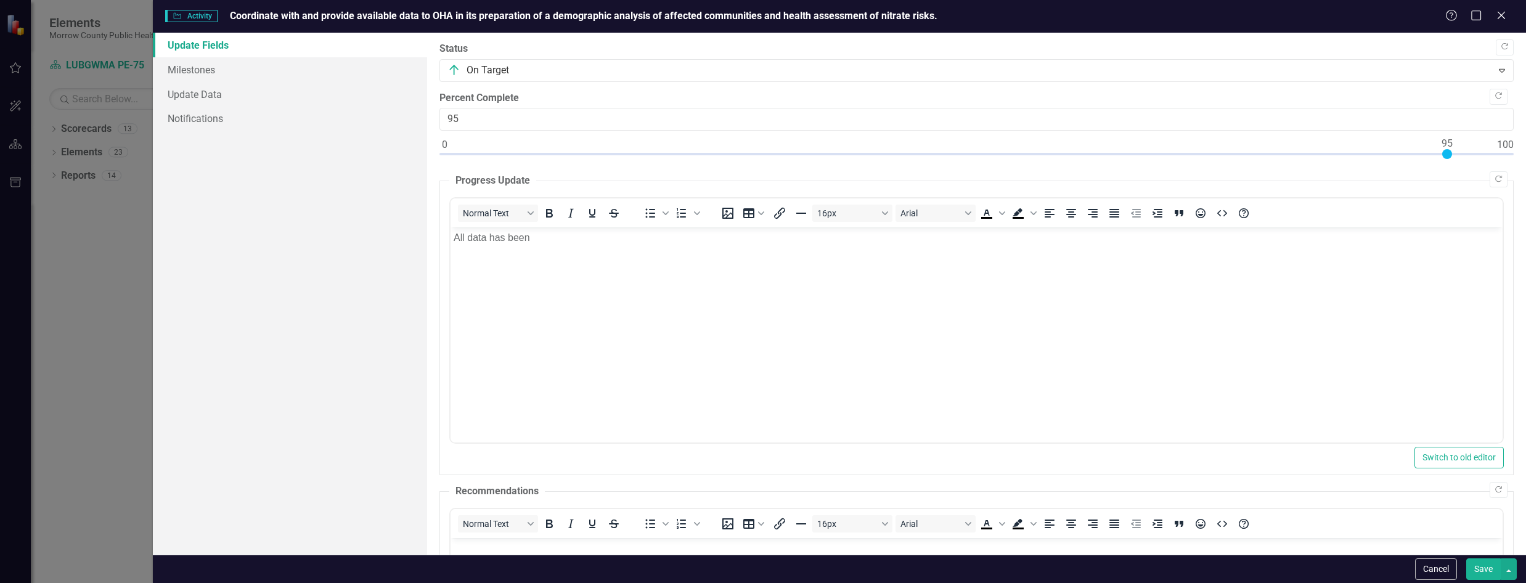
drag, startPoint x: 1497, startPoint y: 154, endPoint x: 1448, endPoint y: 154, distance: 48.7
click at [1448, 154] on div at bounding box center [1448, 154] width 10 height 10
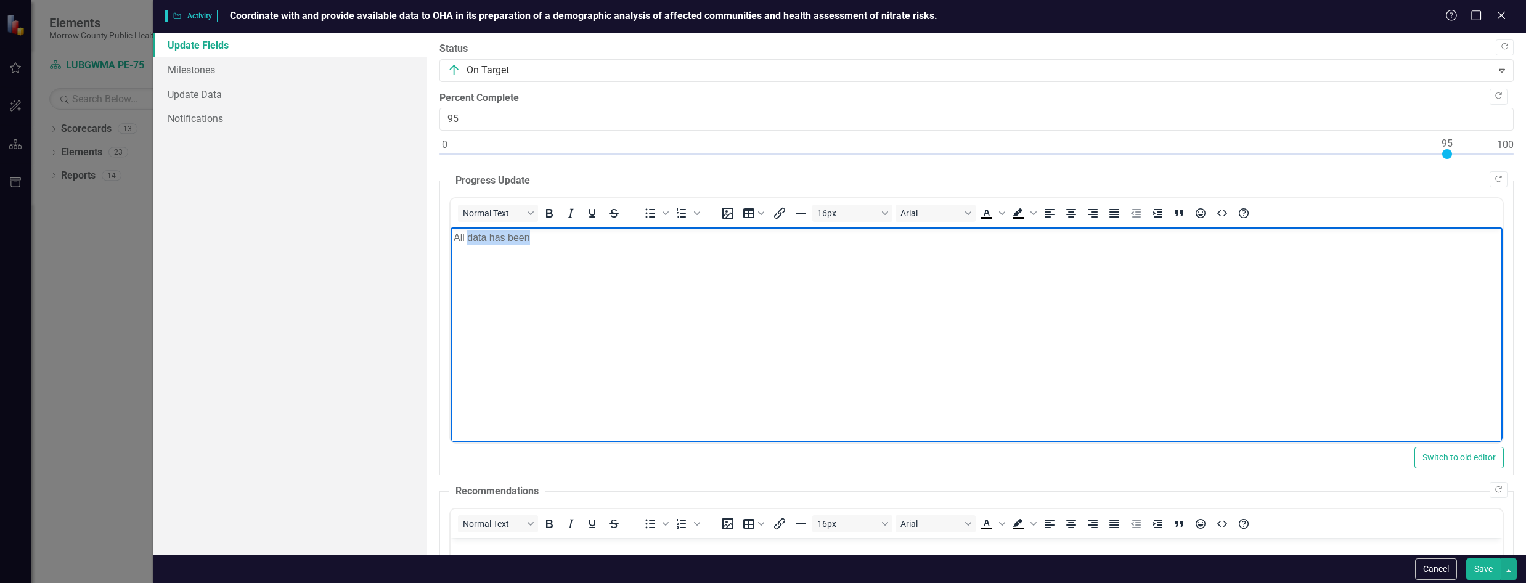
drag, startPoint x: 555, startPoint y: 245, endPoint x: 466, endPoint y: 245, distance: 88.8
click at [466, 245] on p "All data has been" at bounding box center [977, 238] width 1046 height 15
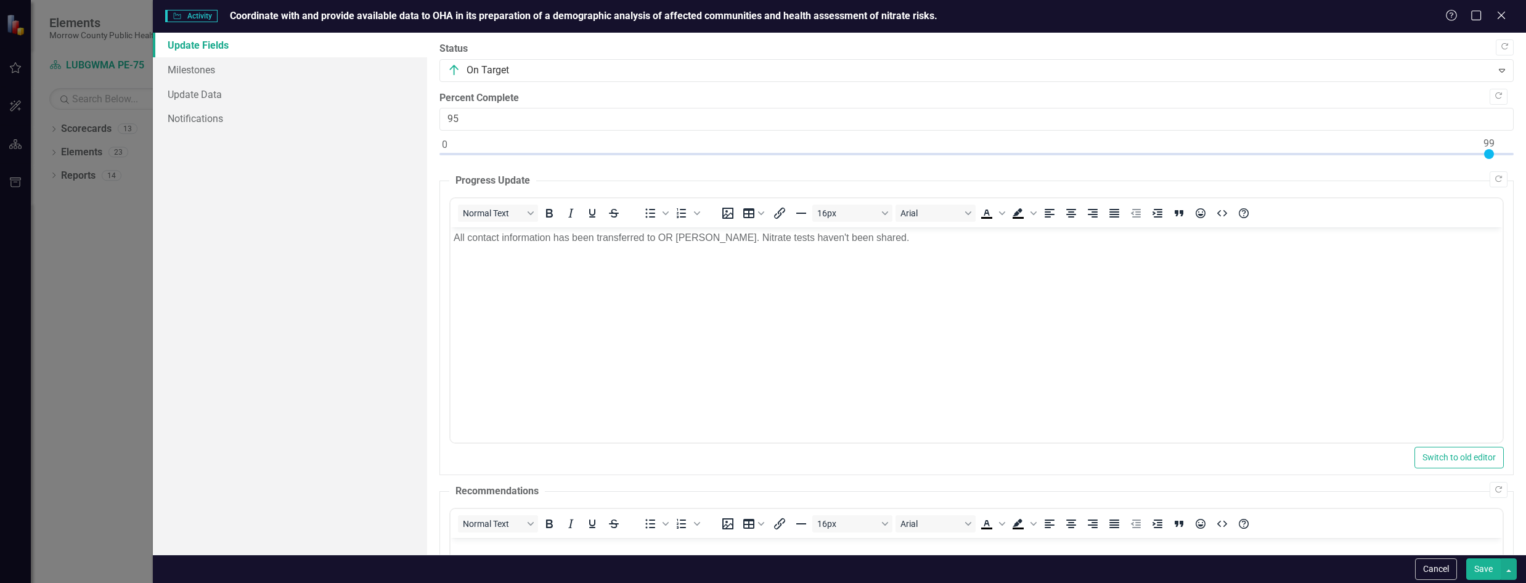
click at [1490, 155] on div at bounding box center [977, 156] width 1075 height 15
type input "99"
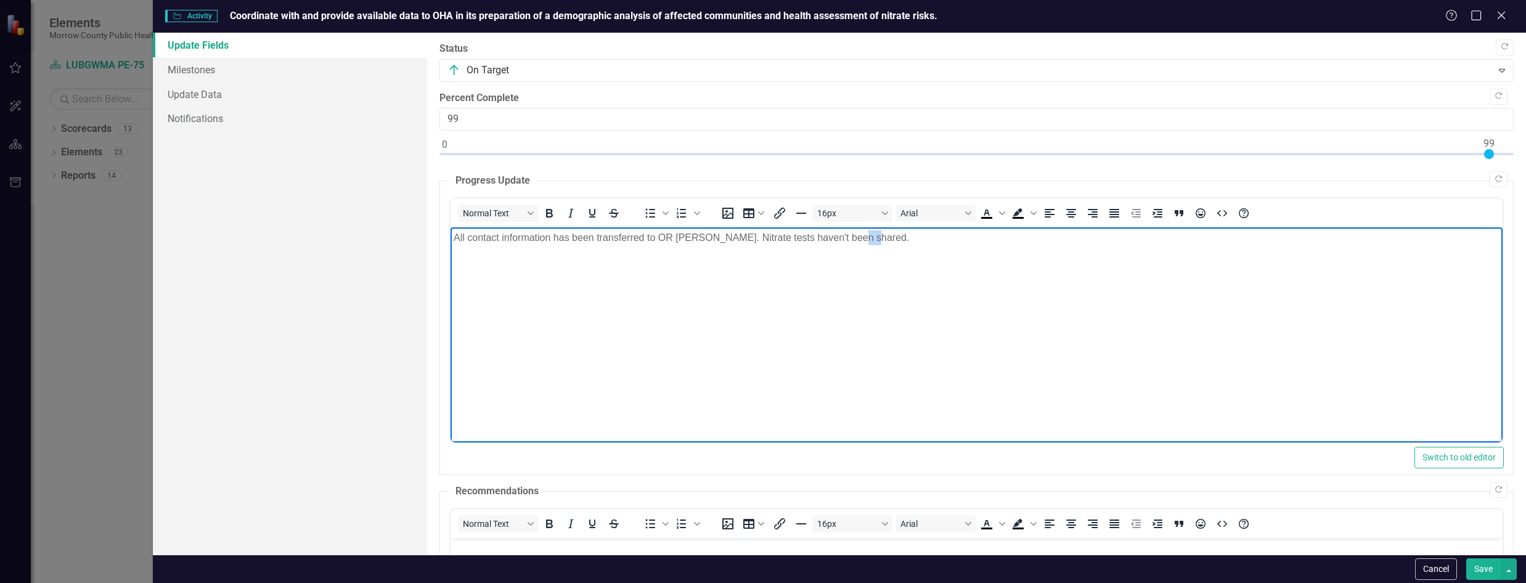
drag, startPoint x: 858, startPoint y: 241, endPoint x: 850, endPoint y: 241, distance: 7.4
click at [850, 241] on p "All contact information has been transferred to OR [PERSON_NAME]. Nitrate tests…" at bounding box center [977, 238] width 1046 height 15
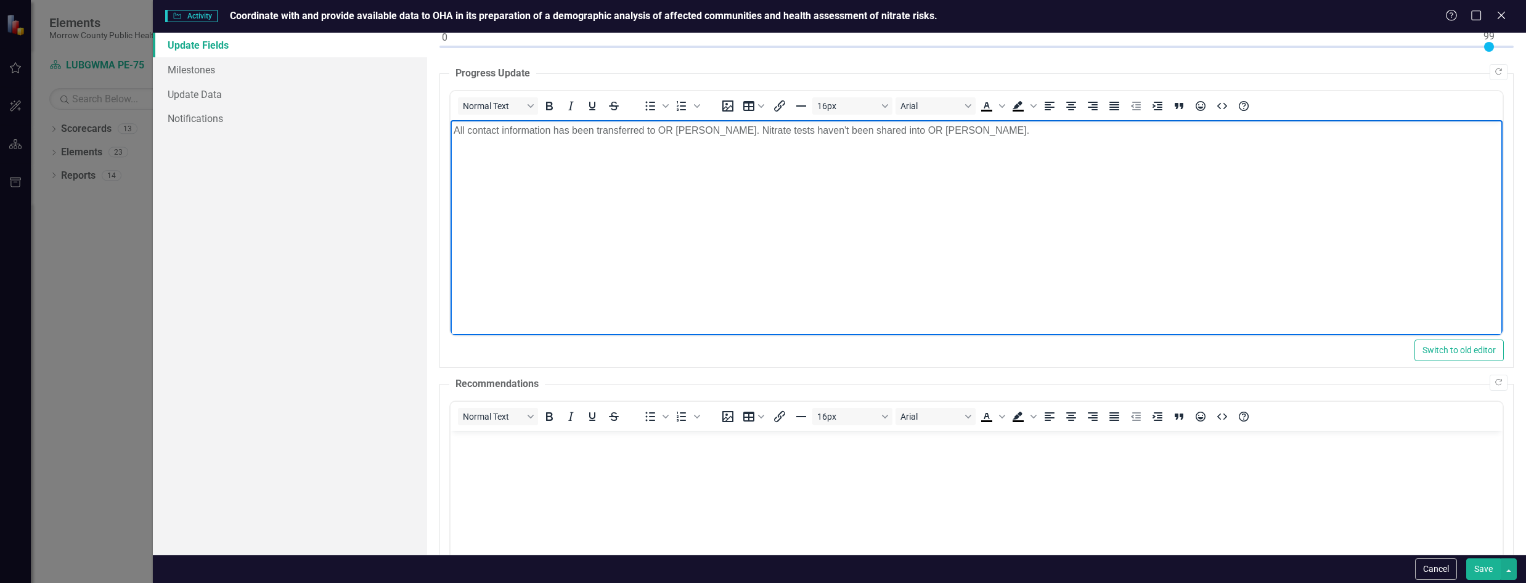
scroll to position [185, 0]
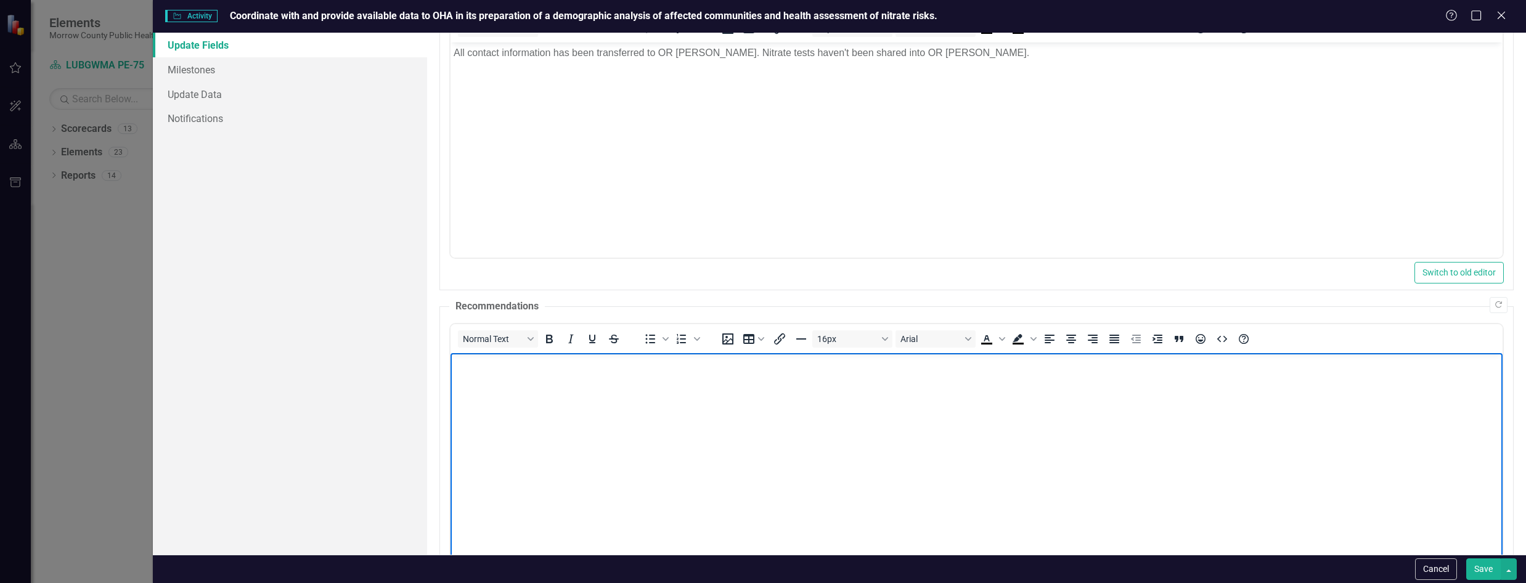
click at [593, 441] on body "Rich Text Area. Press ALT-0 for help." at bounding box center [977, 445] width 1052 height 185
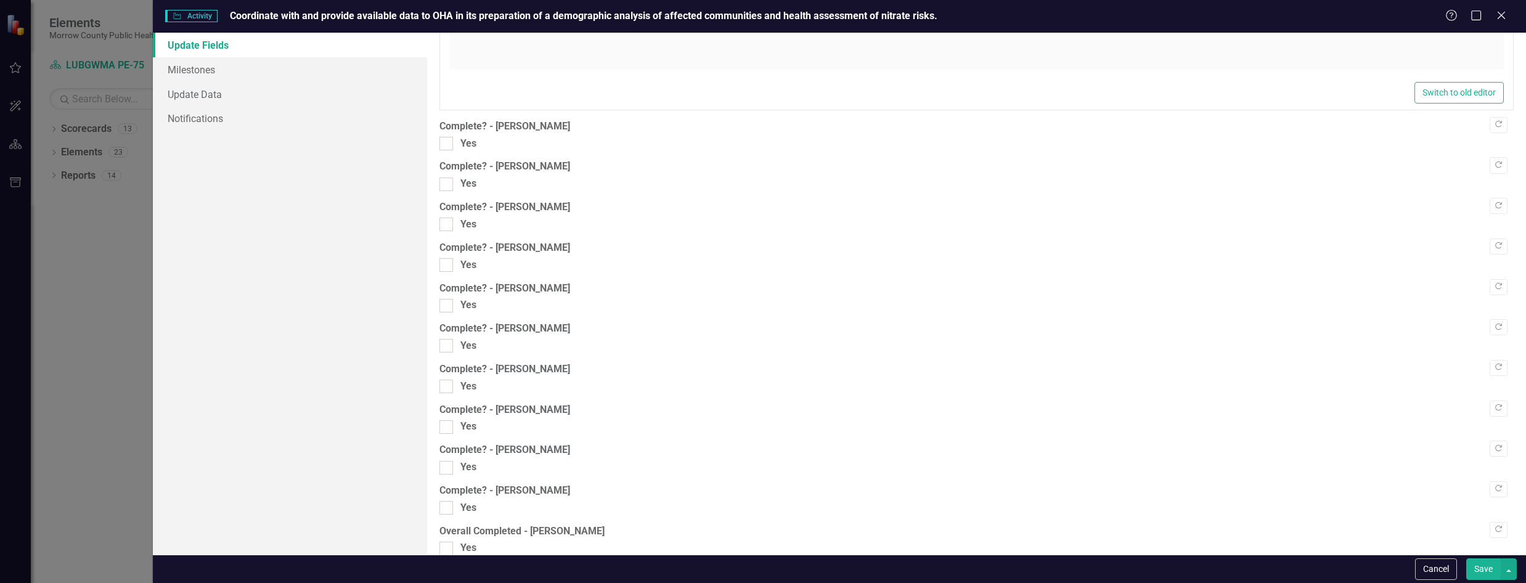
scroll to position [985, 0]
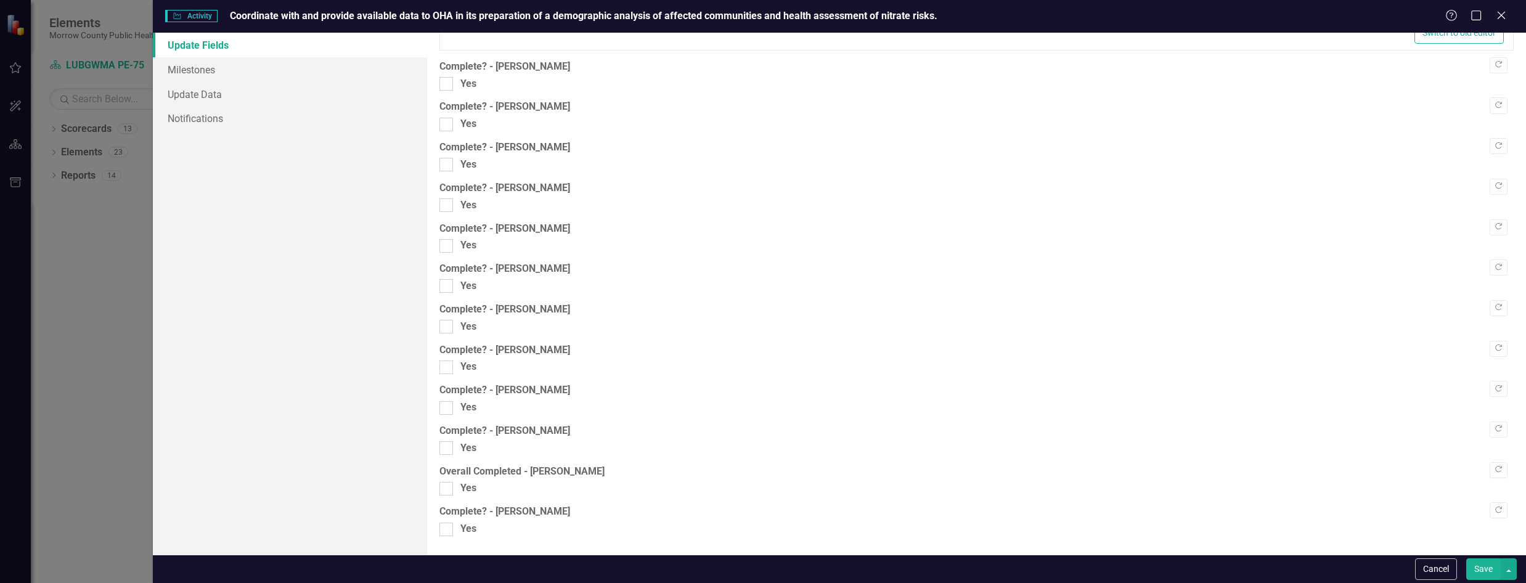
click at [1484, 570] on button "Save" at bounding box center [1484, 570] width 35 height 22
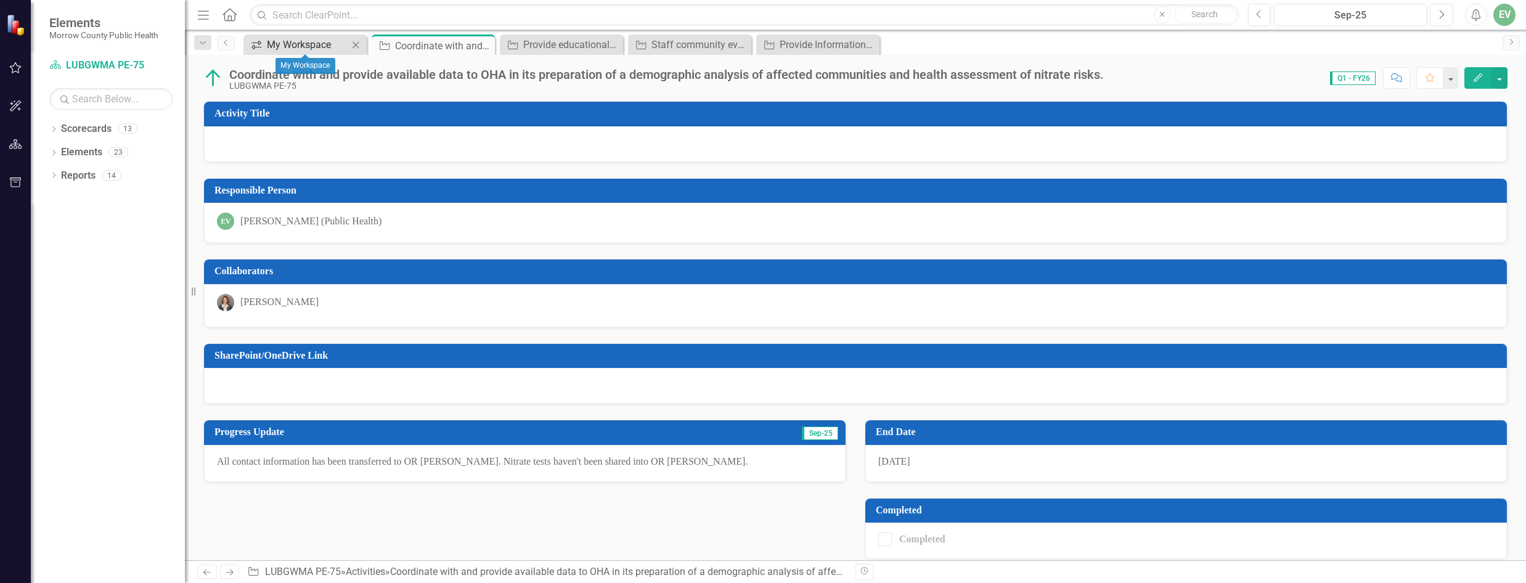
click at [293, 47] on div "My Workspace" at bounding box center [307, 44] width 81 height 15
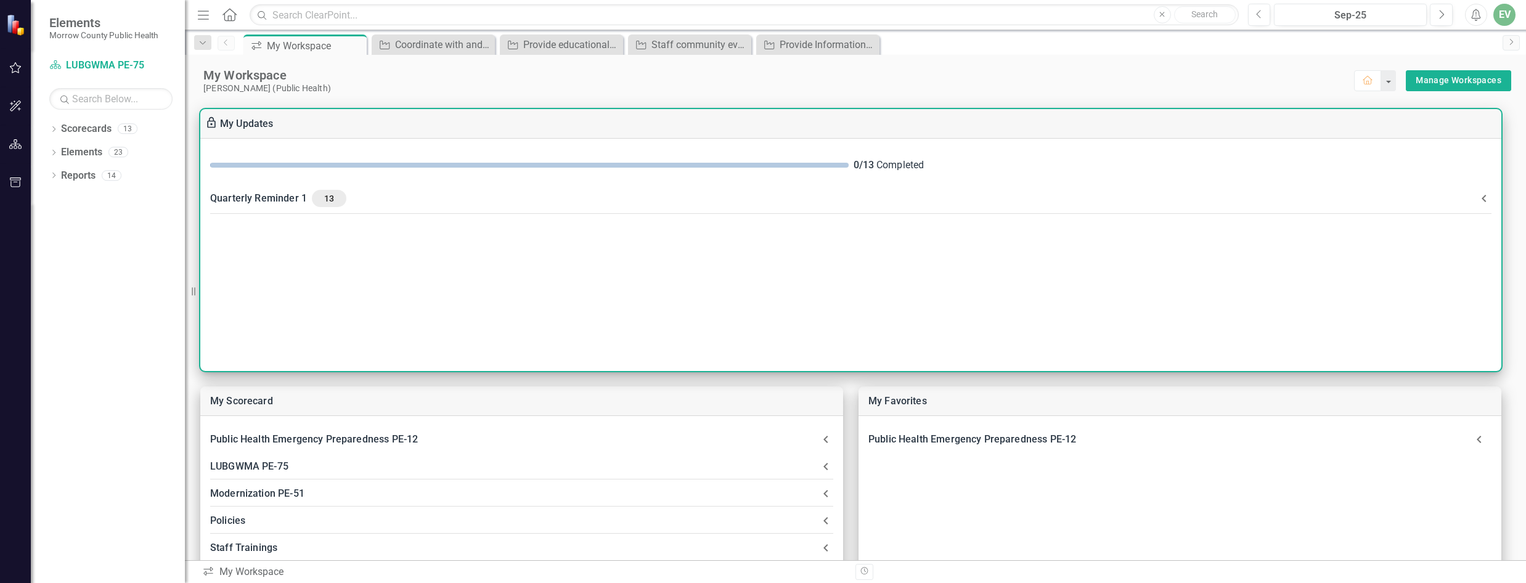
click at [376, 286] on div "0 / 13 Completed Quarterly Reminder 1 13 Please find your tasks below and make …" at bounding box center [850, 255] width 1301 height 232
click at [331, 194] on span "13" at bounding box center [329, 198] width 25 height 11
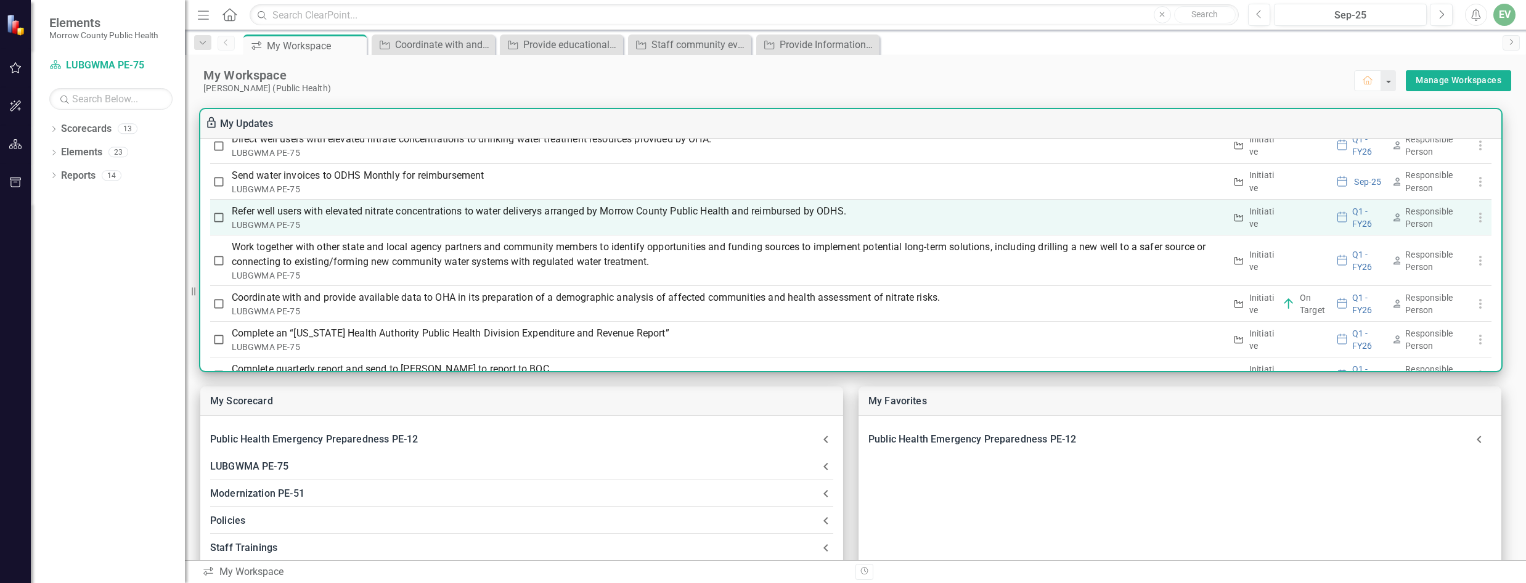
scroll to position [419, 0]
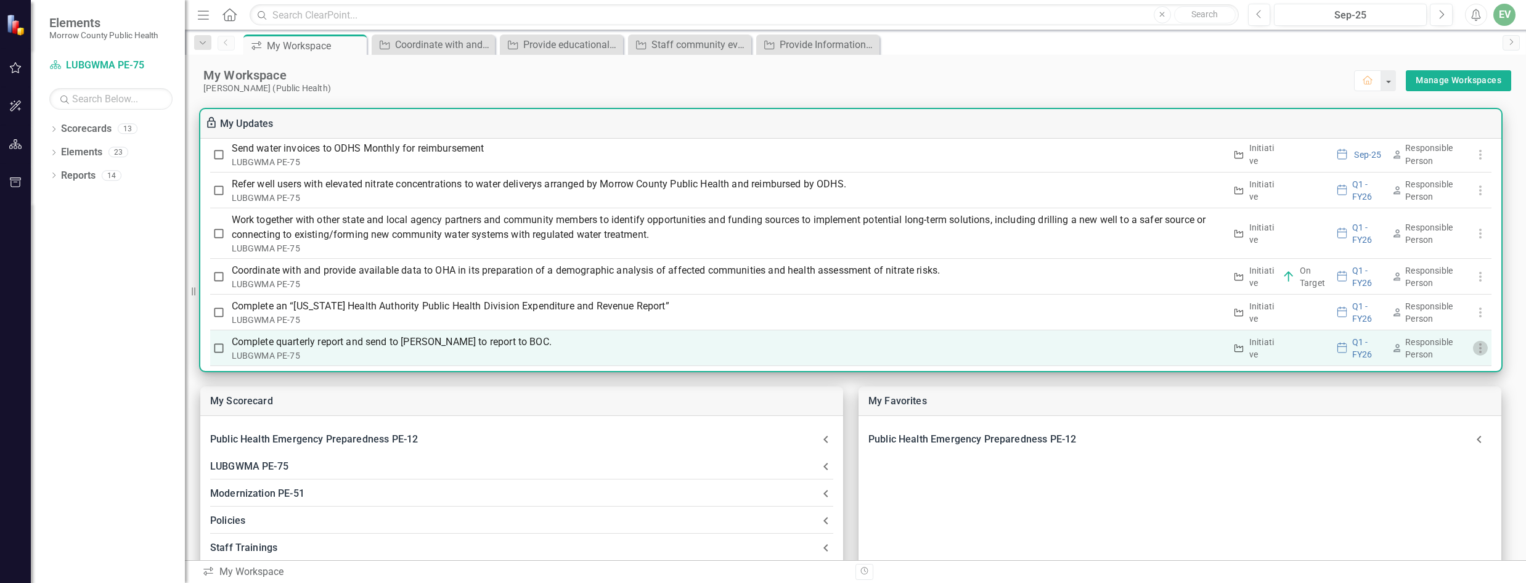
click at [1477, 341] on icon "button" at bounding box center [1480, 348] width 15 height 15
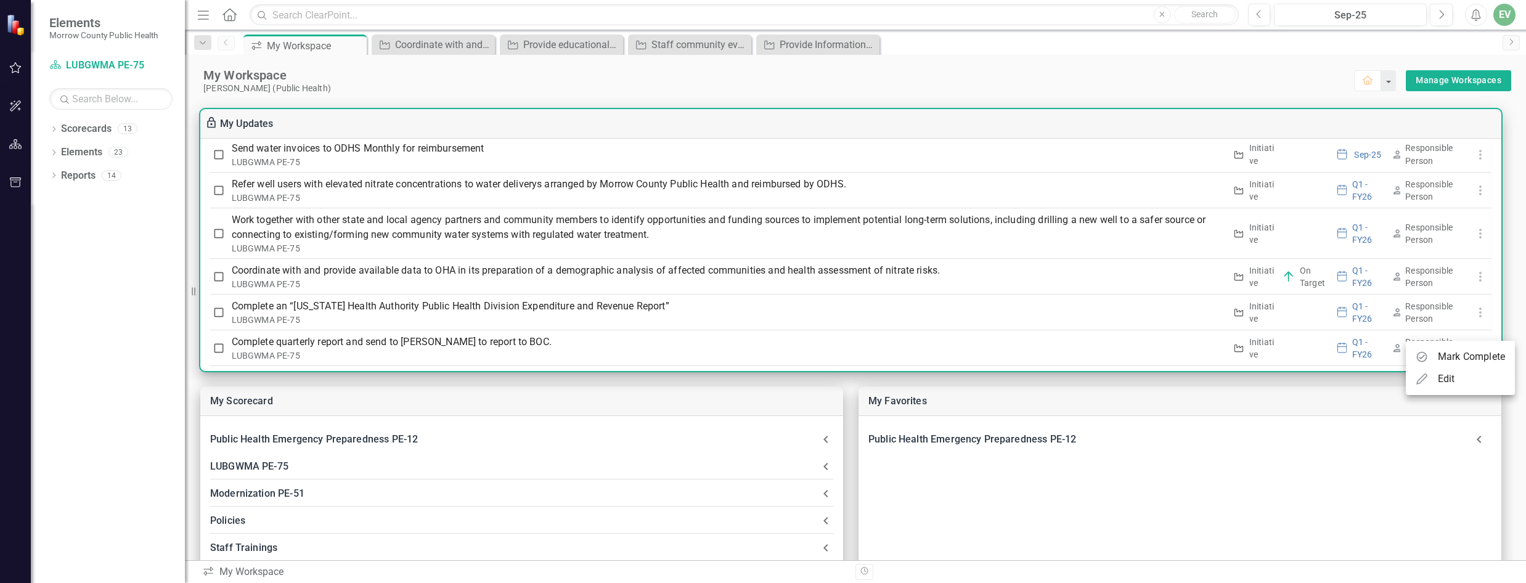
click at [1505, 321] on div at bounding box center [763, 291] width 1526 height 583
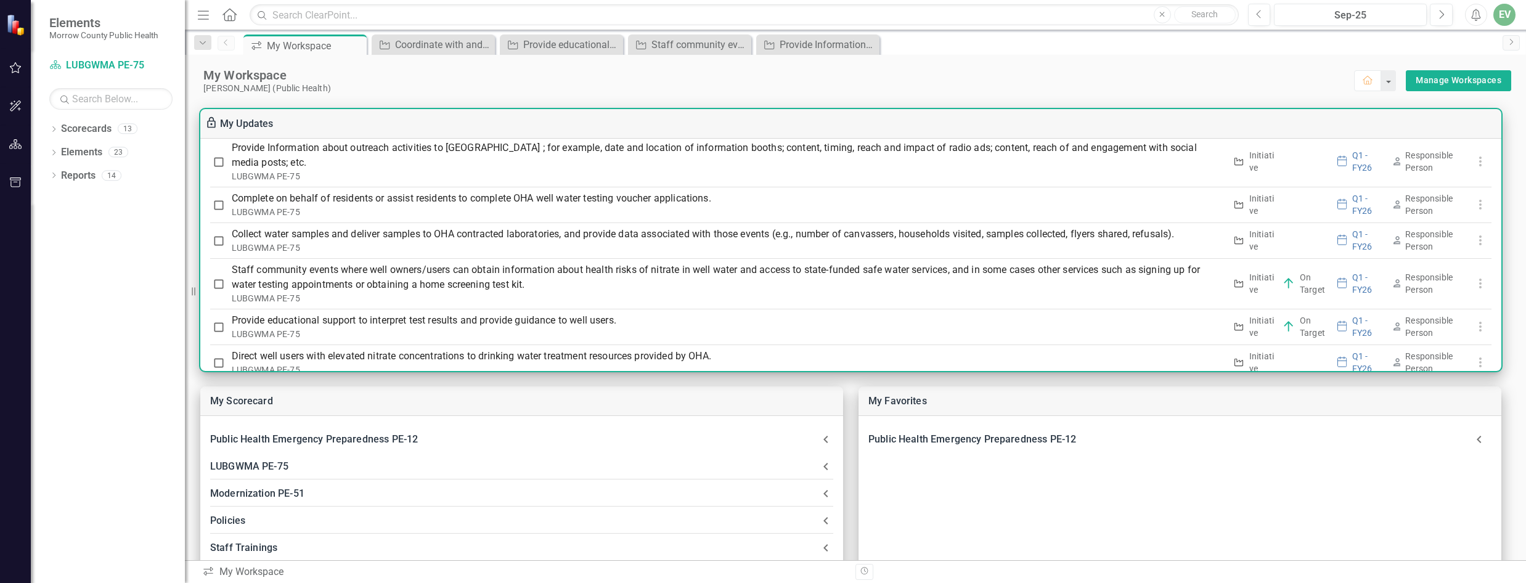
scroll to position [166, 0]
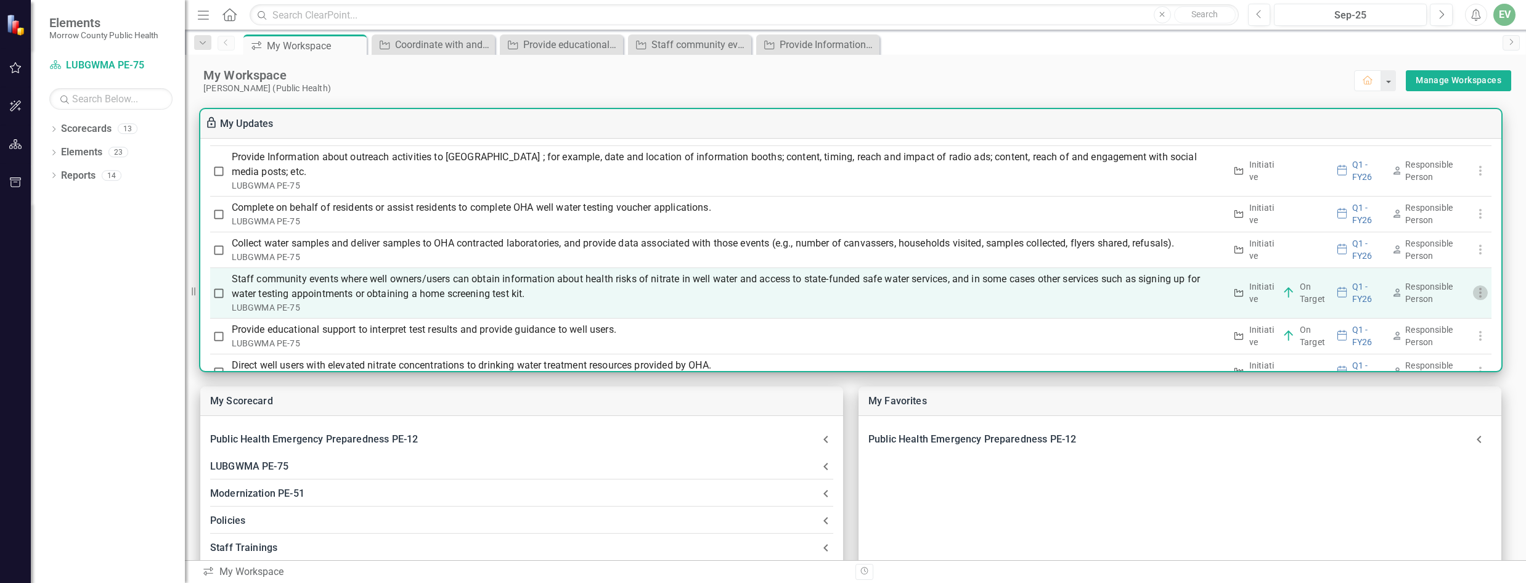
click at [1473, 285] on icon "button" at bounding box center [1480, 292] width 15 height 15
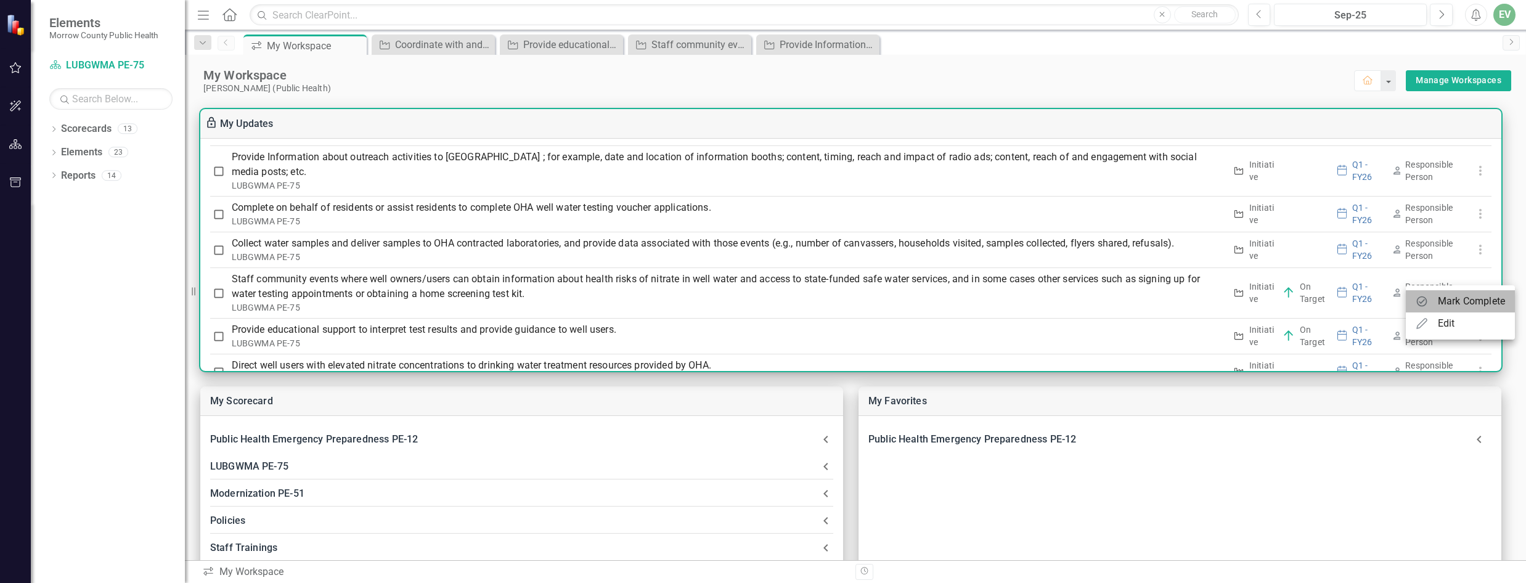
click at [1462, 301] on div "Mark Complete" at bounding box center [1471, 301] width 67 height 15
checkbox input "true"
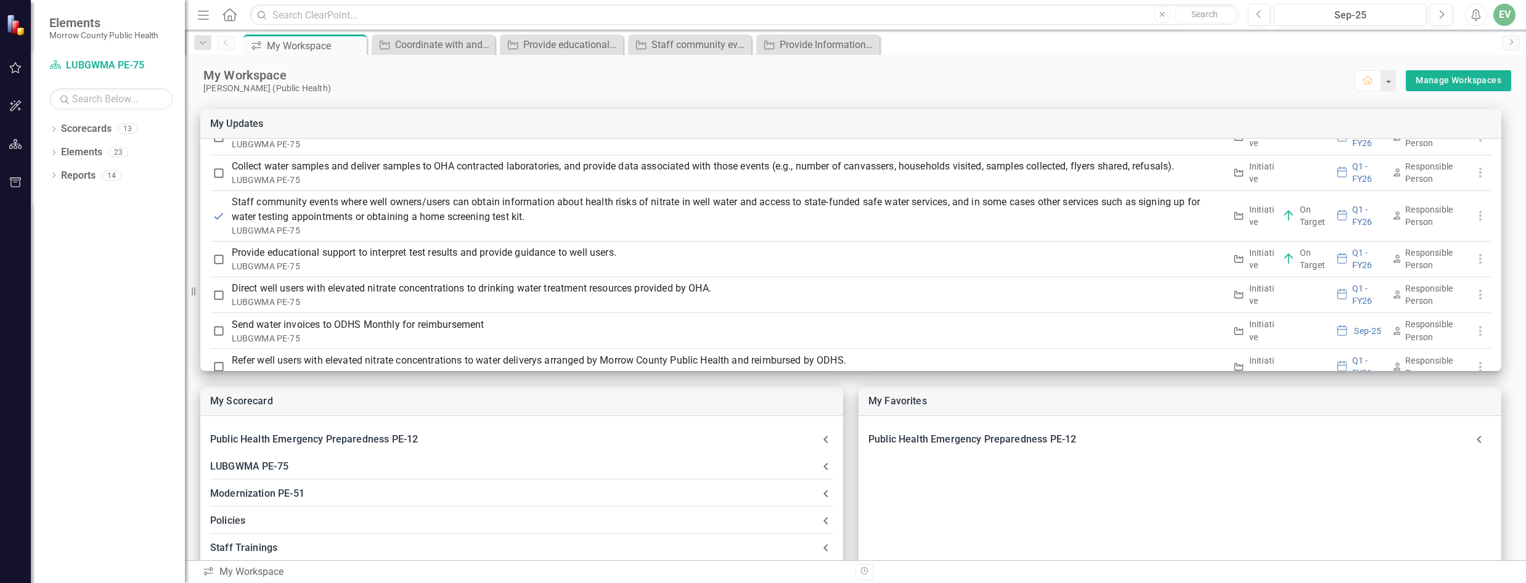
scroll to position [289, 0]
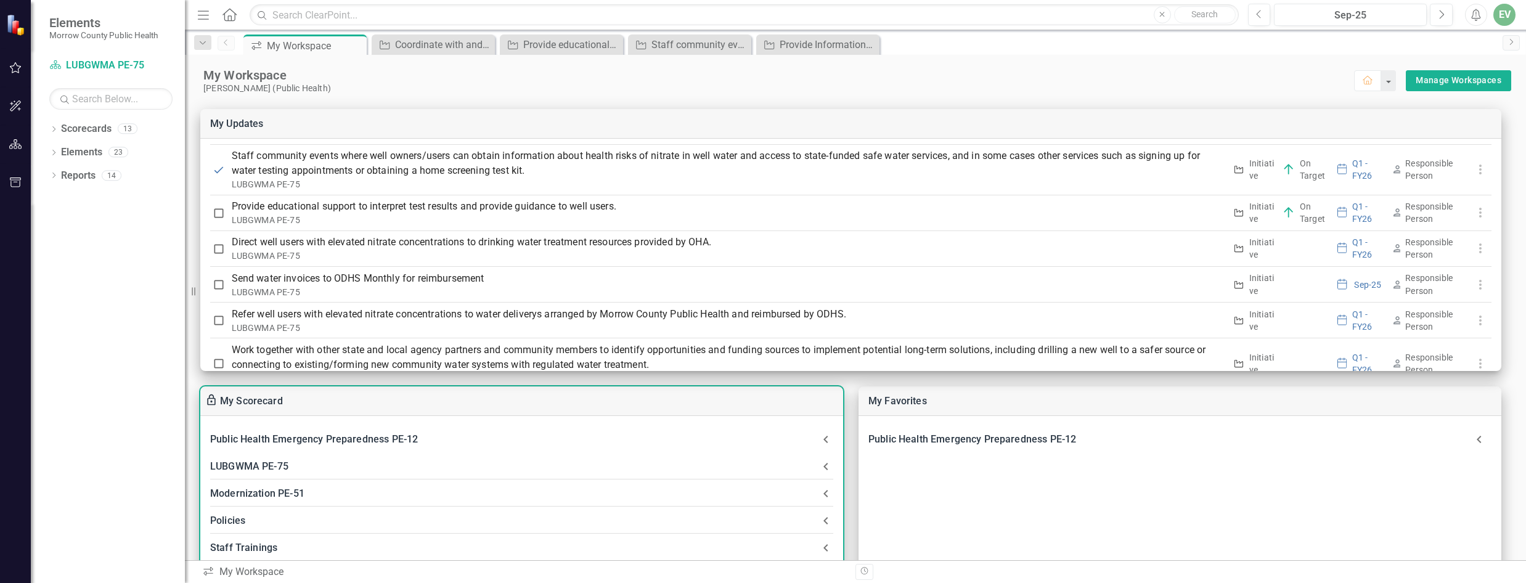
click at [252, 549] on div "Staff Trainings" at bounding box center [514, 547] width 608 height 17
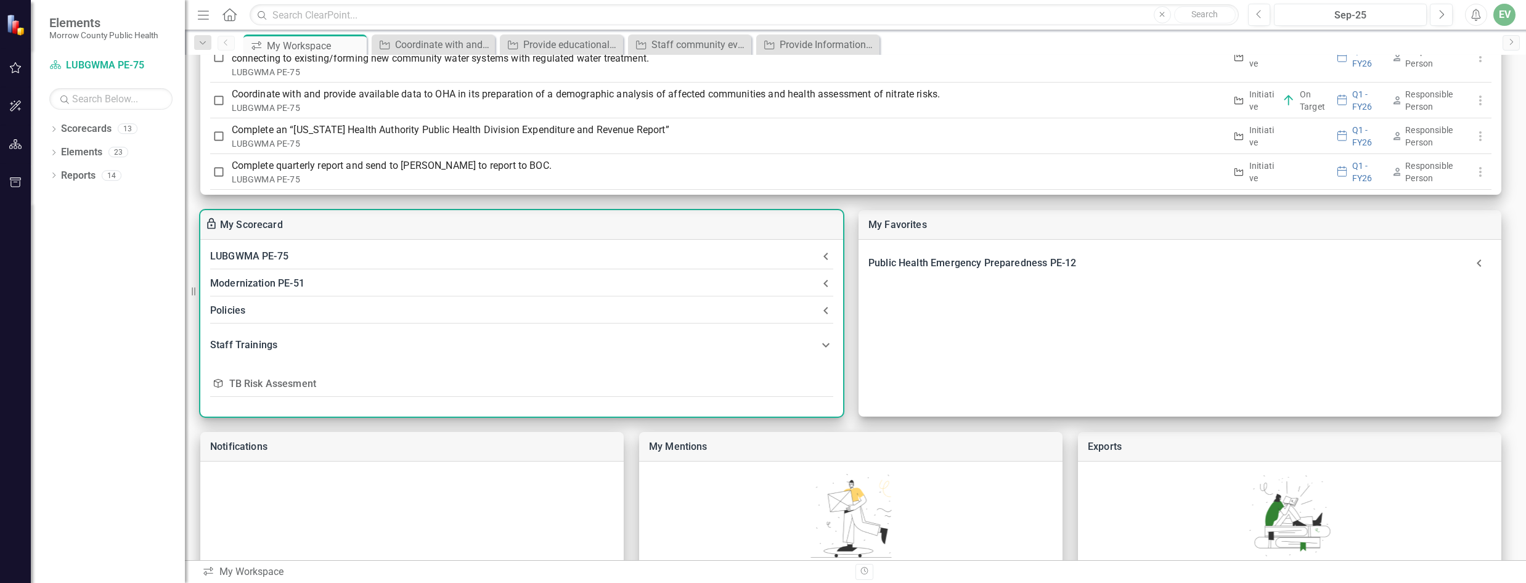
scroll to position [185, 0]
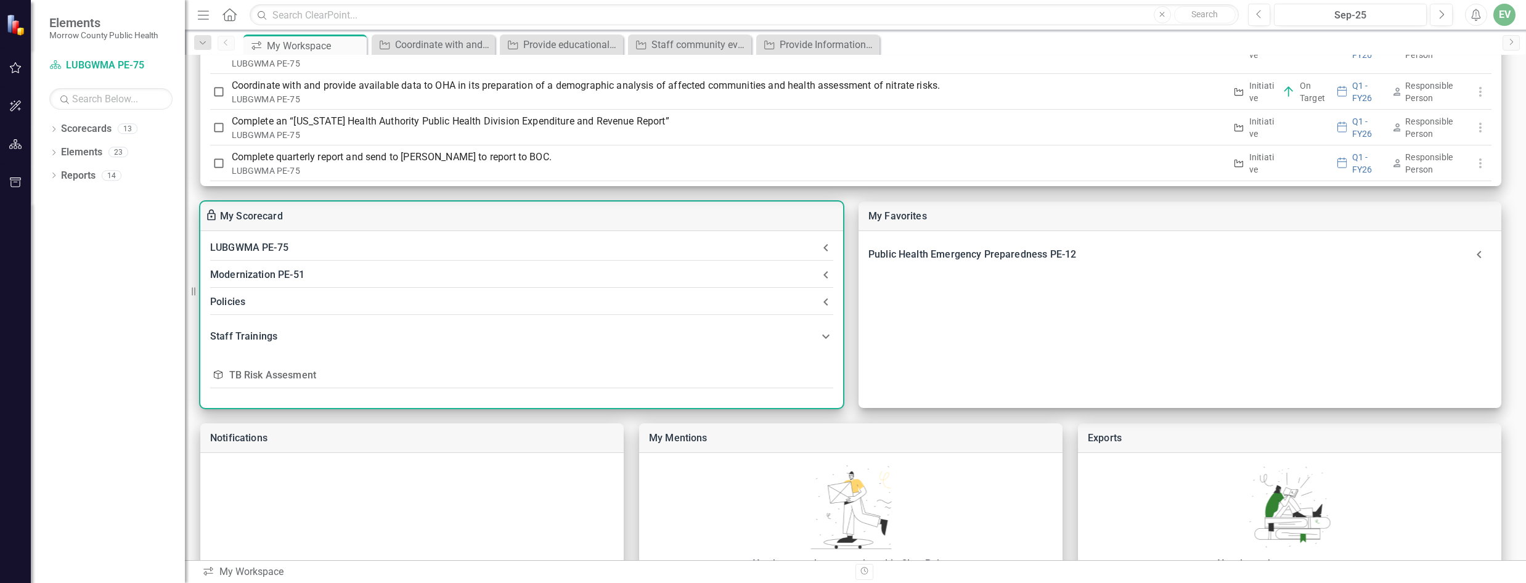
click at [276, 374] on link "TB Risk Assesment" at bounding box center [273, 375] width 88 height 12
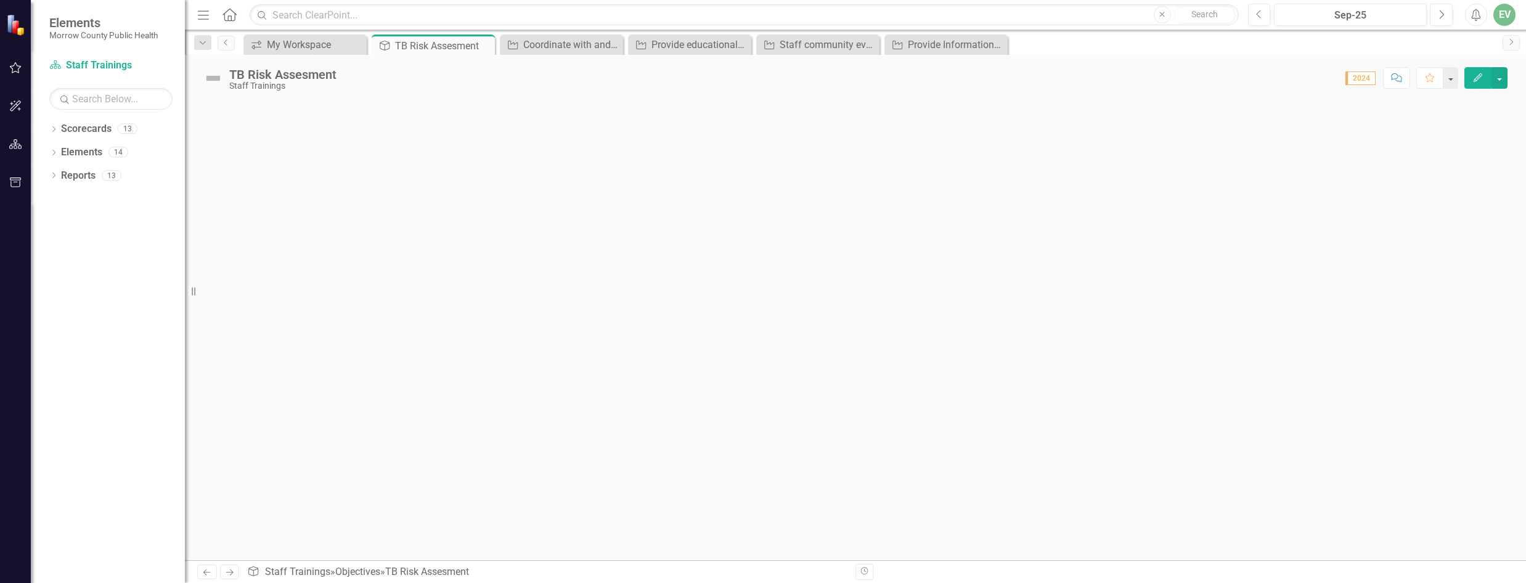
click at [1473, 78] on icon "Edit" at bounding box center [1478, 77] width 11 height 9
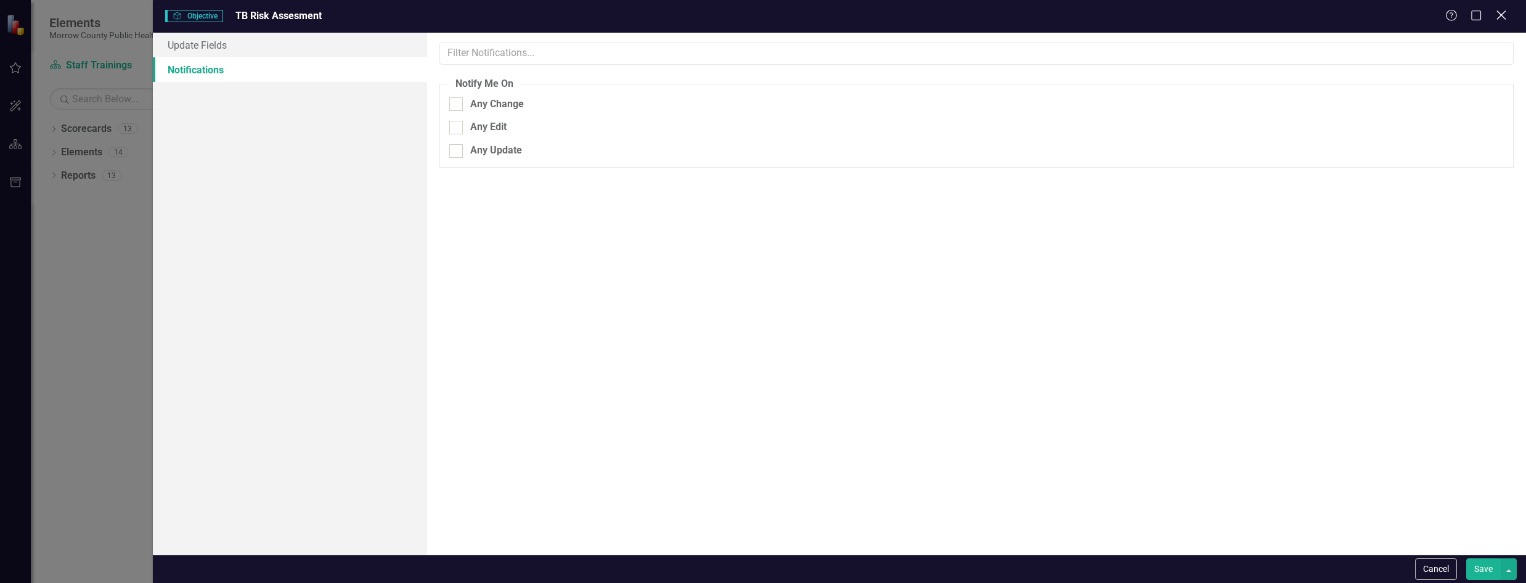
click at [1501, 20] on icon "Close" at bounding box center [1501, 15] width 15 height 12
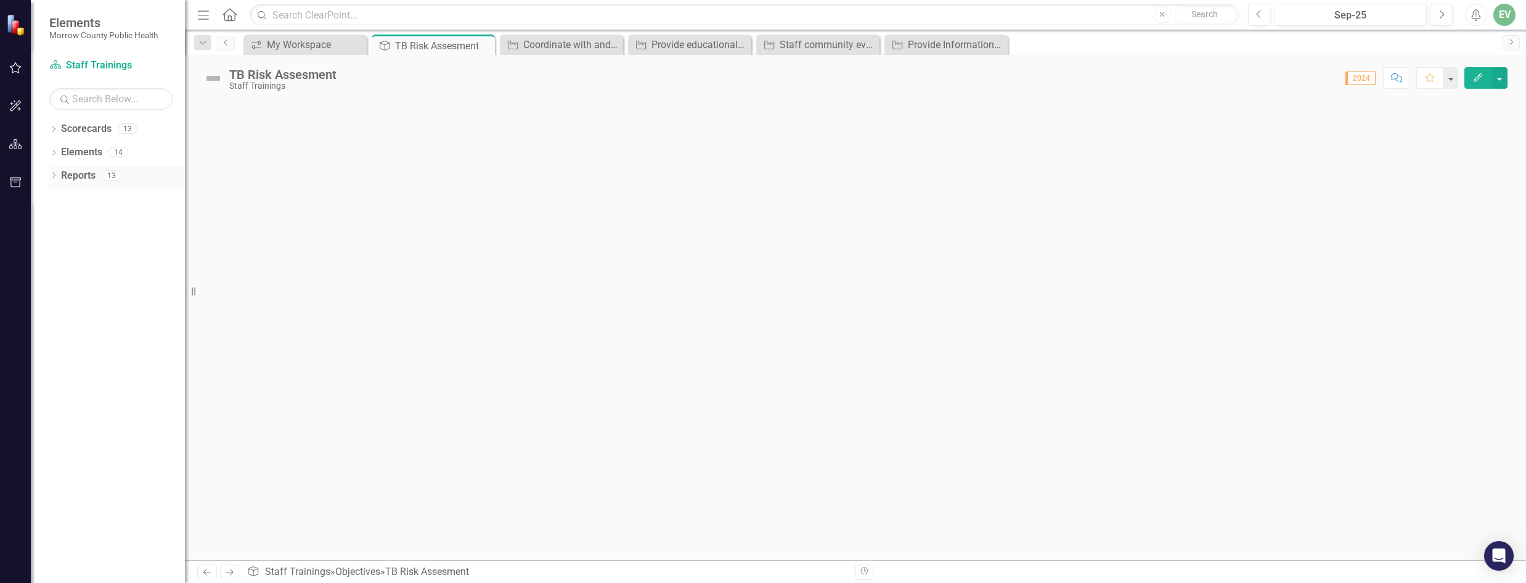
click at [55, 175] on icon at bounding box center [53, 176] width 3 height 6
click at [81, 211] on link "Staff Trainings" at bounding box center [123, 218] width 123 height 20
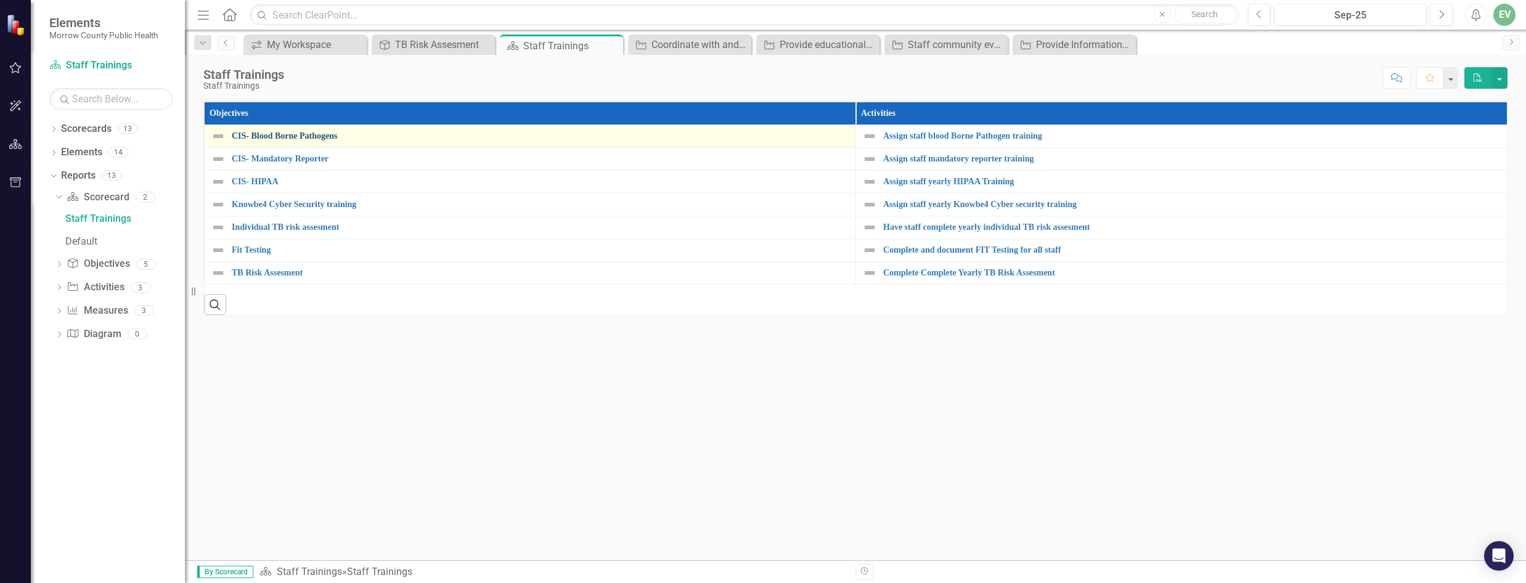
click at [314, 137] on link "CIS- Blood Borne Pathogens" at bounding box center [541, 135] width 618 height 9
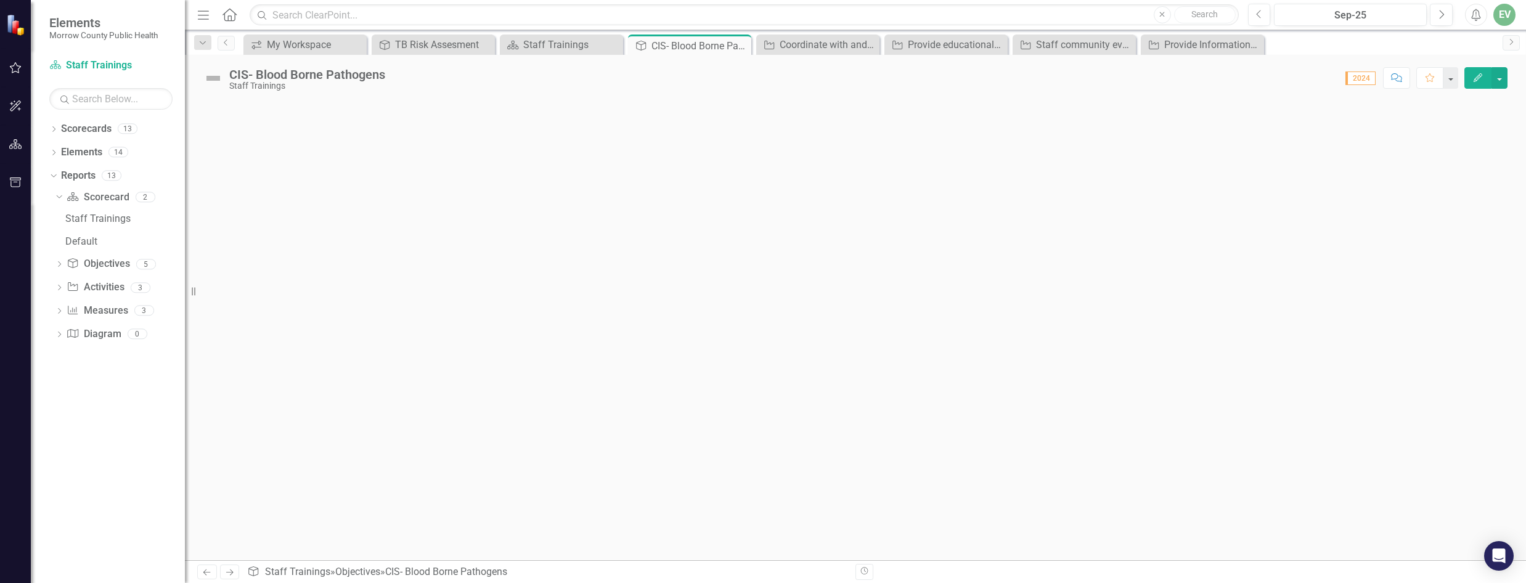
click at [1488, 82] on button "Edit" at bounding box center [1478, 78] width 27 height 22
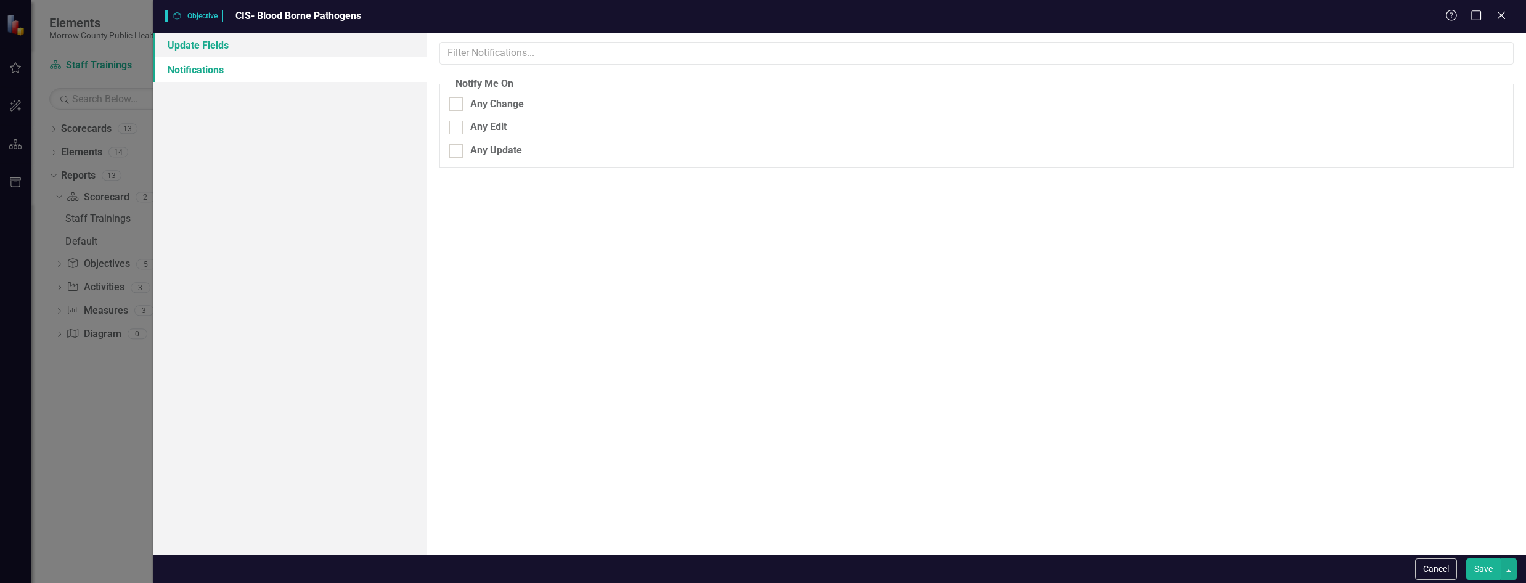
click at [211, 51] on link "Update Fields" at bounding box center [290, 45] width 275 height 25
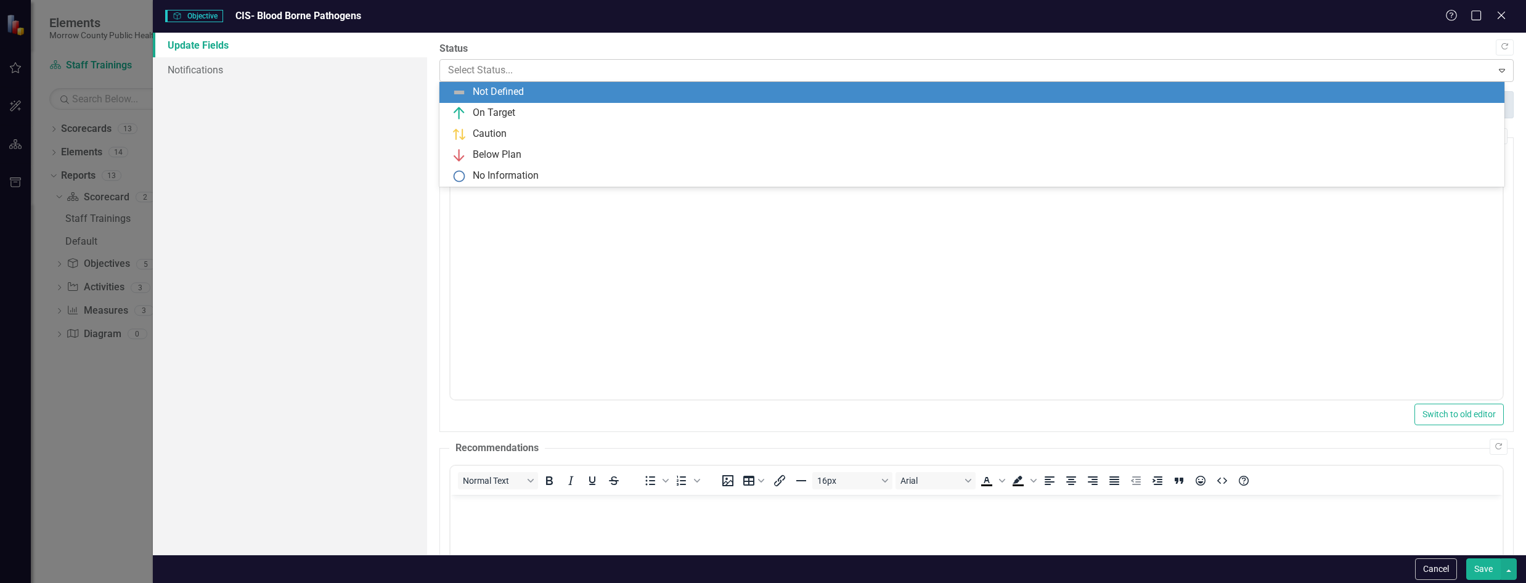
click at [453, 65] on div at bounding box center [966, 70] width 1036 height 17
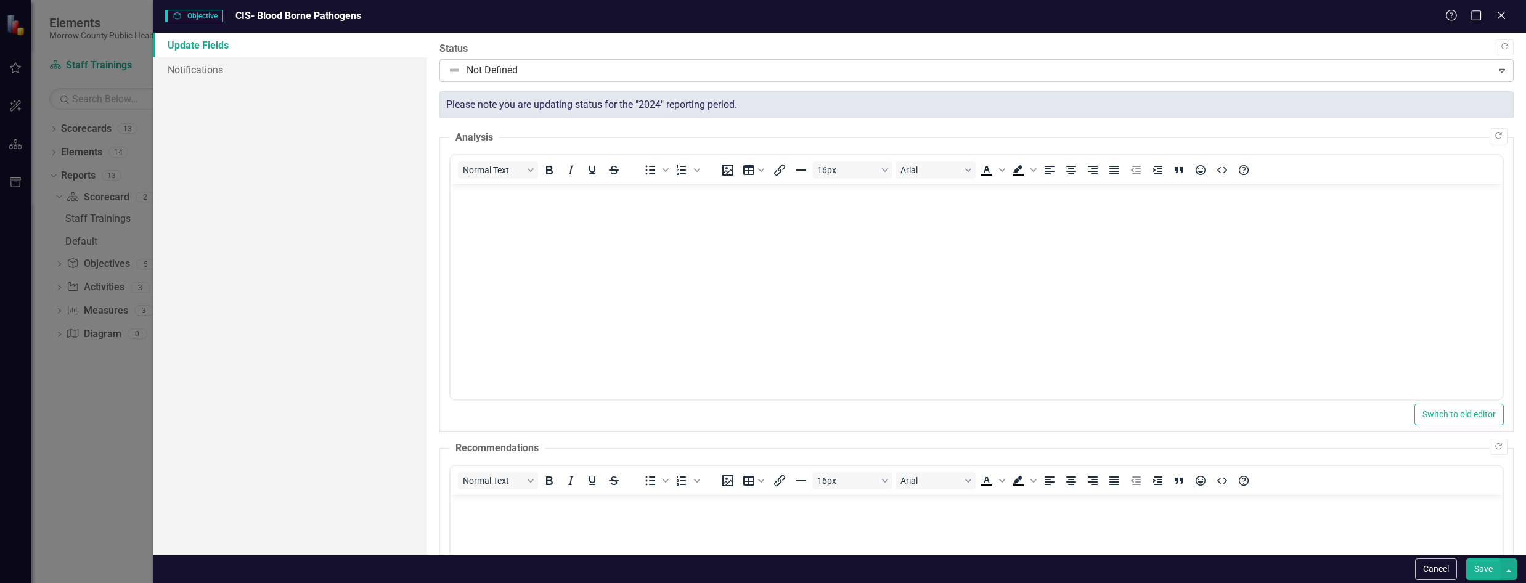
click at [453, 65] on div at bounding box center [966, 70] width 1036 height 17
